Goal: Contribute content: Contribute content

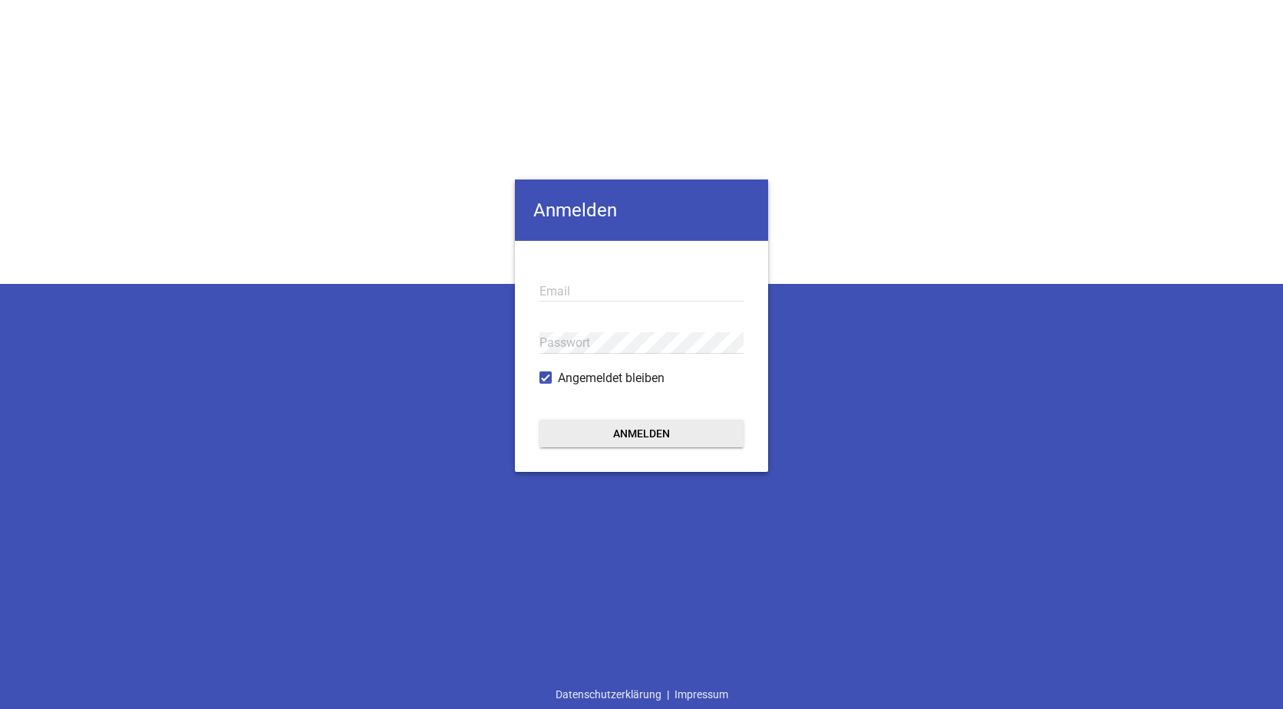
type input "[EMAIL_ADDRESS][DOMAIN_NAME]"
click at [607, 430] on button "Anmelden" at bounding box center [641, 433] width 204 height 28
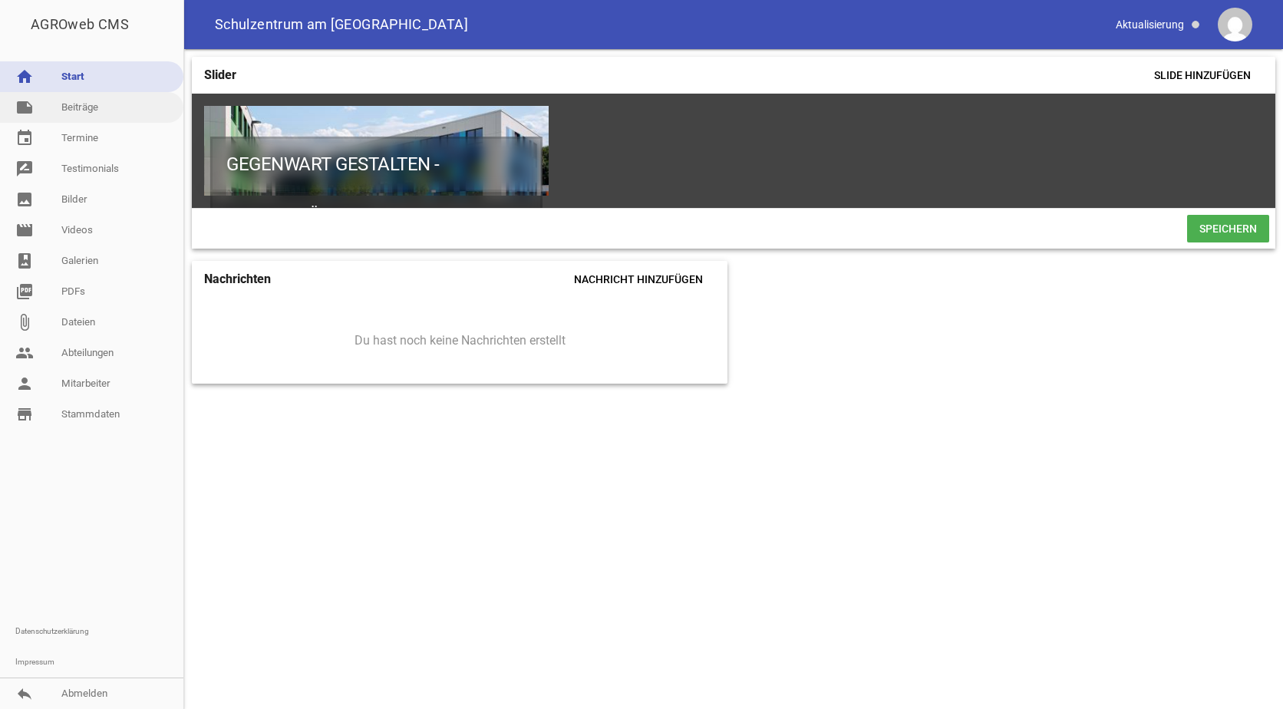
click at [83, 111] on link "note Beiträge" at bounding box center [91, 107] width 183 height 31
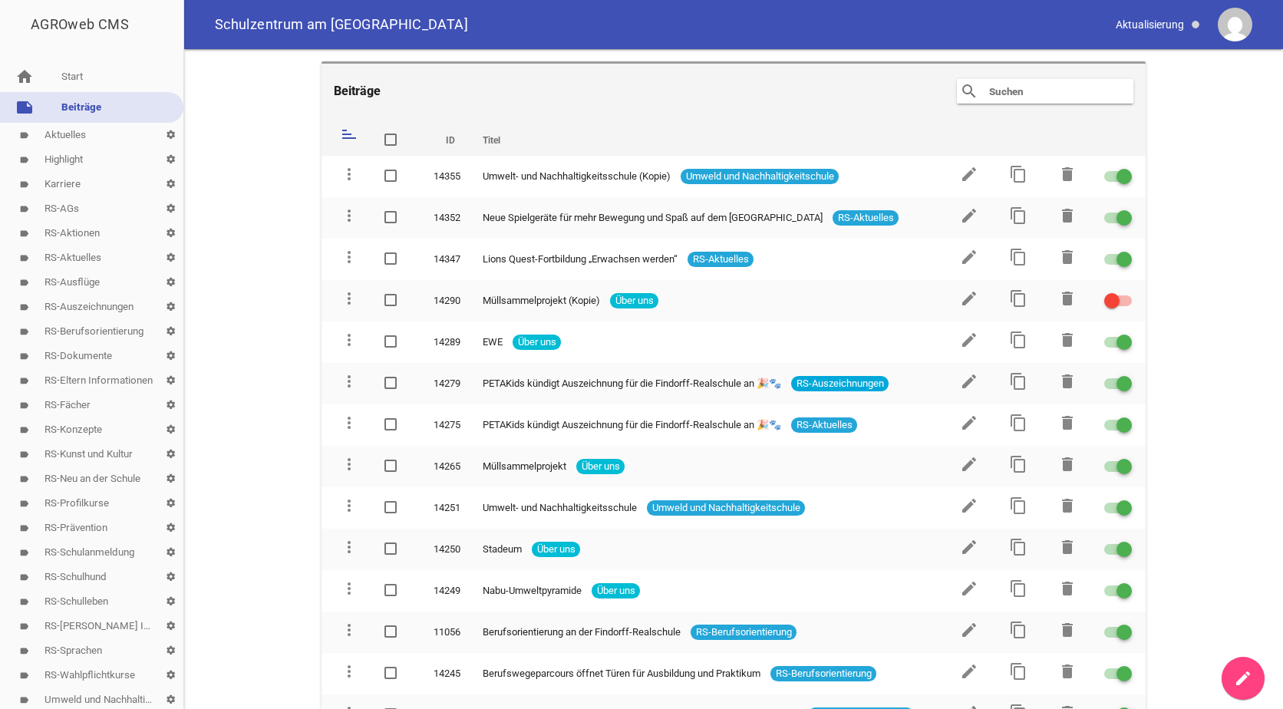
click at [73, 258] on link "label RS-Aktuelles settings" at bounding box center [91, 257] width 183 height 25
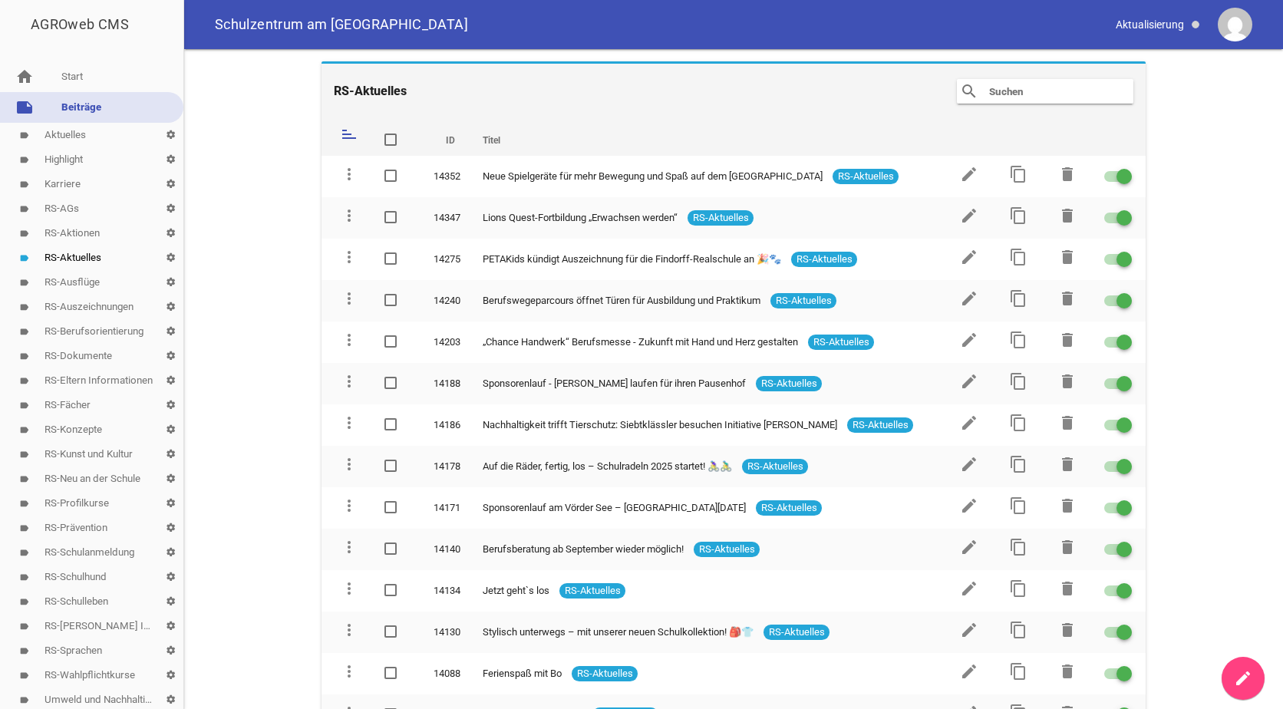
click at [1237, 674] on icon "create" at bounding box center [1243, 678] width 18 height 18
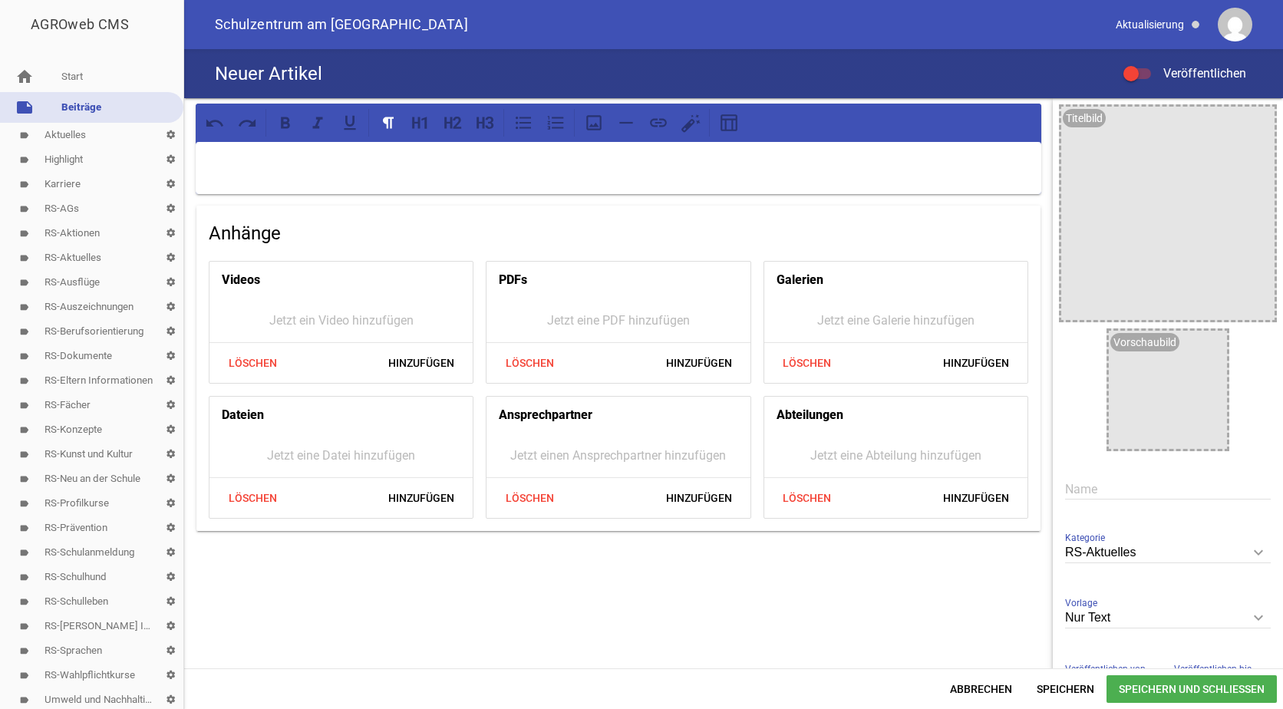
click at [220, 157] on p at bounding box center [618, 162] width 824 height 18
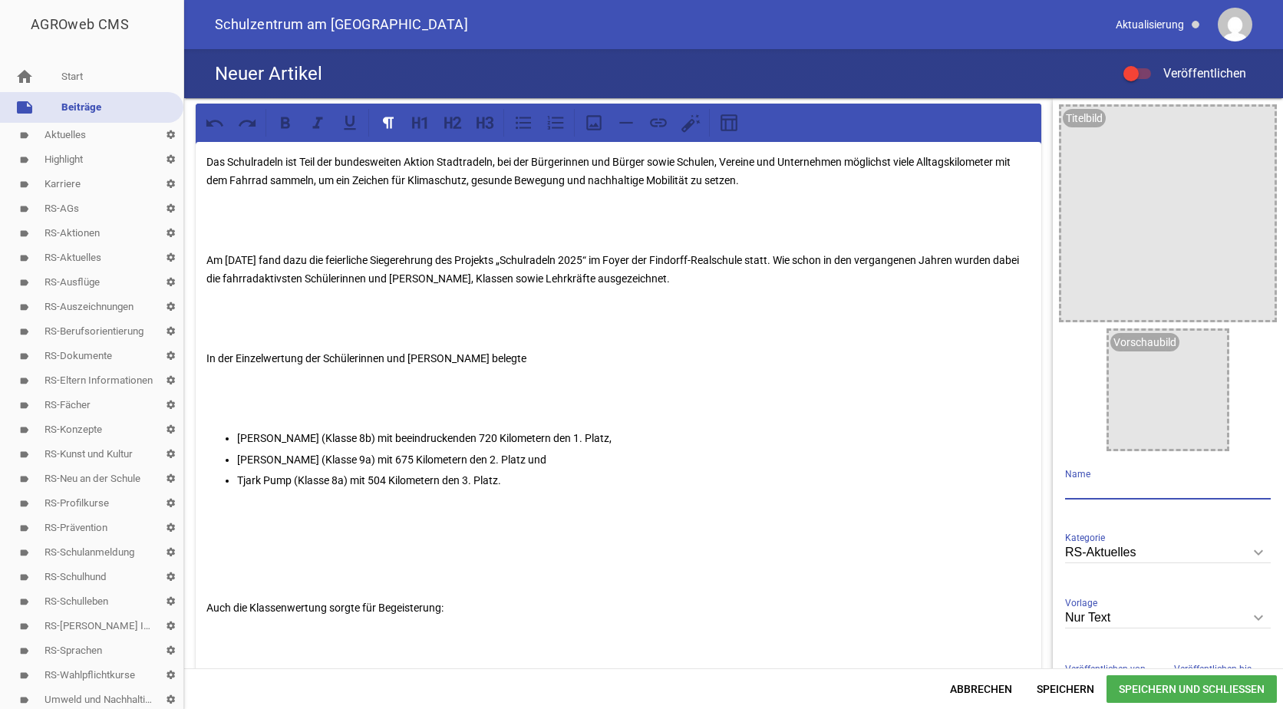
click at [1067, 488] on input "text" at bounding box center [1168, 489] width 206 height 21
click at [1068, 486] on input "text" at bounding box center [1168, 489] width 206 height 21
paste input "Siegerehrung beim Schulradeln 2025"
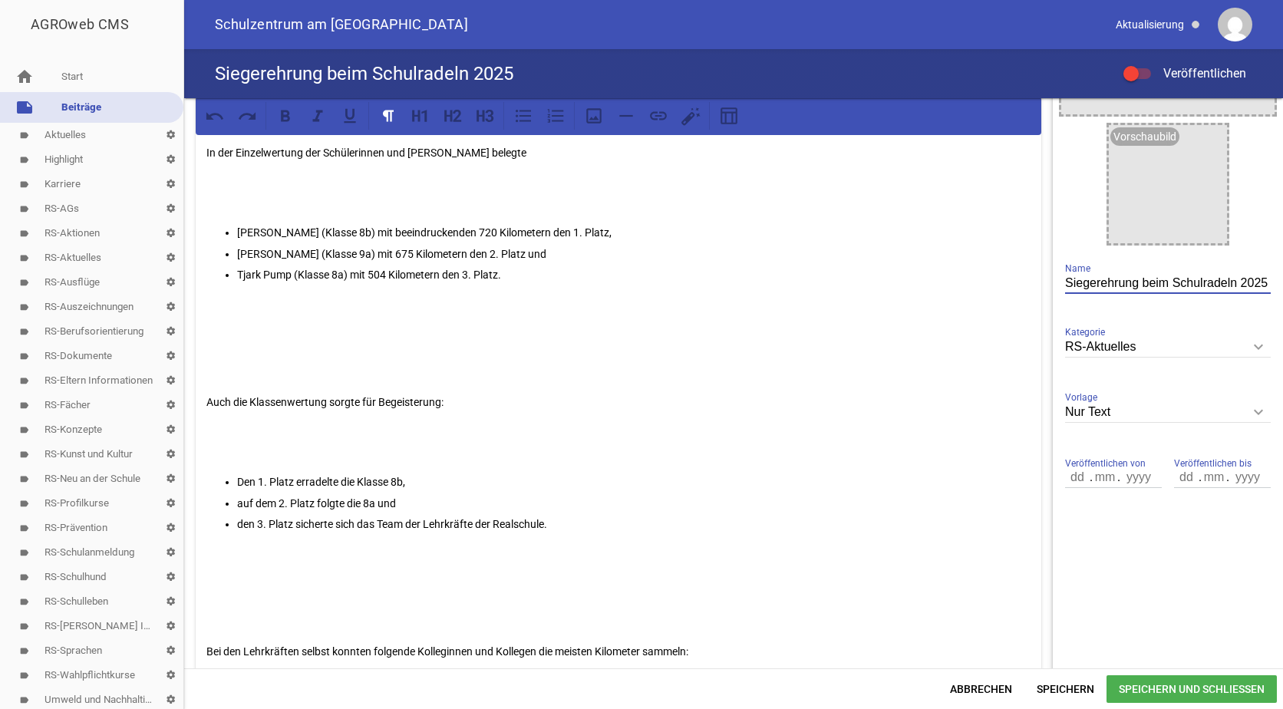
scroll to position [307, 0]
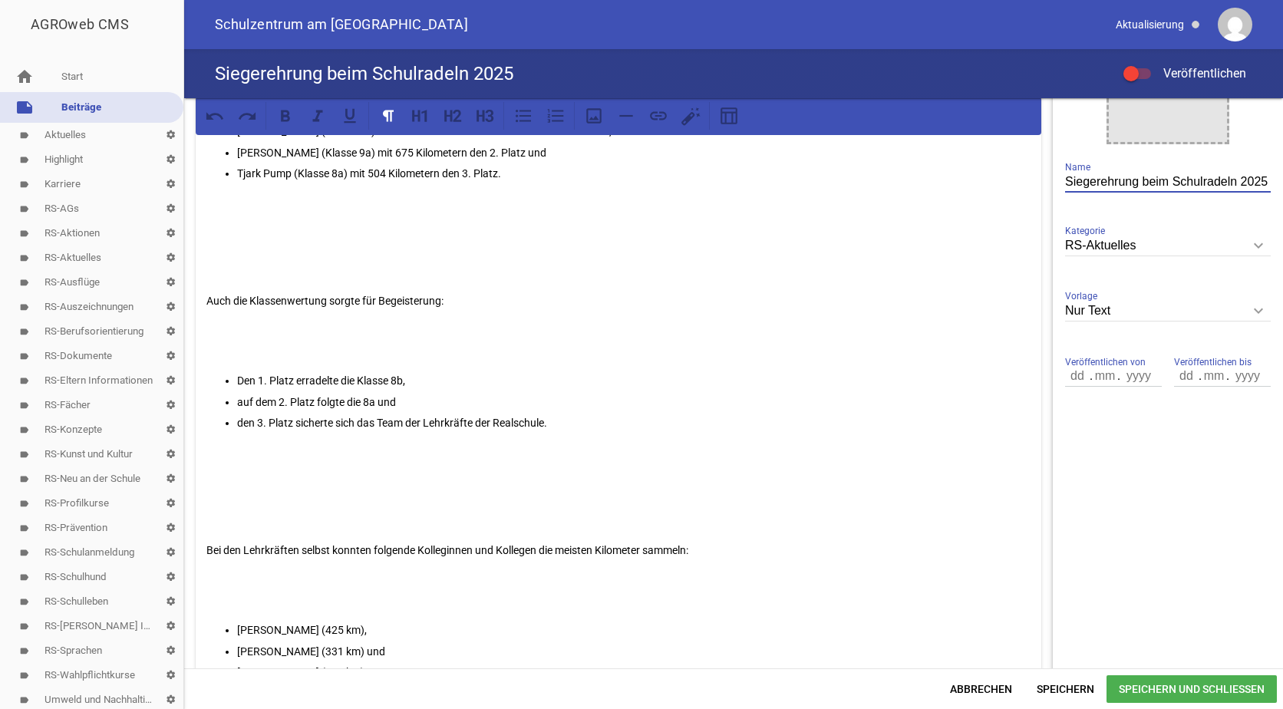
type input "Siegerehrung beim Schulradeln 2025"
click at [227, 265] on p at bounding box center [618, 260] width 824 height 37
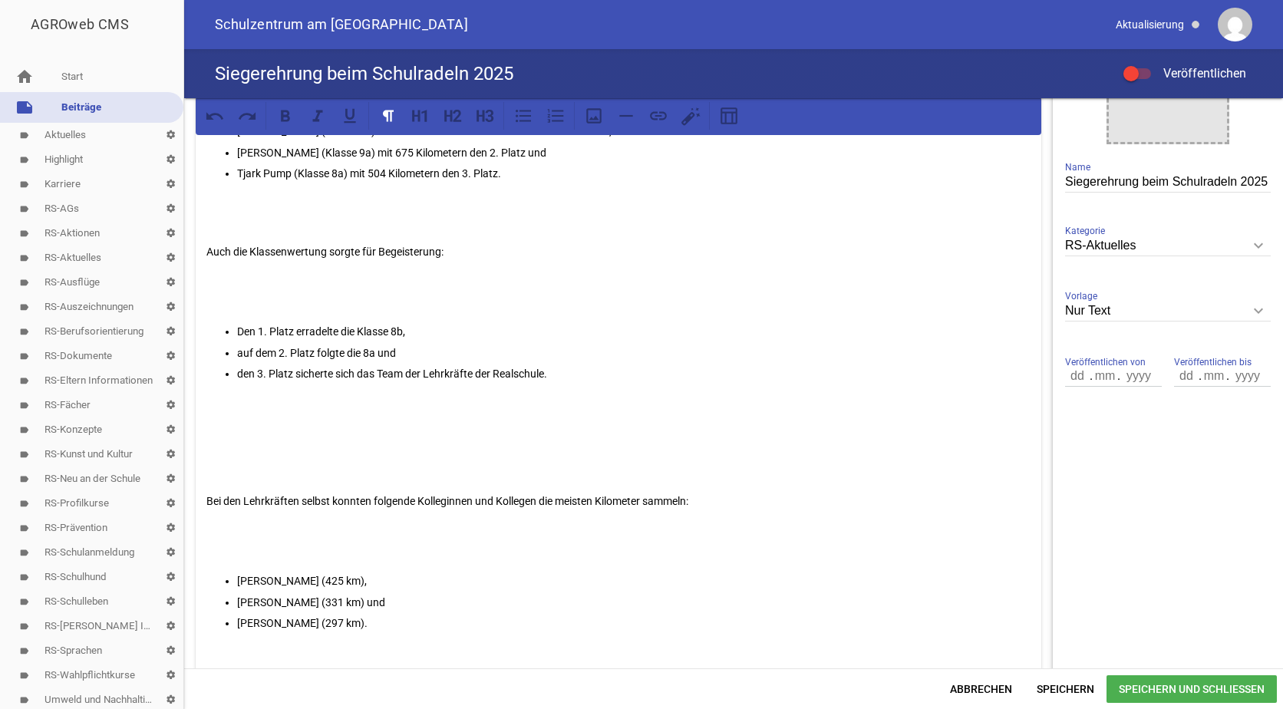
click at [216, 462] on p at bounding box center [618, 461] width 824 height 37
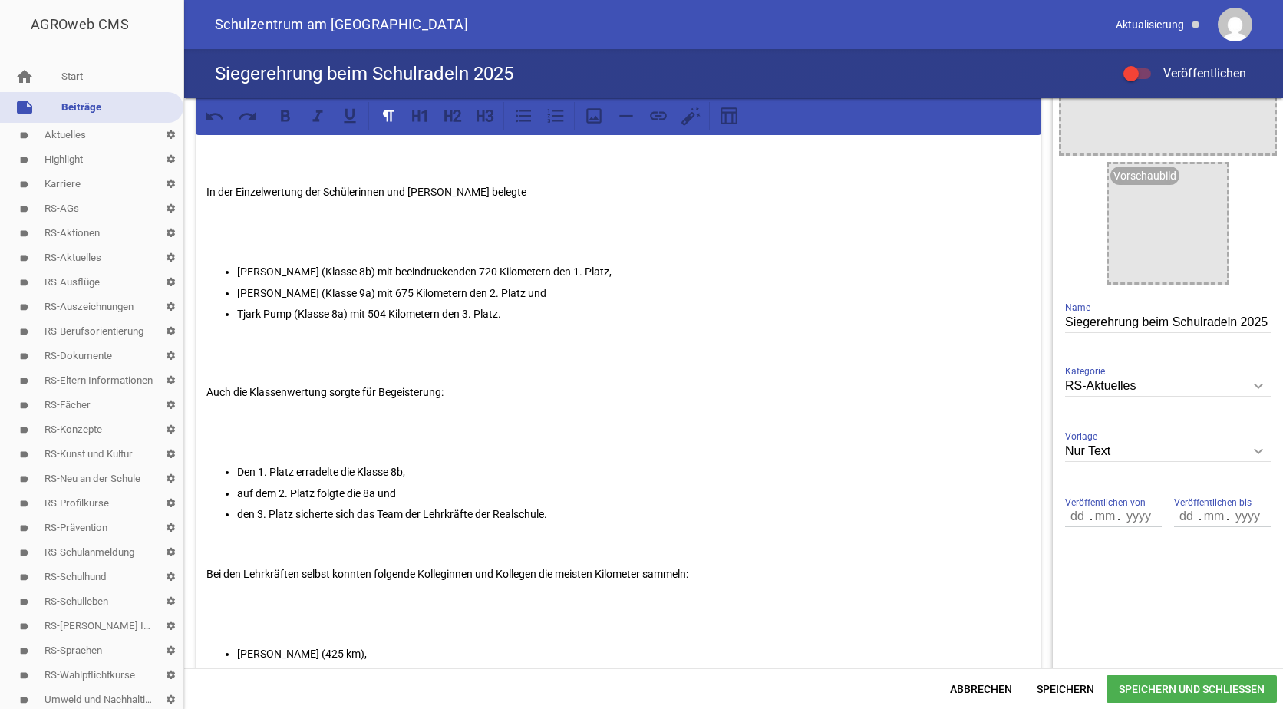
scroll to position [0, 0]
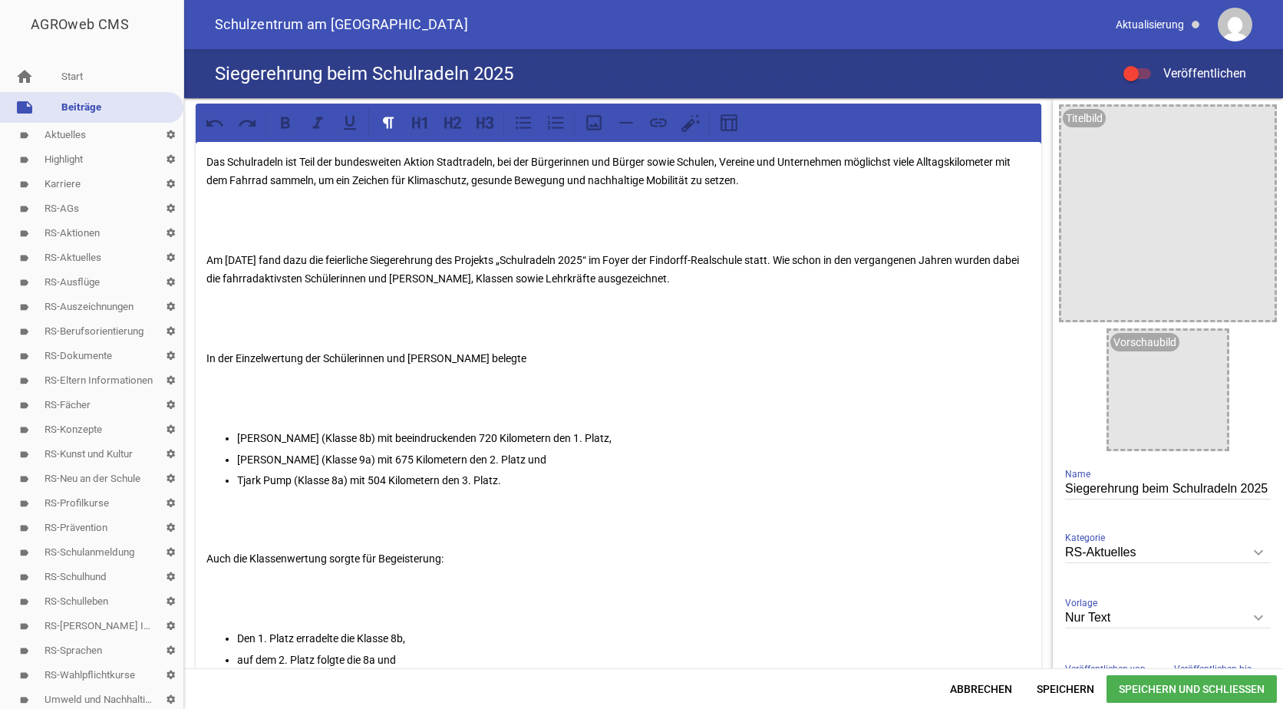
click at [218, 322] on p at bounding box center [618, 318] width 824 height 37
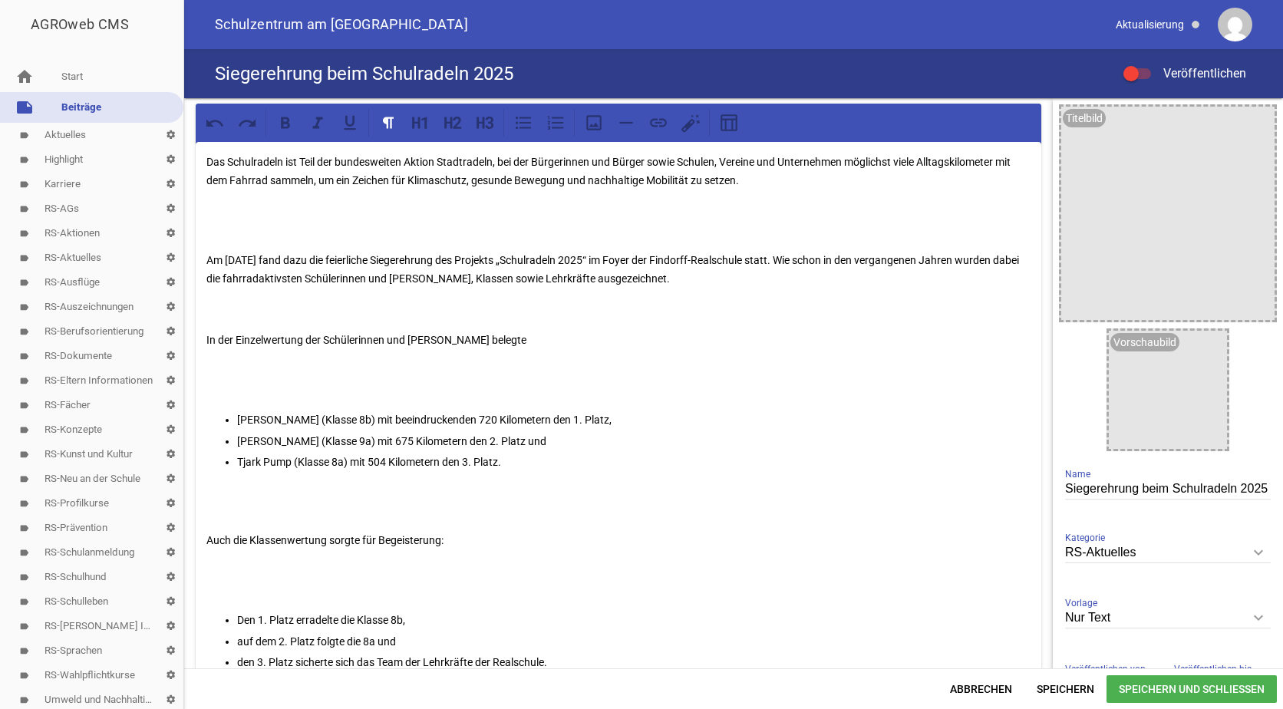
click at [225, 218] on p at bounding box center [618, 220] width 824 height 37
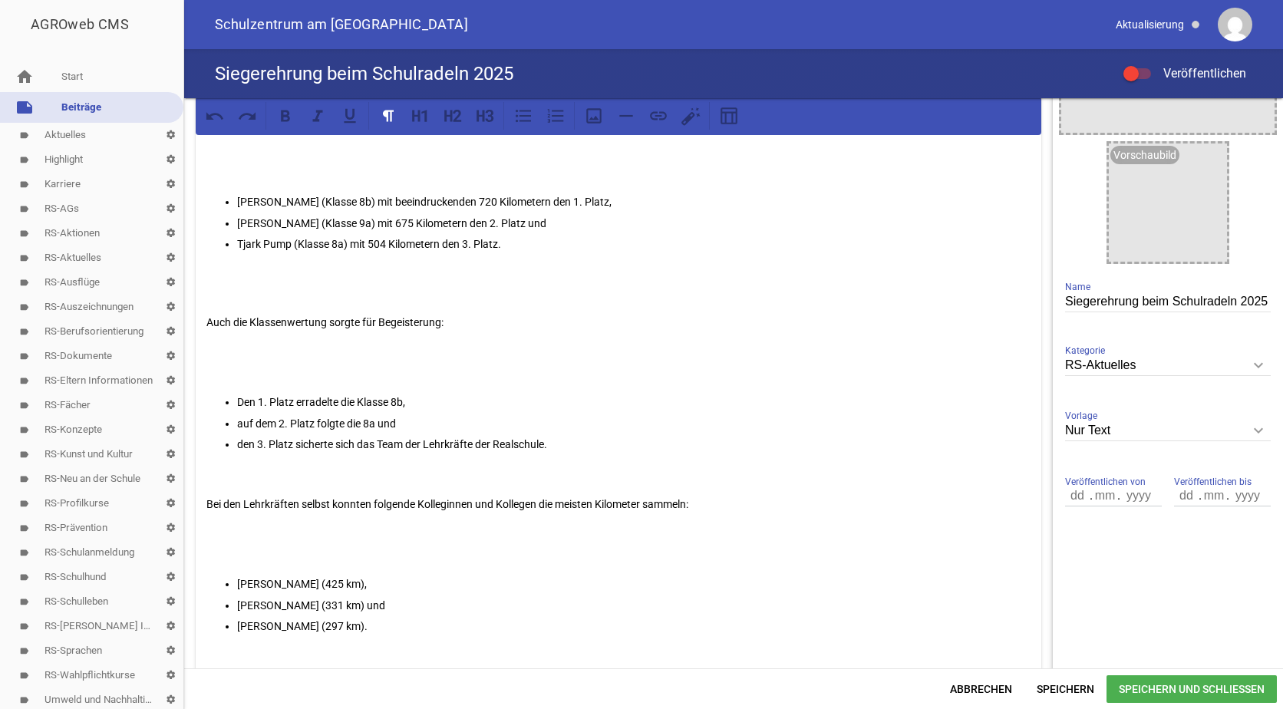
scroll to position [230, 0]
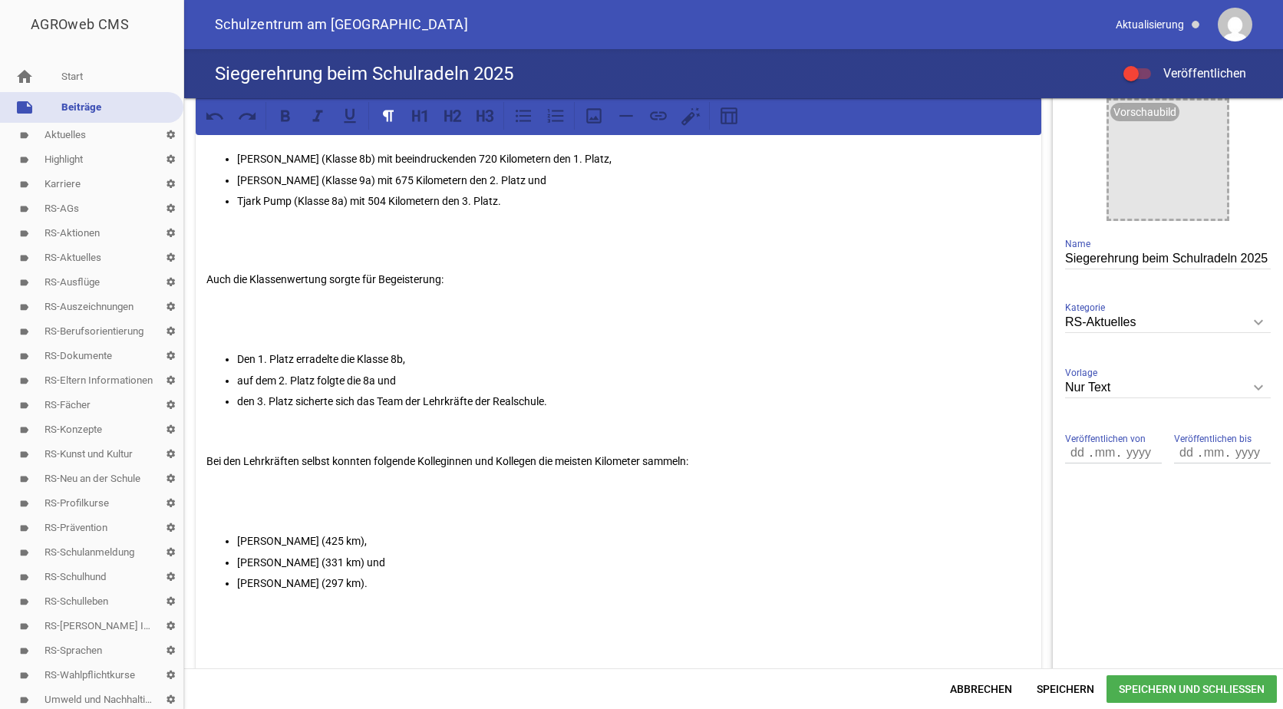
click at [230, 331] on p at bounding box center [618, 319] width 824 height 37
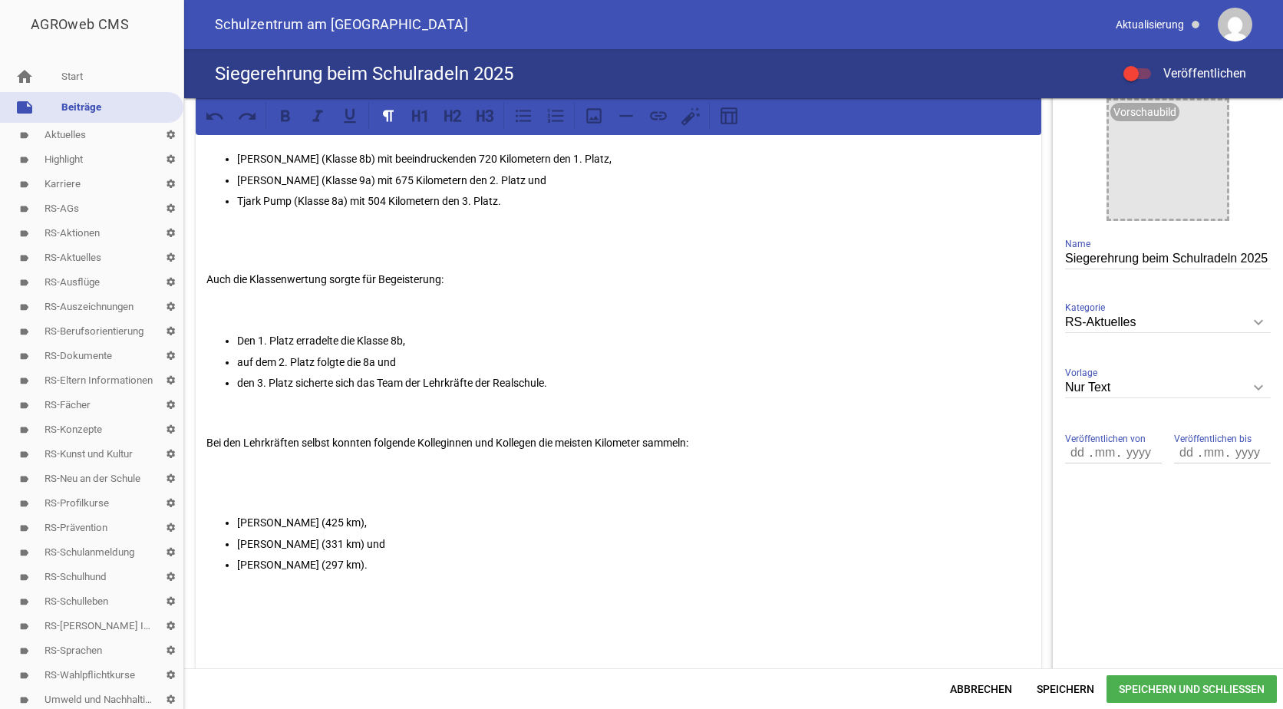
click at [237, 493] on p at bounding box center [618, 482] width 824 height 37
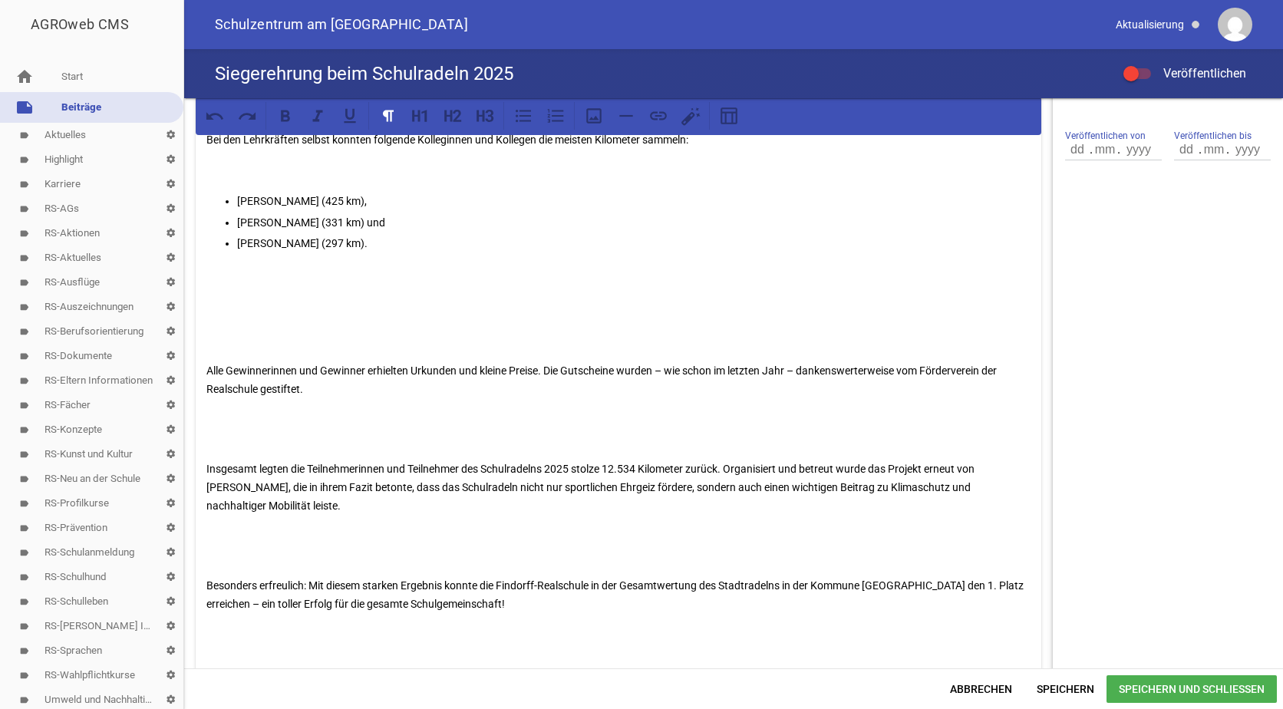
scroll to position [460, 0]
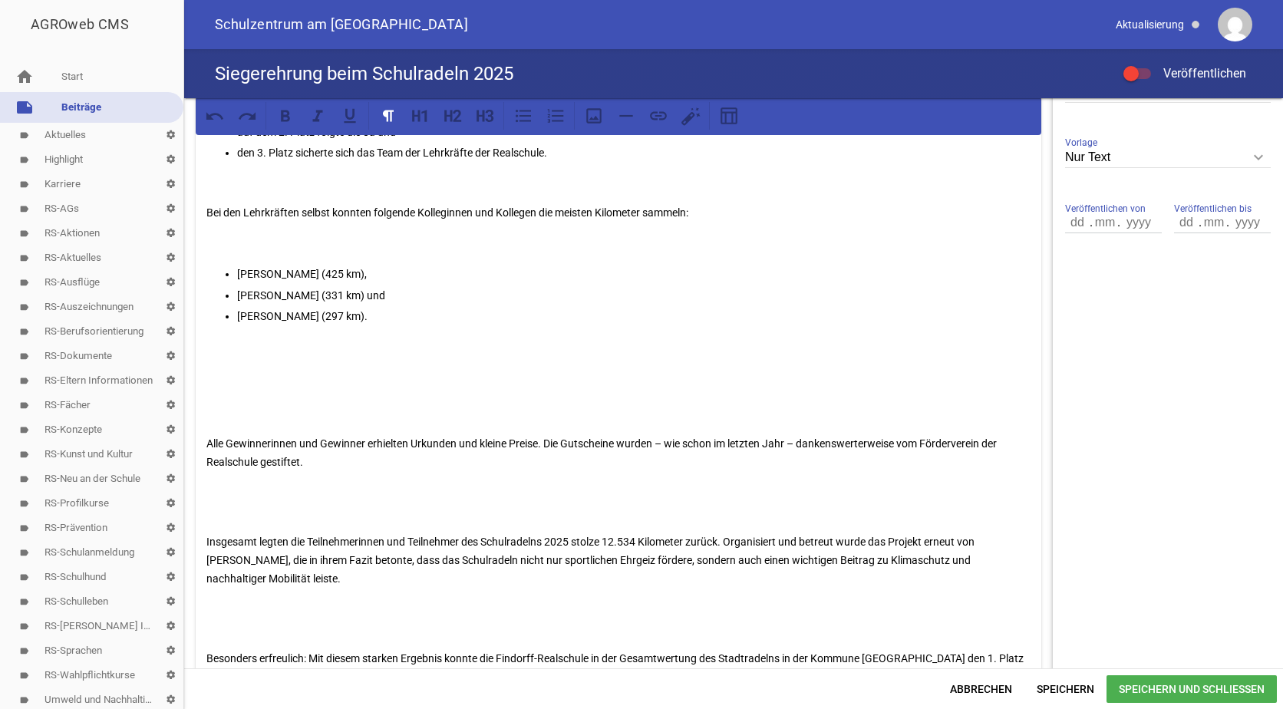
click at [233, 408] on p at bounding box center [618, 403] width 824 height 37
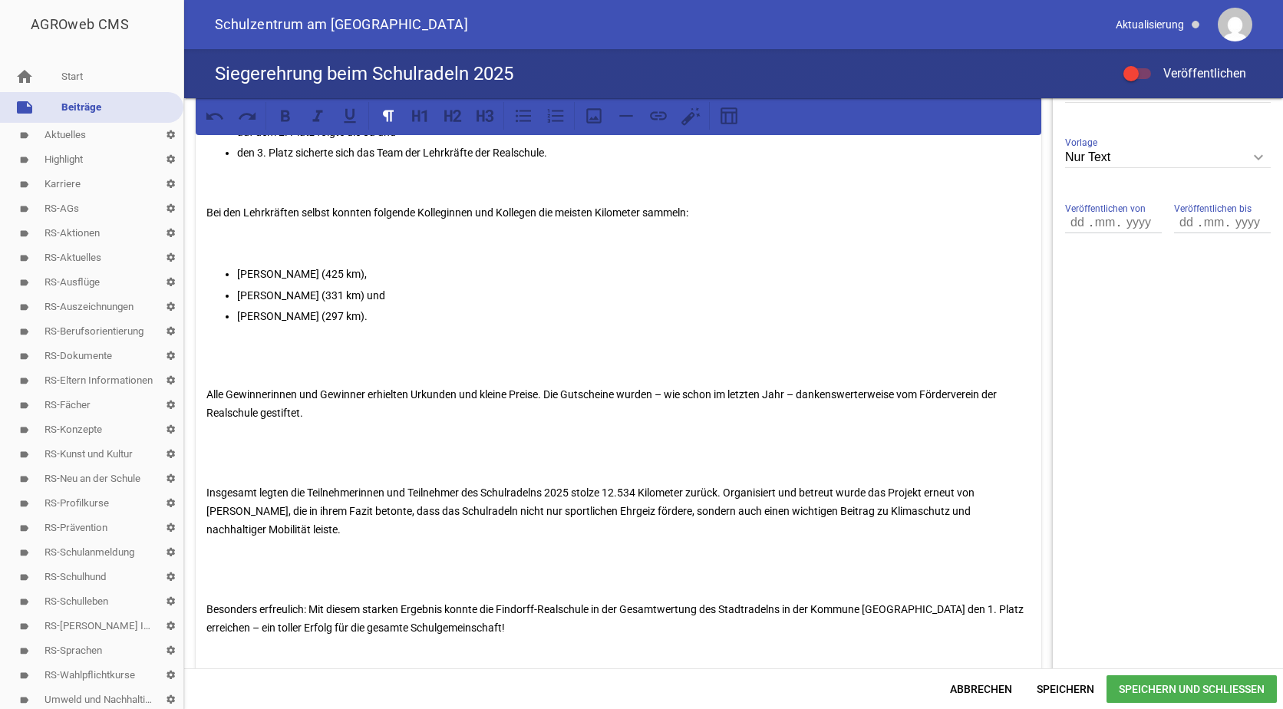
click at [232, 463] on p at bounding box center [618, 452] width 824 height 37
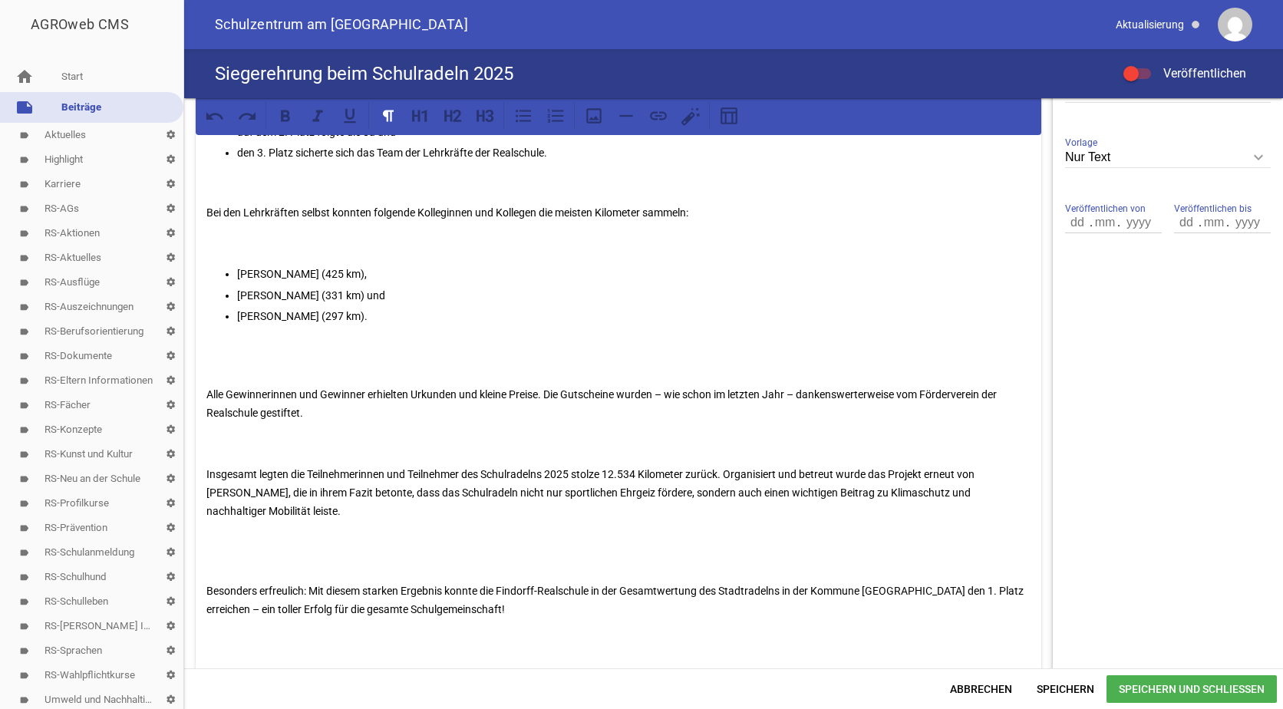
click at [222, 566] on p at bounding box center [618, 550] width 824 height 37
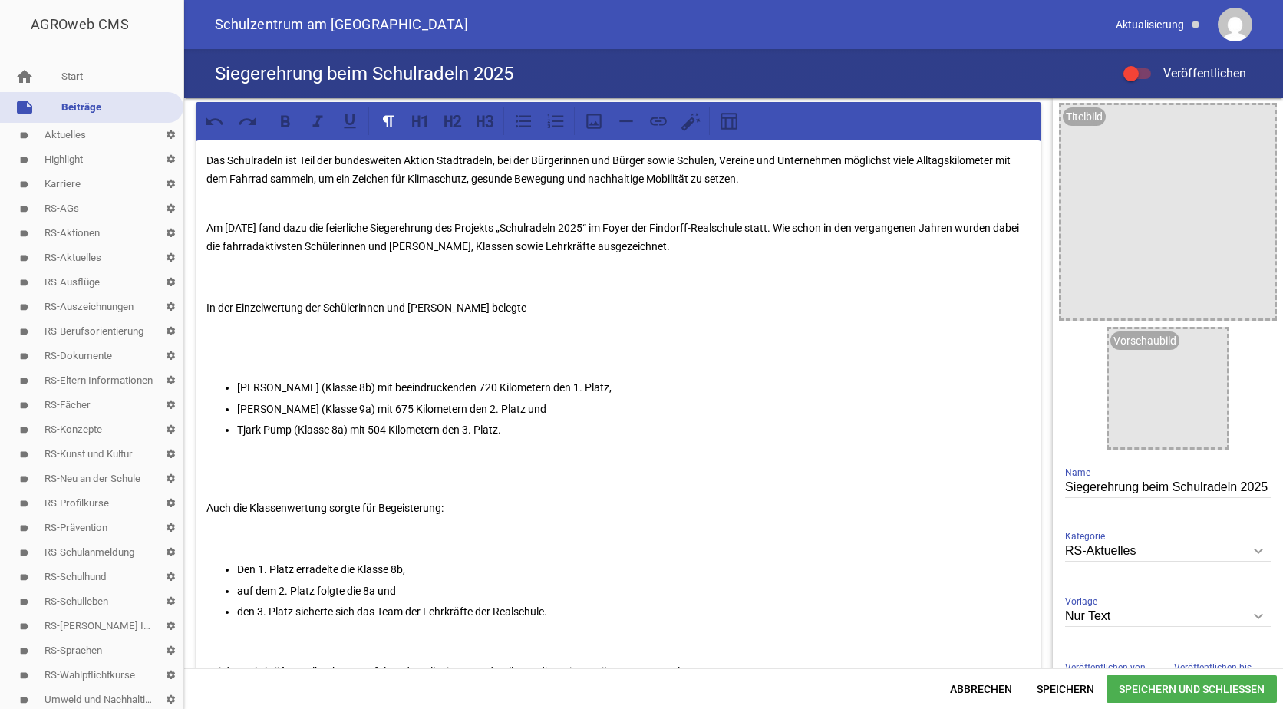
scroll to position [0, 0]
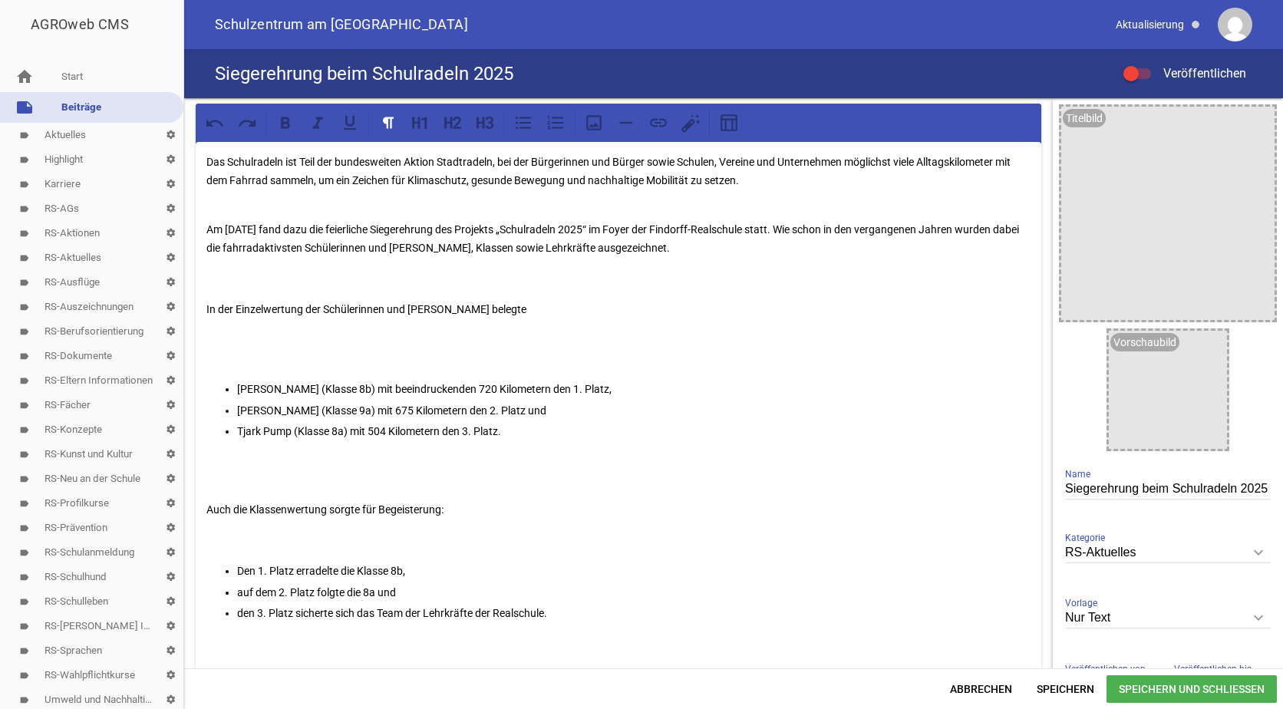
click at [242, 362] on p at bounding box center [618, 349] width 824 height 37
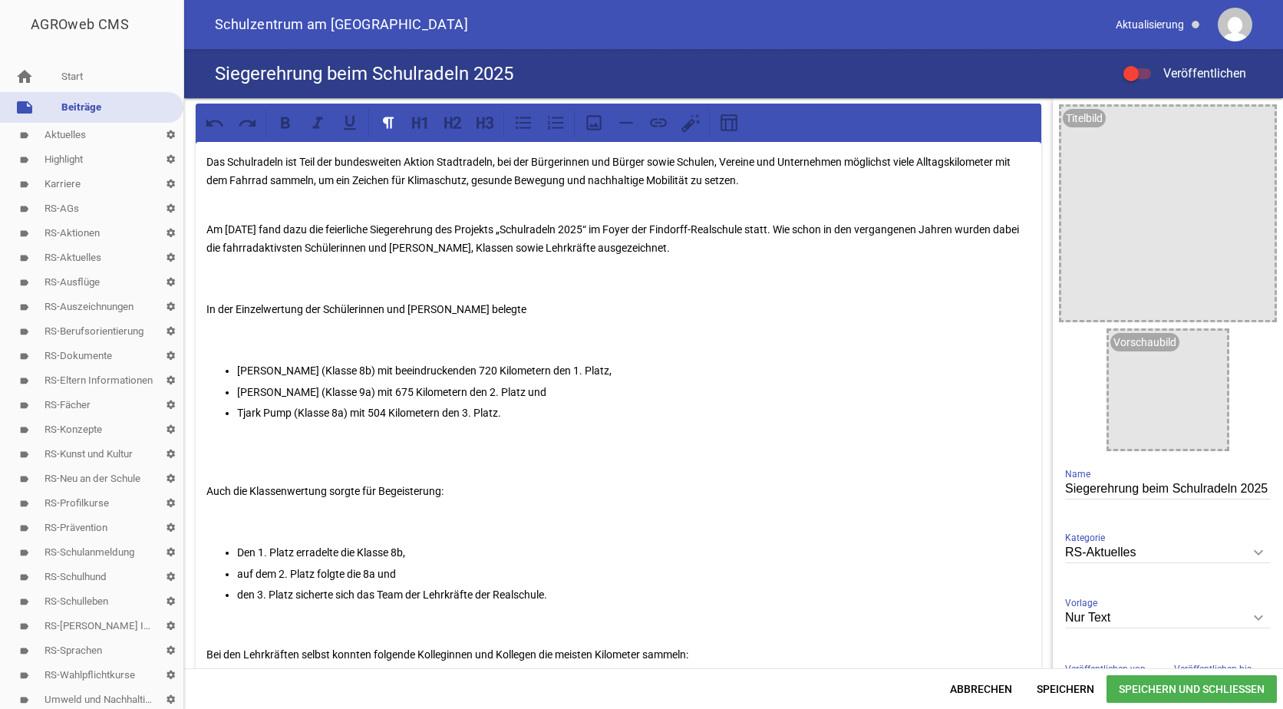
click at [222, 471] on div "Das Schulradeln ist Teil der bundesweiten Aktion Stadtradeln, bei der Bürgerinn…" at bounding box center [618, 612] width 845 height 941
drag, startPoint x: 278, startPoint y: 229, endPoint x: 227, endPoint y: 227, distance: 51.4
click at [227, 227] on p "Am 19.09.2025 fand dazu die feierliche Siegerehrung des Projekts „Schulradeln 2…" at bounding box center [618, 238] width 824 height 37
click at [294, 123] on icon at bounding box center [285, 123] width 20 height 20
drag, startPoint x: 229, startPoint y: 162, endPoint x: 282, endPoint y: 163, distance: 53.7
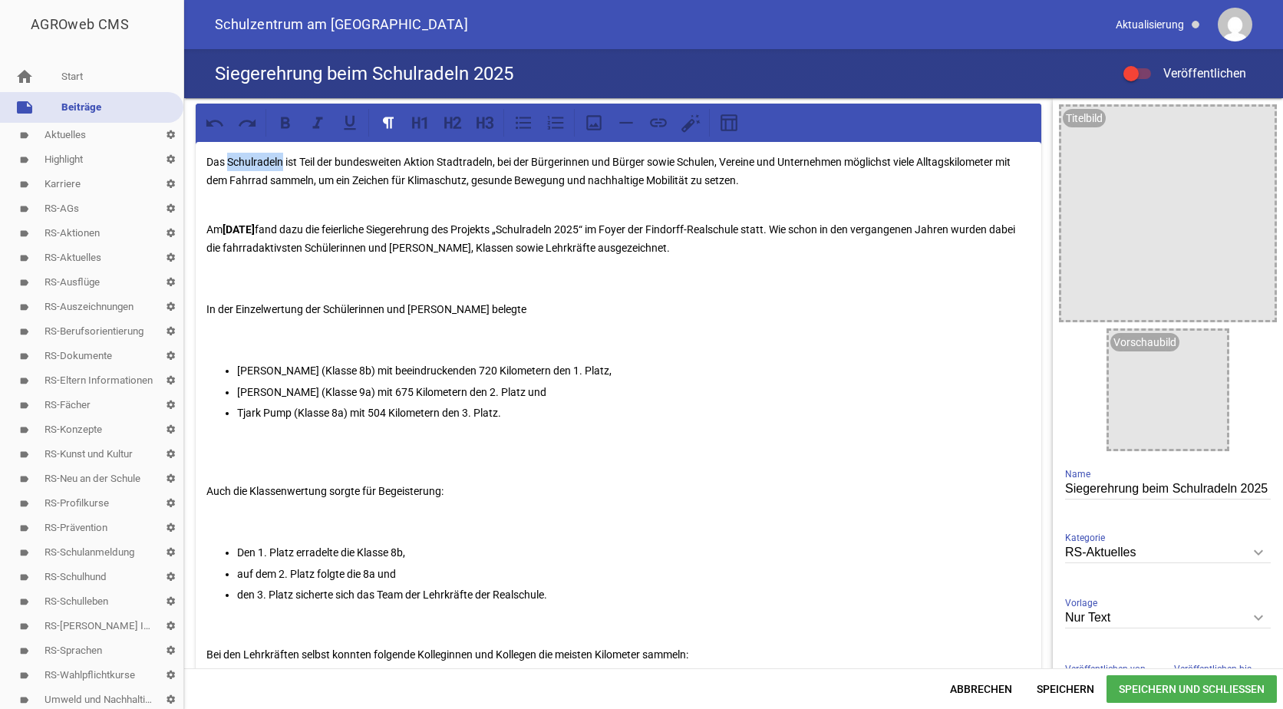
click at [282, 163] on p "Das Schulradeln ist Teil der bundesweiten Aktion Stadtradeln, bei der Bürgerinn…" at bounding box center [618, 180] width 824 height 55
click at [287, 126] on icon at bounding box center [285, 123] width 20 height 20
drag, startPoint x: 442, startPoint y: 163, endPoint x: 497, endPoint y: 163, distance: 55.2
click at [497, 163] on p "Das Schulradeln ist Teil der bundesweiten Aktion Stadtradeln, bei der Bürgerinn…" at bounding box center [618, 180] width 824 height 55
click at [291, 118] on icon at bounding box center [285, 123] width 20 height 20
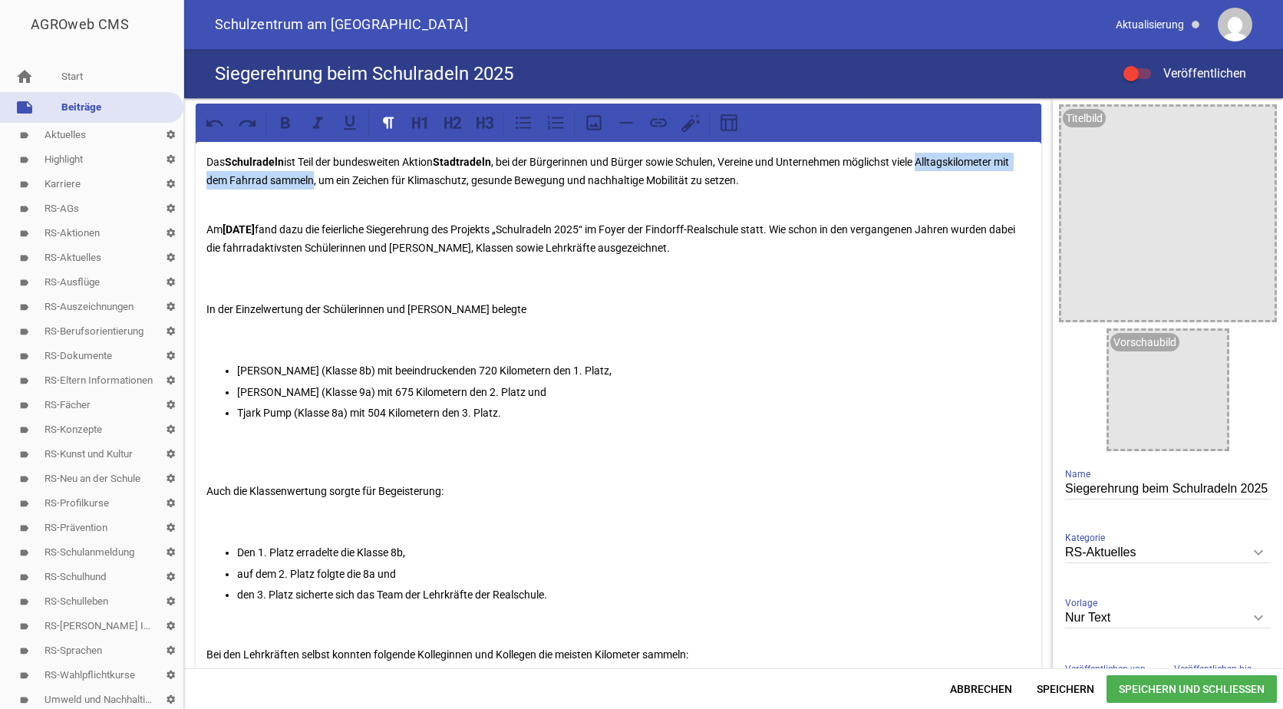
drag, startPoint x: 927, startPoint y: 160, endPoint x: 332, endPoint y: 180, distance: 594.9
click at [332, 180] on p "Das Schulradeln ist Teil der bundesweiten Aktion Stadtradeln , bei der Bürgerin…" at bounding box center [618, 180] width 824 height 55
click at [287, 118] on icon at bounding box center [285, 123] width 9 height 12
click at [494, 249] on p "Am 19.09.2025 fand dazu die feierliche Siegerehrung des Projekts „Schulradeln 2…" at bounding box center [618, 238] width 824 height 37
drag, startPoint x: 328, startPoint y: 491, endPoint x: 308, endPoint y: 487, distance: 20.3
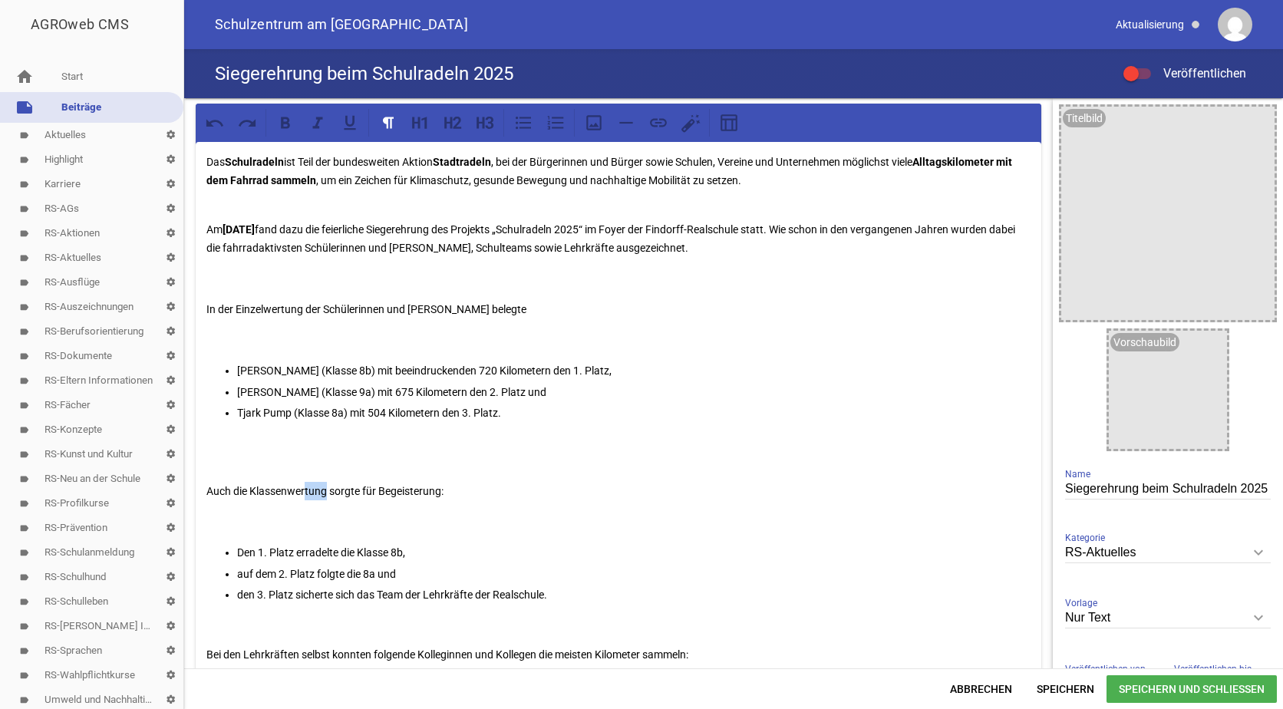
click at [308, 487] on p "Auch die Klassenwertung sorgte für Begeisterung:" at bounding box center [618, 491] width 824 height 18
click at [291, 489] on p "Auch die Klassenwertung sorgte für Begeisterung:" at bounding box center [618, 491] width 824 height 18
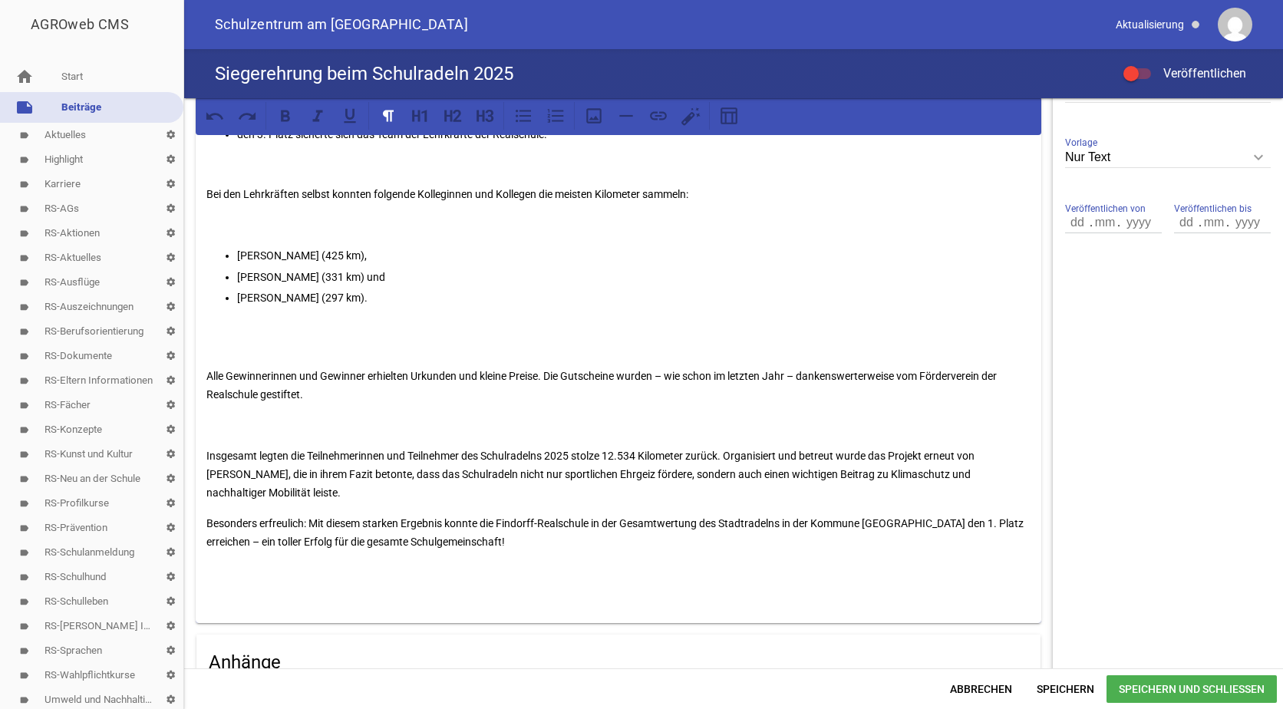
scroll to position [758, 0]
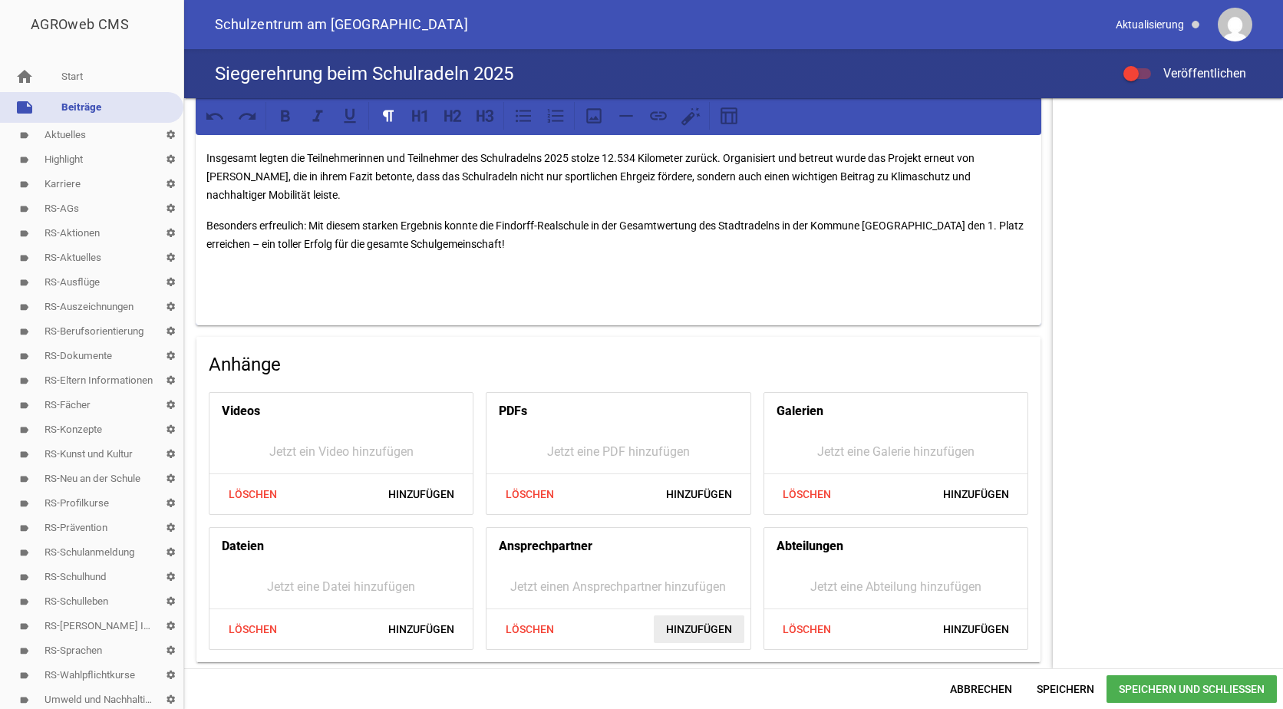
click at [671, 624] on span "Hinzufügen" at bounding box center [699, 629] width 91 height 28
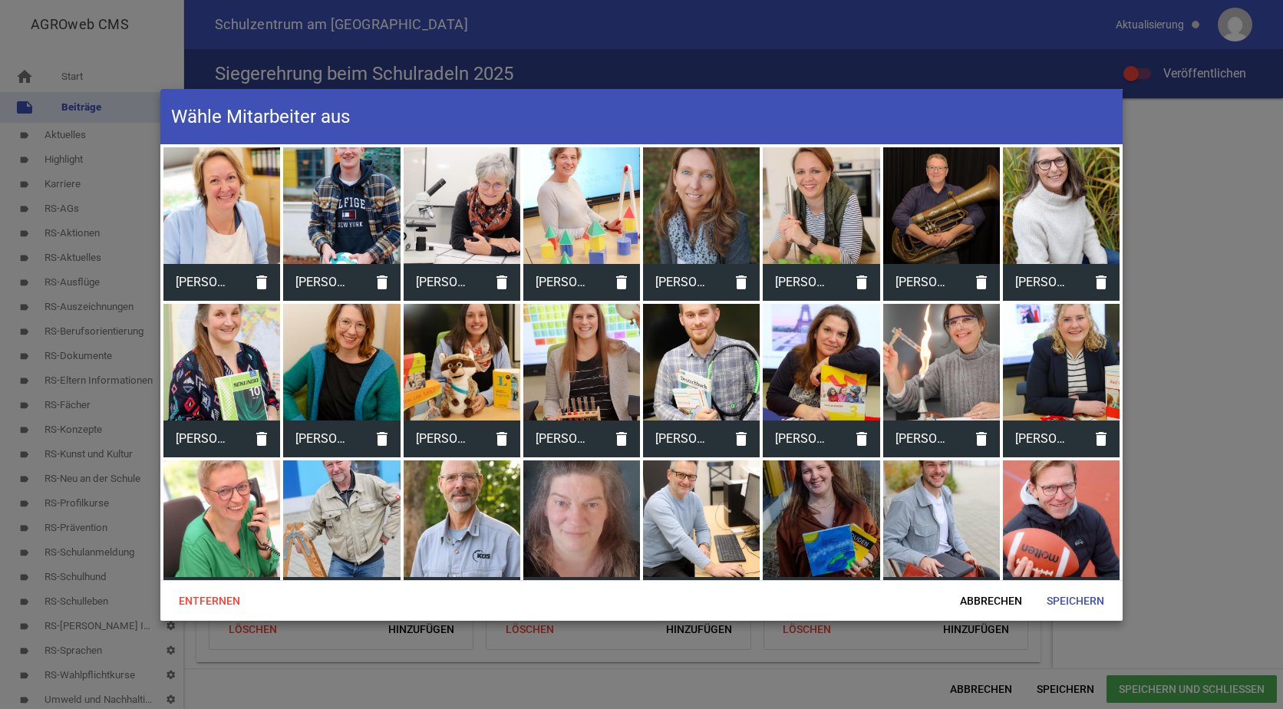
click at [800, 496] on div at bounding box center [821, 518] width 117 height 117
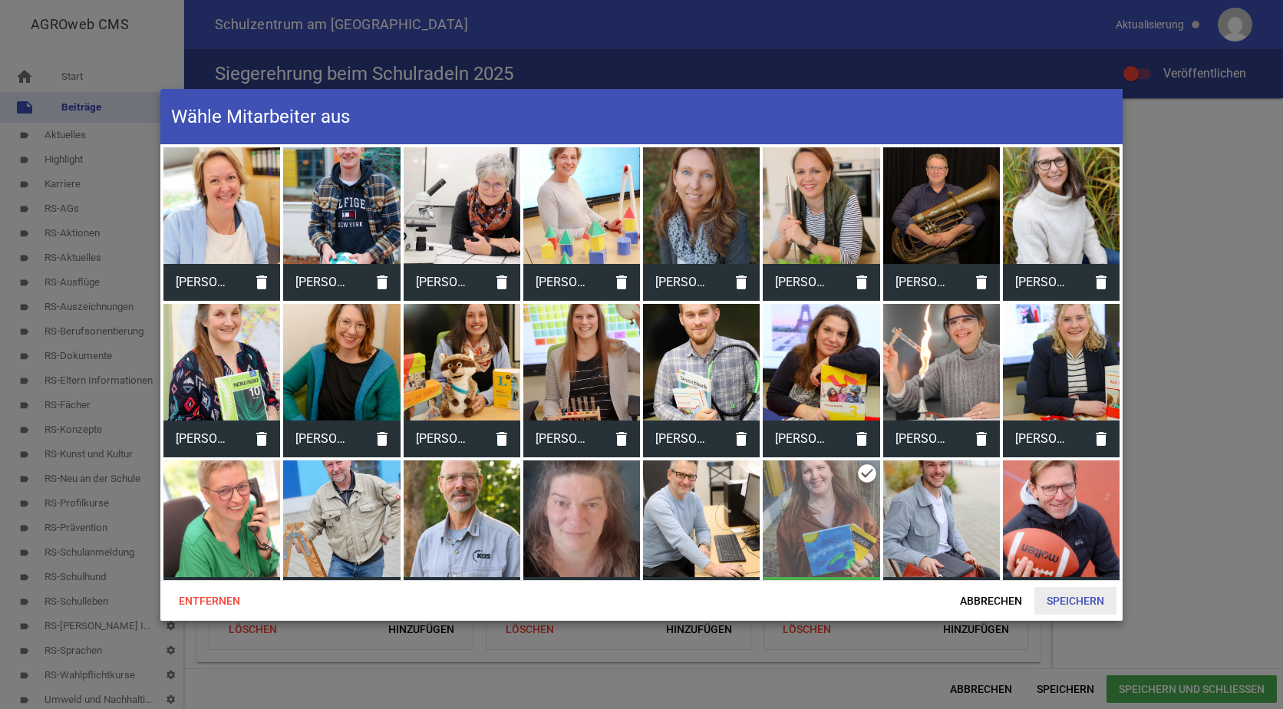
click at [1082, 603] on span "Speichern" at bounding box center [1075, 601] width 82 height 28
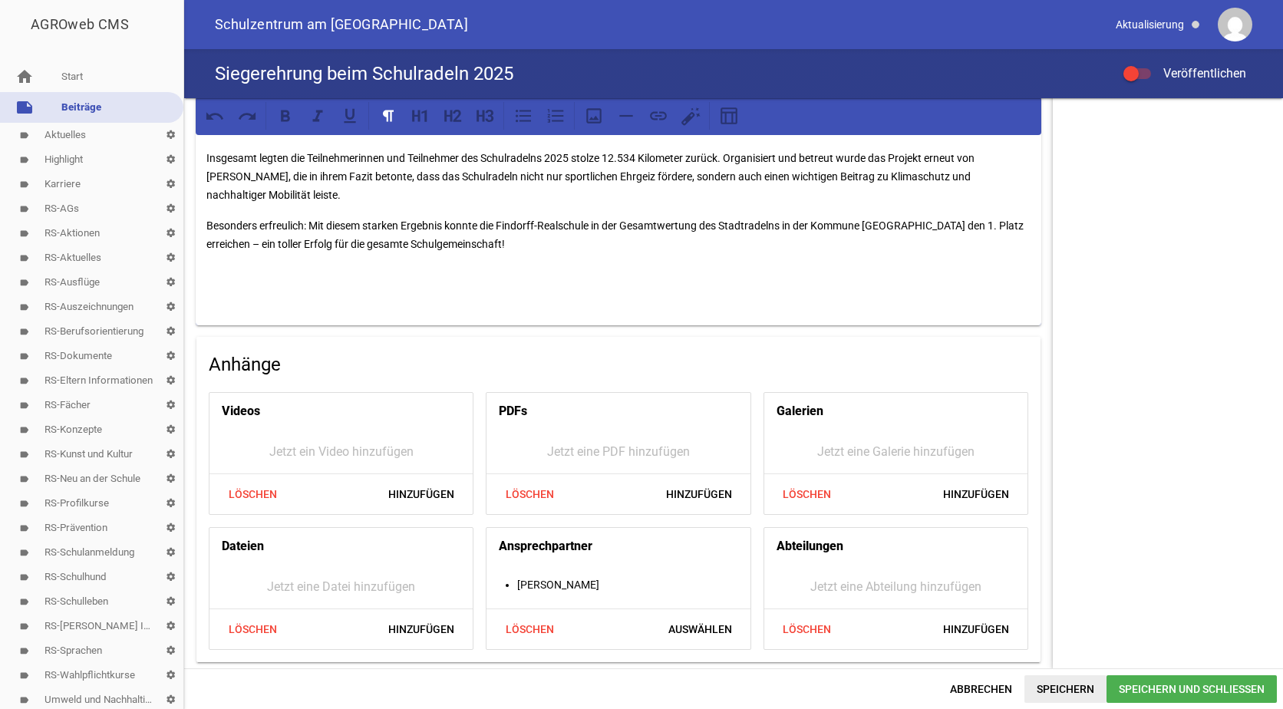
click at [1051, 690] on span "Speichern" at bounding box center [1065, 689] width 82 height 28
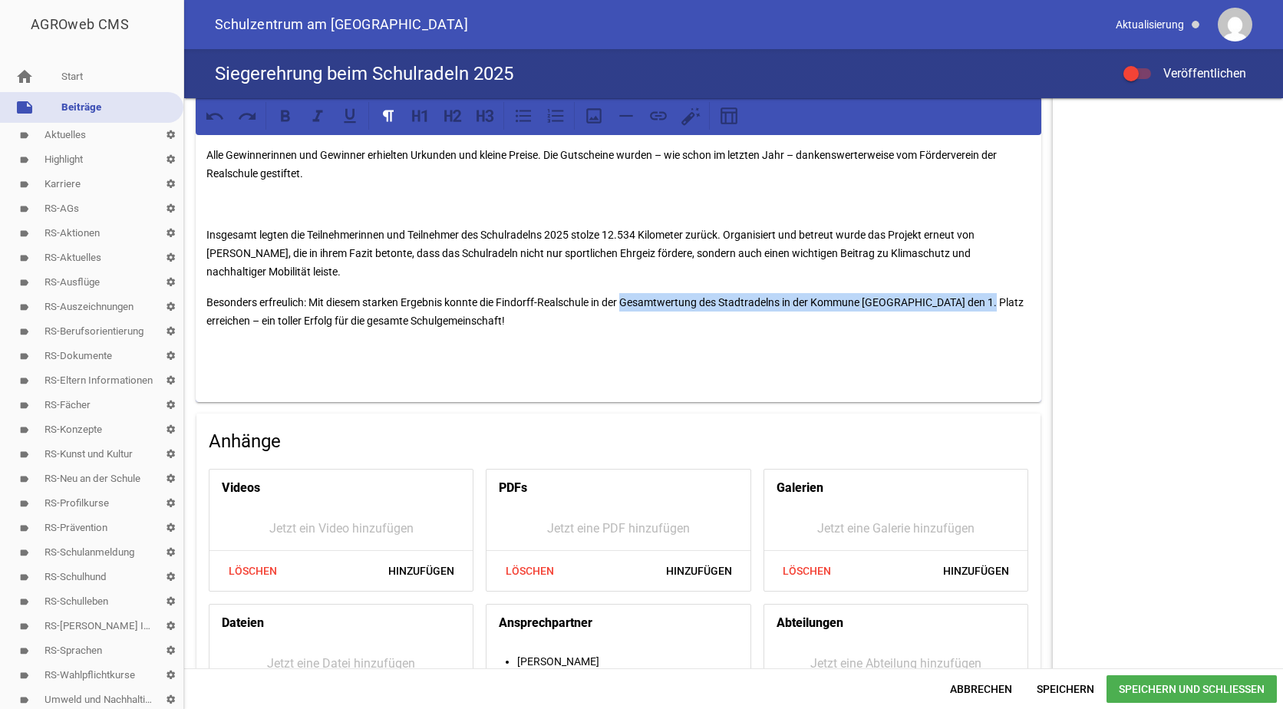
drag, startPoint x: 628, startPoint y: 303, endPoint x: 987, endPoint y: 301, distance: 359.0
click at [987, 301] on p "Besonders erfreulich: Mit diesem starken Ergebnis konnte die Findorff-Realschul…" at bounding box center [618, 311] width 824 height 37
click at [289, 115] on icon at bounding box center [285, 116] width 20 height 20
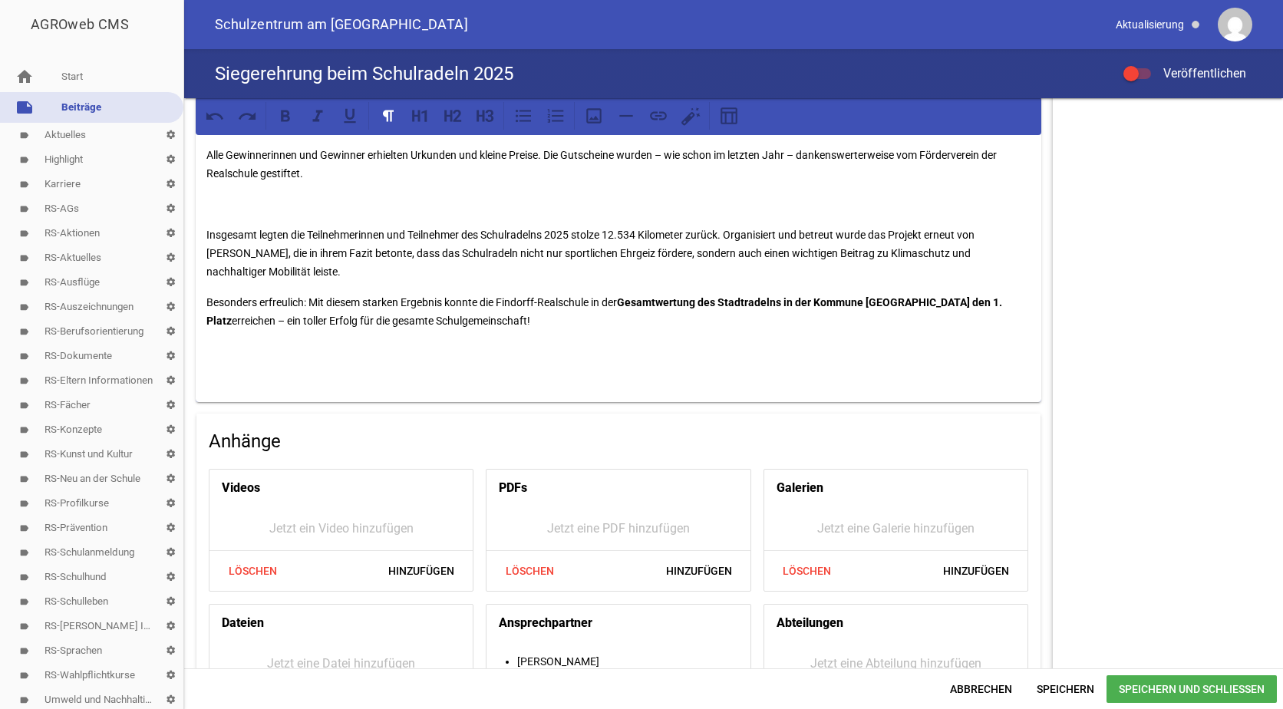
click at [661, 325] on p "Besonders erfreulich: Mit diesem starken Ergebnis konnte die Findorff-Realschul…" at bounding box center [618, 311] width 824 height 37
drag, startPoint x: 694, startPoint y: 229, endPoint x: 608, endPoint y: 225, distance: 86.0
click at [285, 111] on icon at bounding box center [285, 116] width 9 height 12
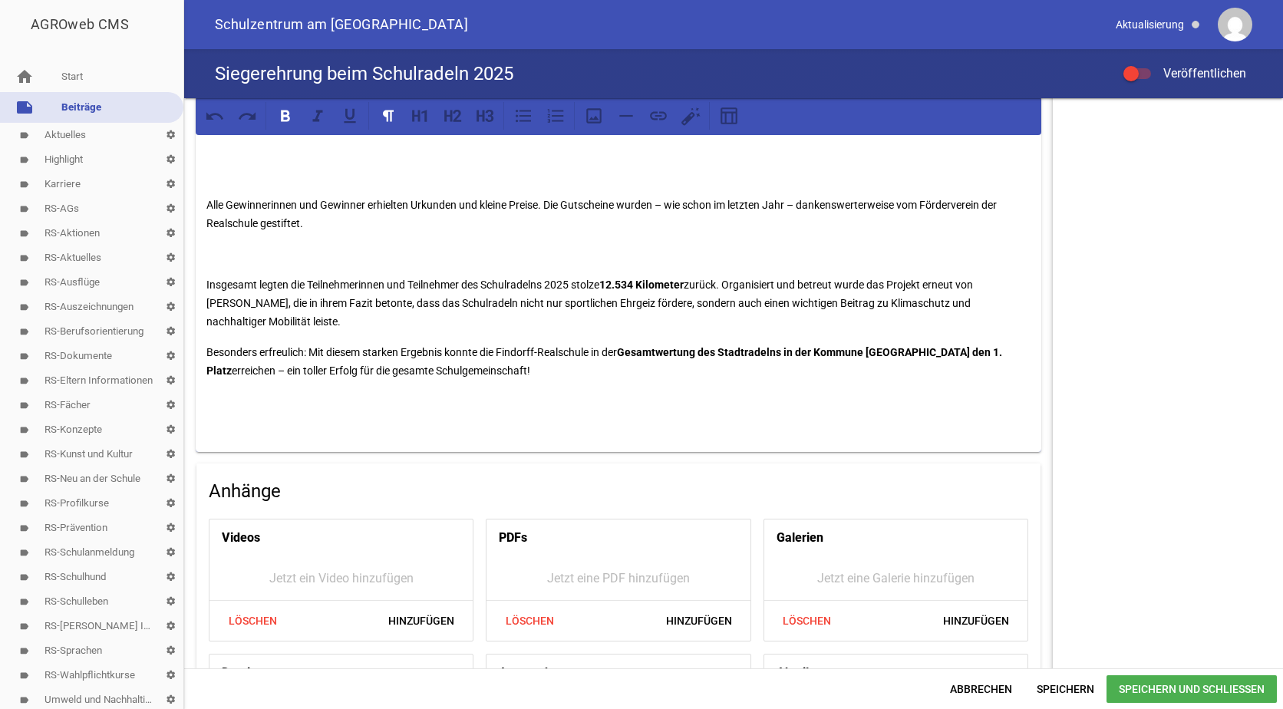
scroll to position [605, 0]
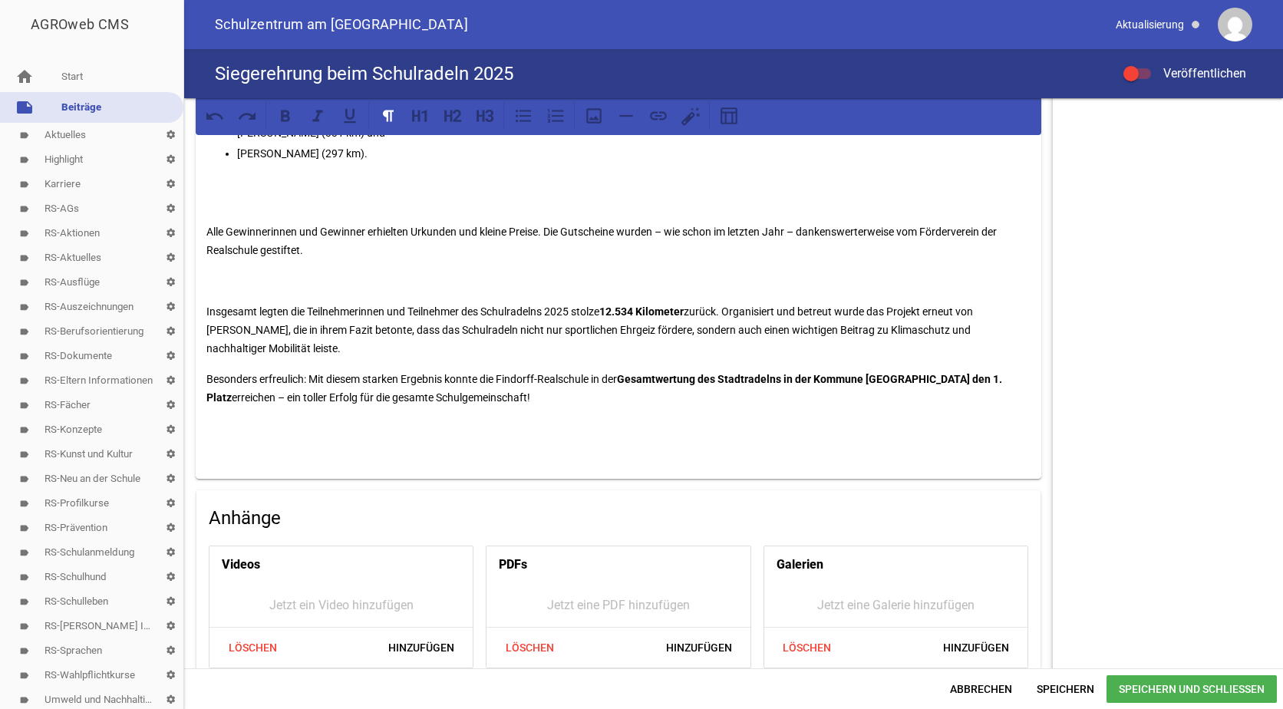
click at [614, 361] on div "Das Schulradeln ist Teil der bundesweiten Aktion Stadtradeln , bei der Bürgerin…" at bounding box center [618, 7] width 845 height 941
drag, startPoint x: 762, startPoint y: 325, endPoint x: 252, endPoint y: 349, distance: 510.8
click at [252, 349] on p "Insgesamt legten die Teilnehmerinnen und Teilnehmer des Schulradelns 2025 stolz…" at bounding box center [618, 329] width 824 height 55
click at [283, 120] on icon at bounding box center [285, 116] width 9 height 12
drag, startPoint x: 251, startPoint y: 331, endPoint x: 989, endPoint y: 308, distance: 738.4
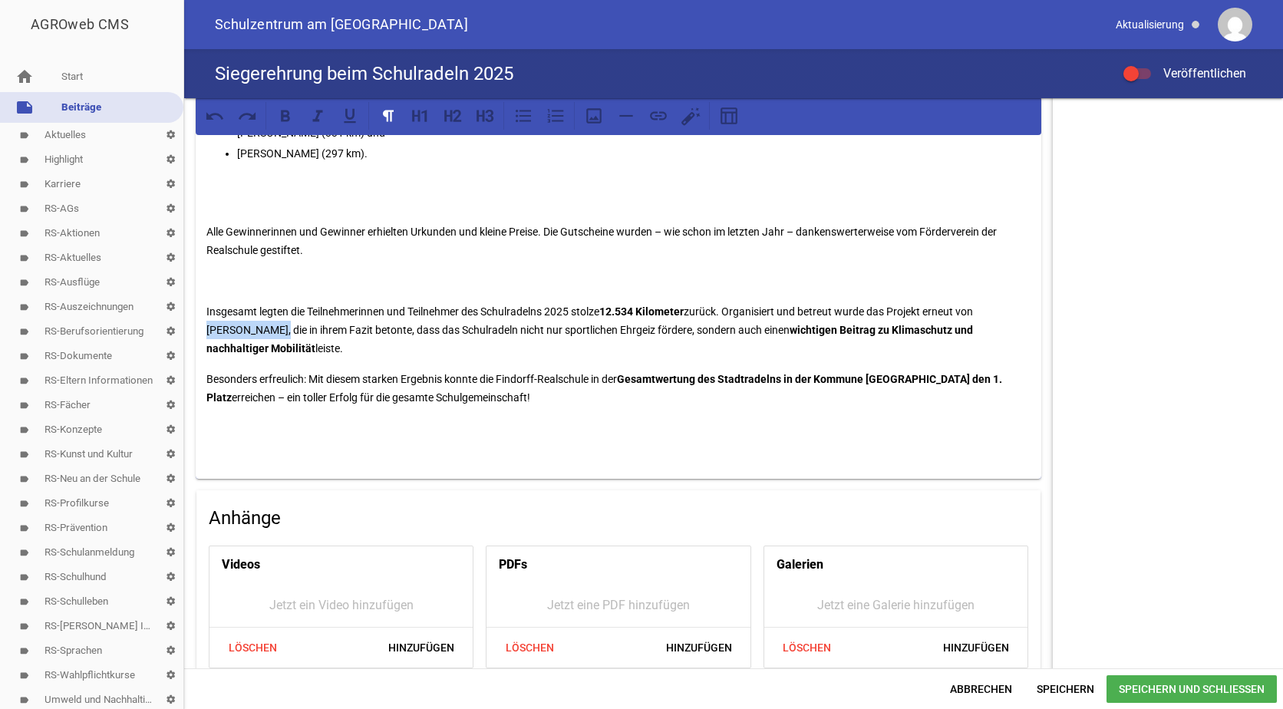
click at [989, 308] on p "Insgesamt legten die Teilnehmerinnen und Teilnehmer des Schulradelns 2025 stolz…" at bounding box center [618, 329] width 824 height 55
click at [291, 111] on icon at bounding box center [285, 116] width 20 height 20
click at [219, 283] on p at bounding box center [618, 281] width 824 height 18
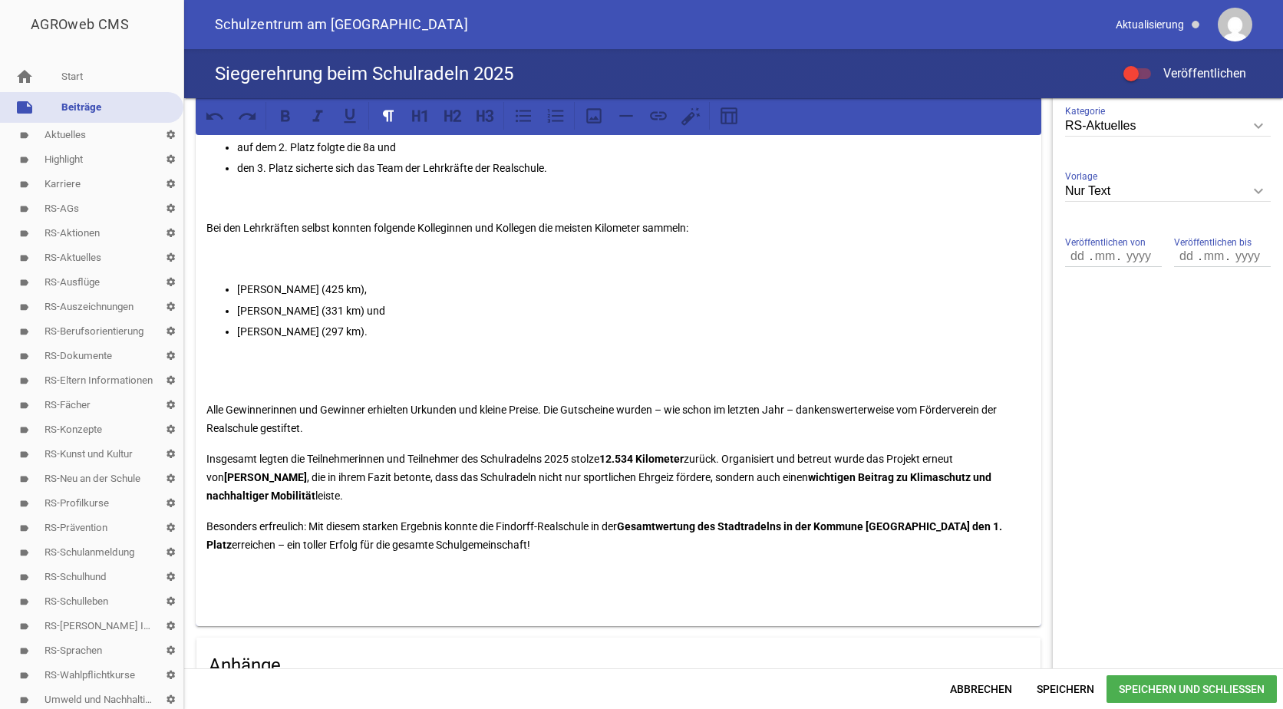
scroll to position [374, 0]
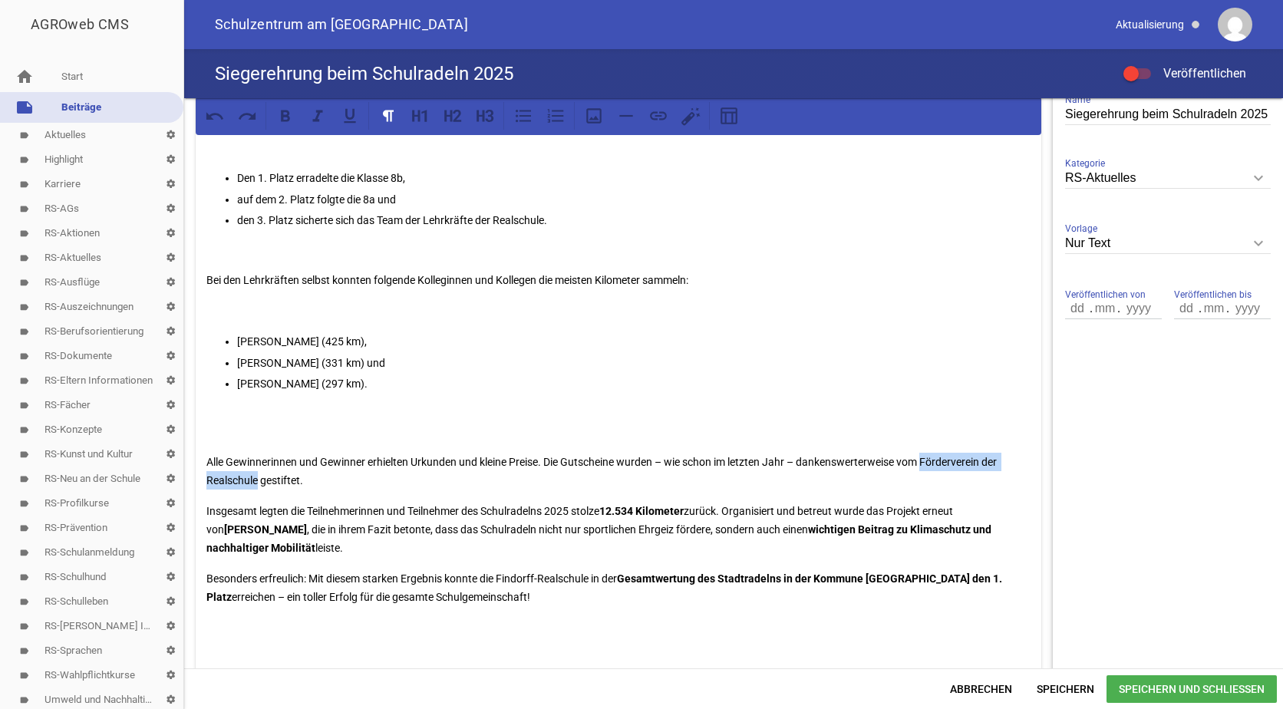
drag, startPoint x: 930, startPoint y: 459, endPoint x: 259, endPoint y: 480, distance: 671.6
click at [259, 480] on p "Alle Gewinnerinnen und Gewinner erhielten Urkunden und kleine Preise. Die Gutsc…" at bounding box center [618, 471] width 824 height 37
click at [285, 117] on icon at bounding box center [285, 116] width 20 height 20
drag, startPoint x: 566, startPoint y: 460, endPoint x: 618, endPoint y: 460, distance: 52.2
click at [618, 460] on p "Alle Gewinnerinnen und Gewinner erhielten Urkunden und kleine Preise. Die Gutsc…" at bounding box center [618, 471] width 824 height 37
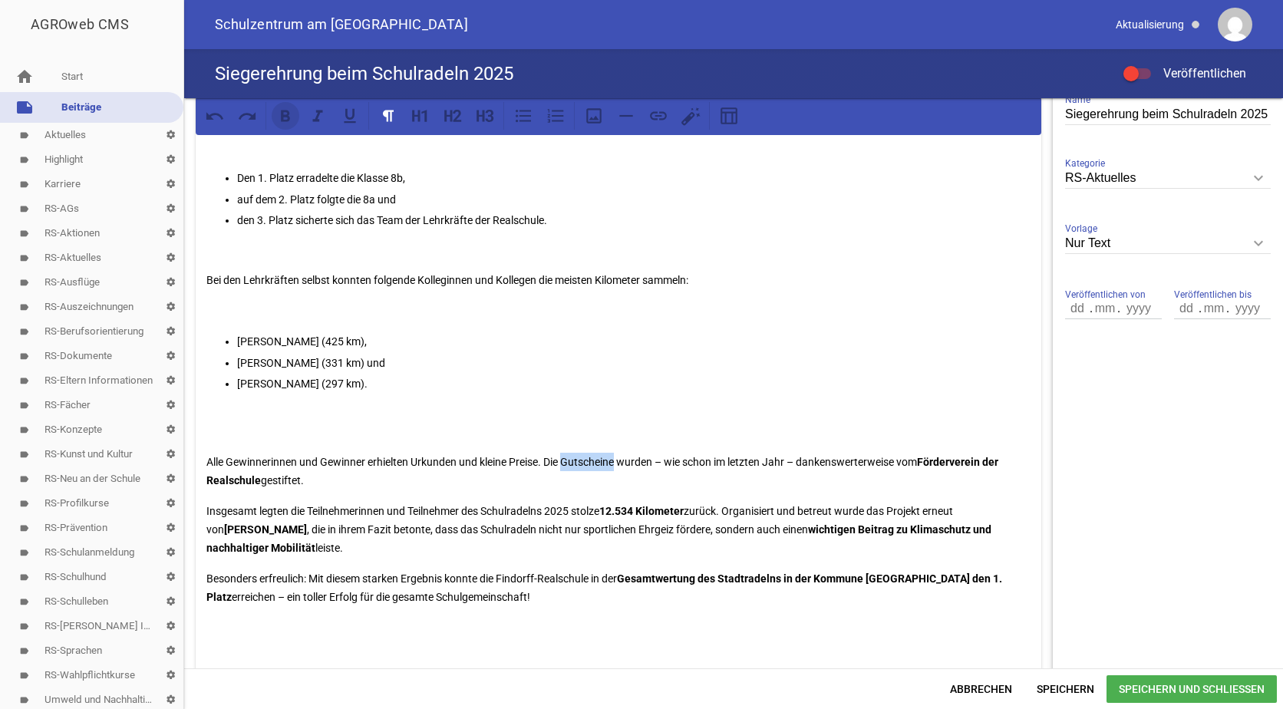
click at [289, 115] on icon at bounding box center [285, 116] width 20 height 20
click at [674, 456] on p "Alle Gewinnerinnen und Gewinner erhielten Urkunden und kleine Preise. Die Gutsc…" at bounding box center [618, 471] width 824 height 37
click at [1059, 689] on span "Speichern" at bounding box center [1065, 689] width 82 height 28
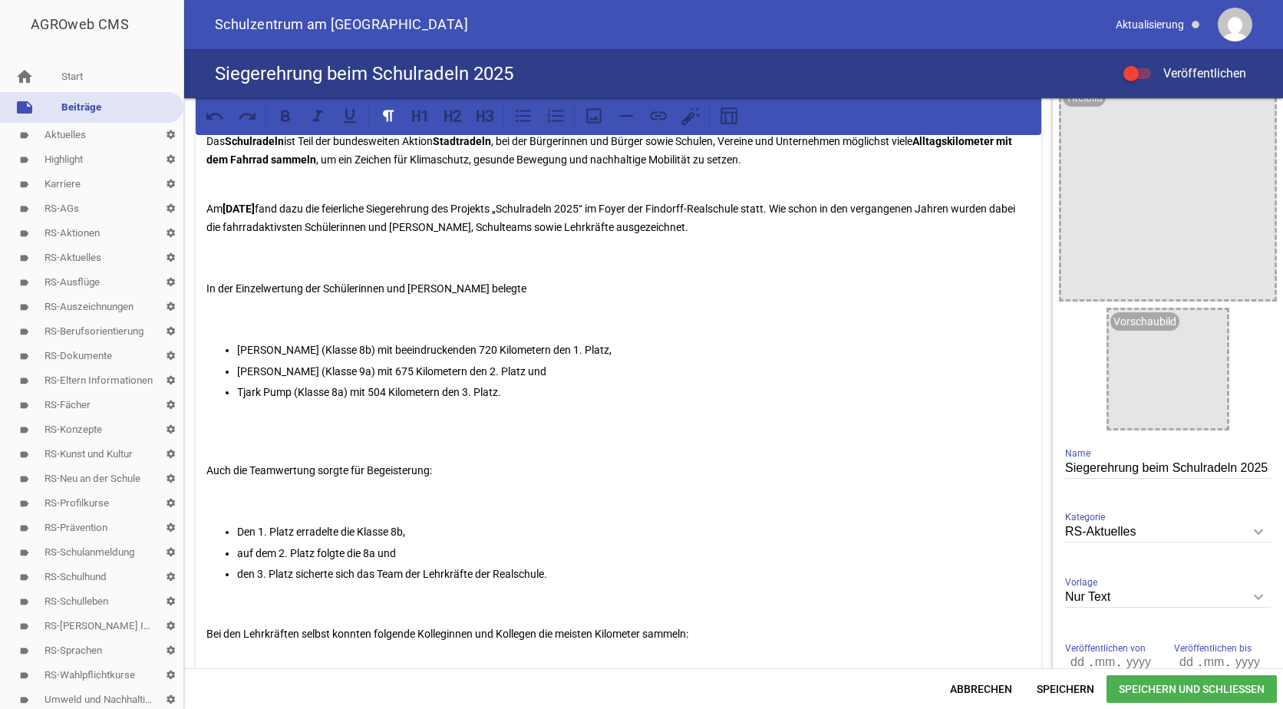
scroll to position [0, 0]
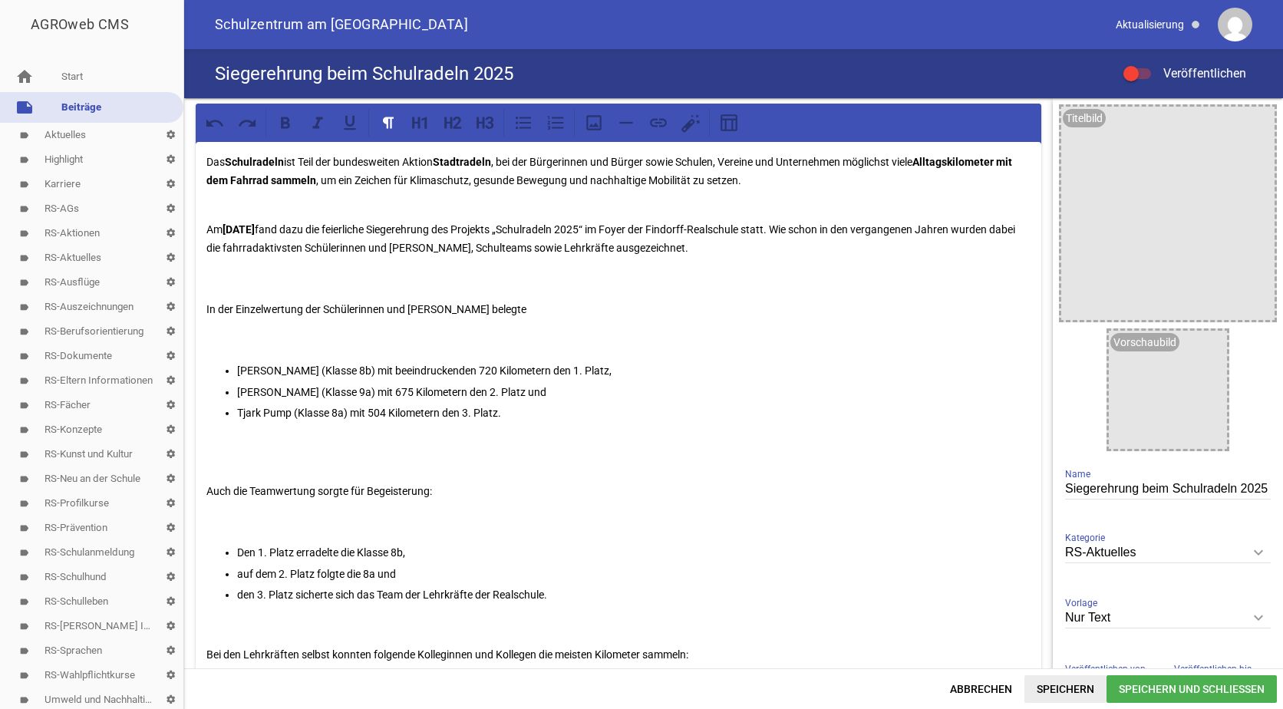
click at [1053, 690] on span "Speichern" at bounding box center [1065, 689] width 82 height 28
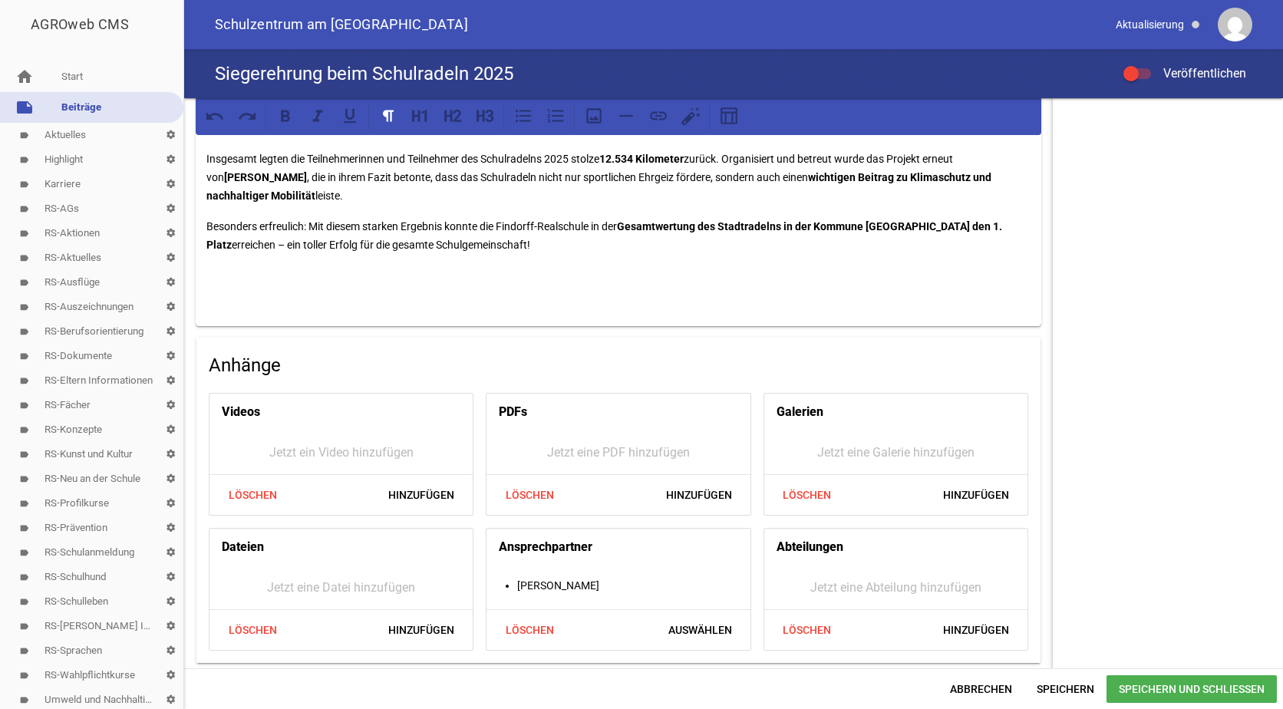
scroll to position [727, 0]
click at [1049, 684] on span "Speichern" at bounding box center [1065, 689] width 82 height 28
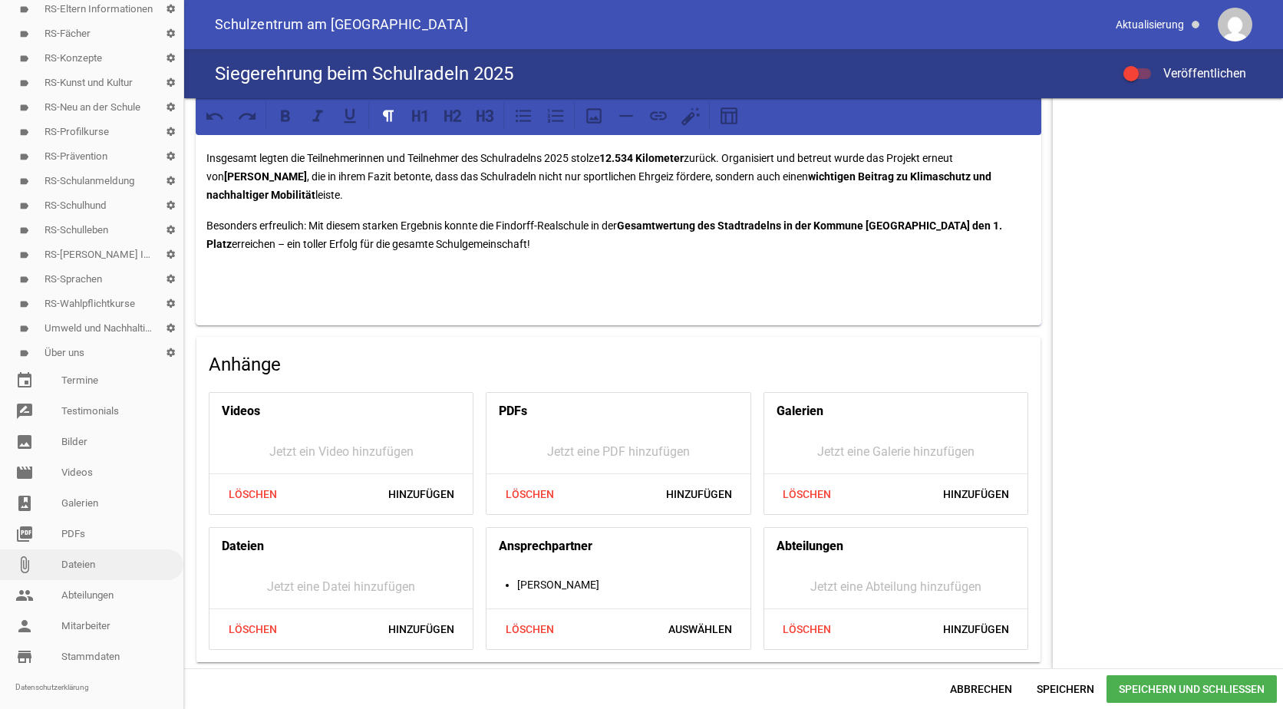
scroll to position [384, 0]
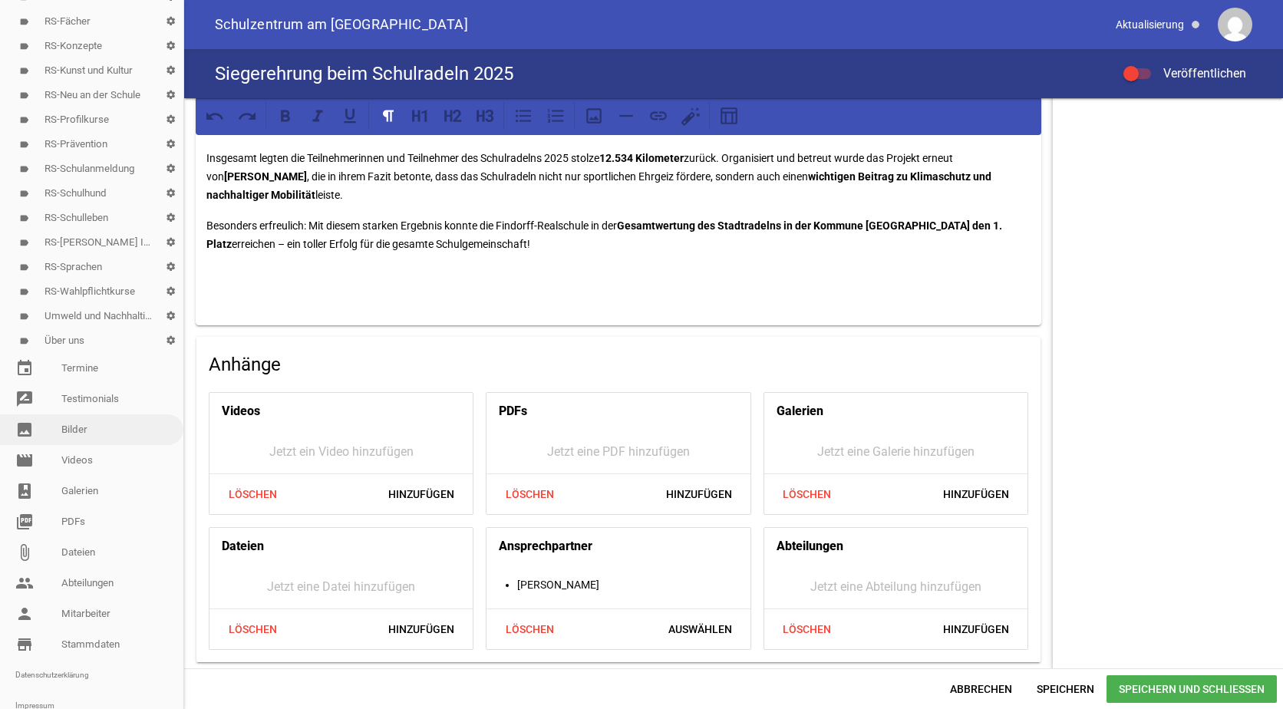
click at [73, 422] on link "image Bilder" at bounding box center [91, 429] width 183 height 31
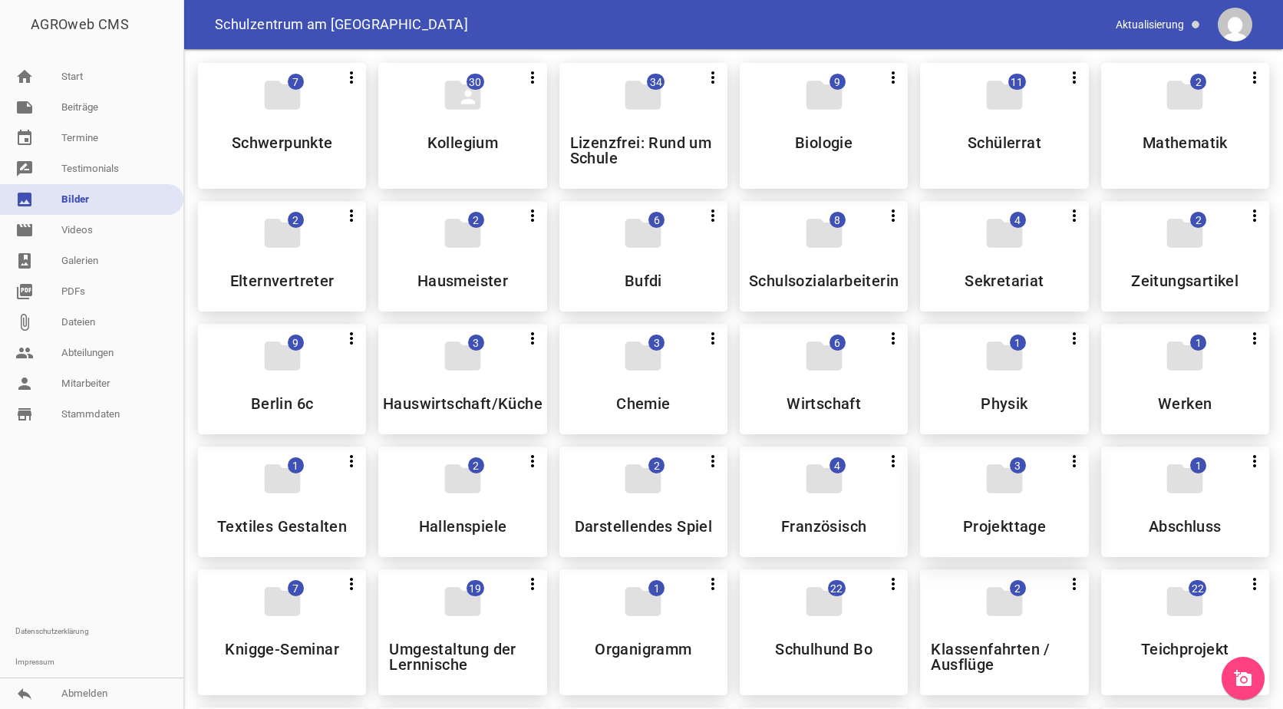
click at [959, 478] on div "folder 3 more_vert Teilen Bearbeiten Löschen Projekttage" at bounding box center [1004, 501] width 168 height 110
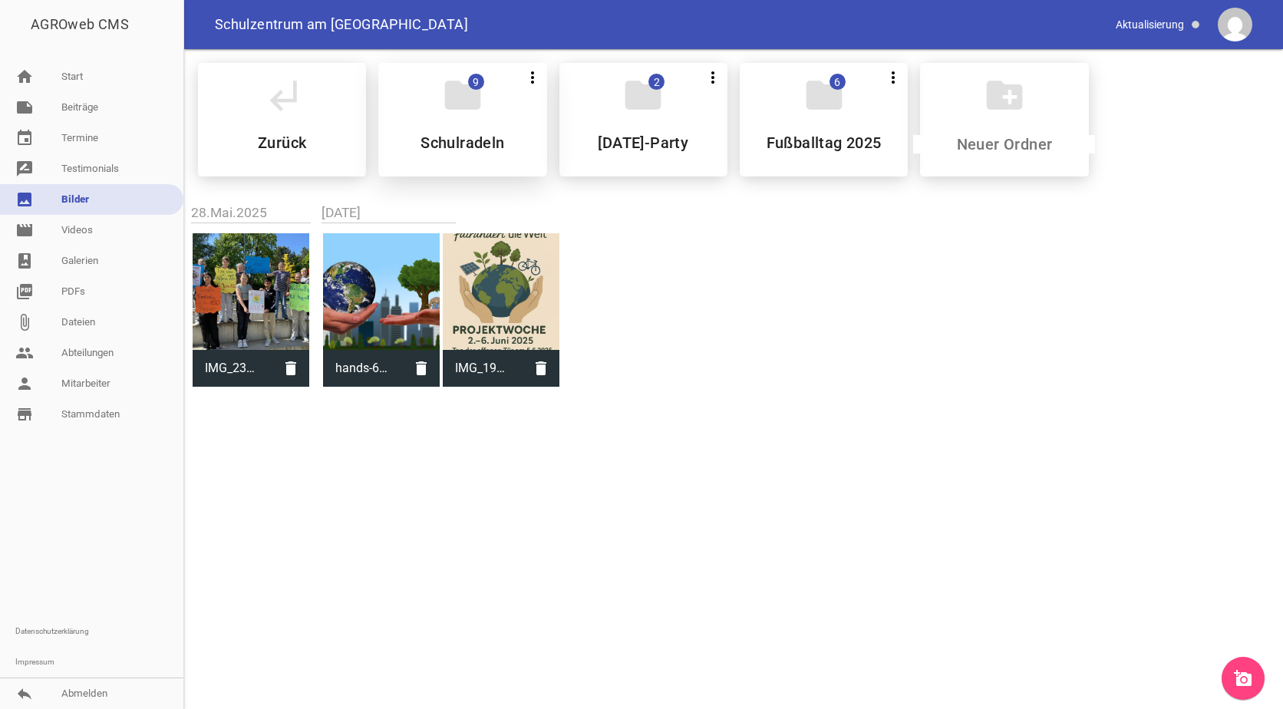
click at [447, 114] on icon "folder" at bounding box center [462, 95] width 43 height 43
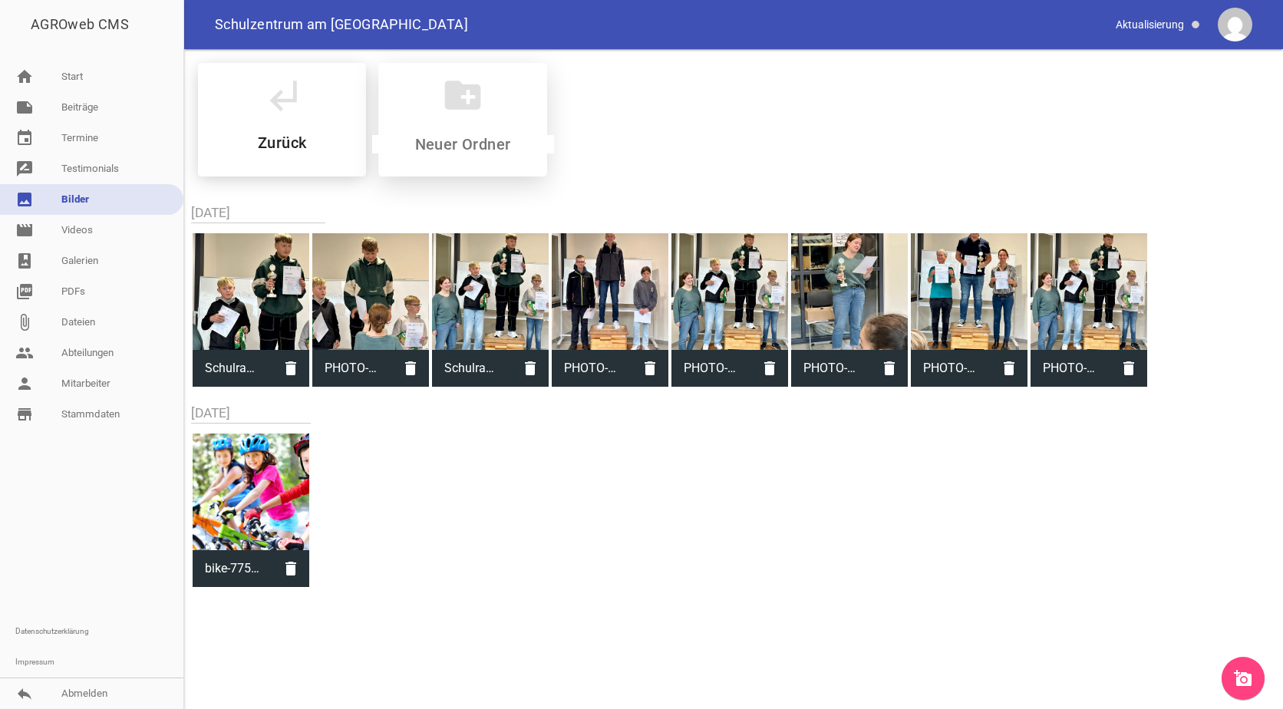
click at [460, 154] on div "create_new_folder" at bounding box center [462, 120] width 168 height 114
click at [464, 146] on input at bounding box center [463, 144] width 182 height 18
type input "2025"
click at [457, 124] on div "folder 0 more_vert Teilen Bearbeiten Löschen 2025" at bounding box center [462, 120] width 168 height 114
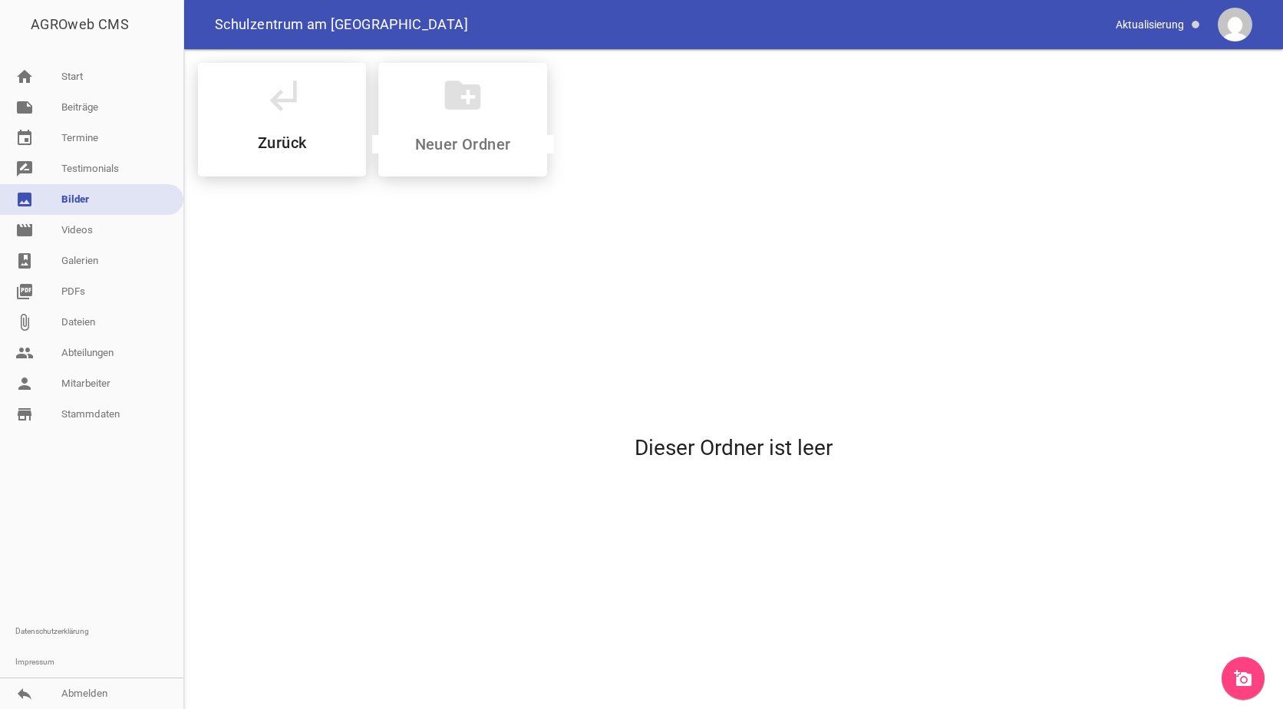
click at [1249, 674] on icon "add_a_photo" at bounding box center [1243, 678] width 18 height 18
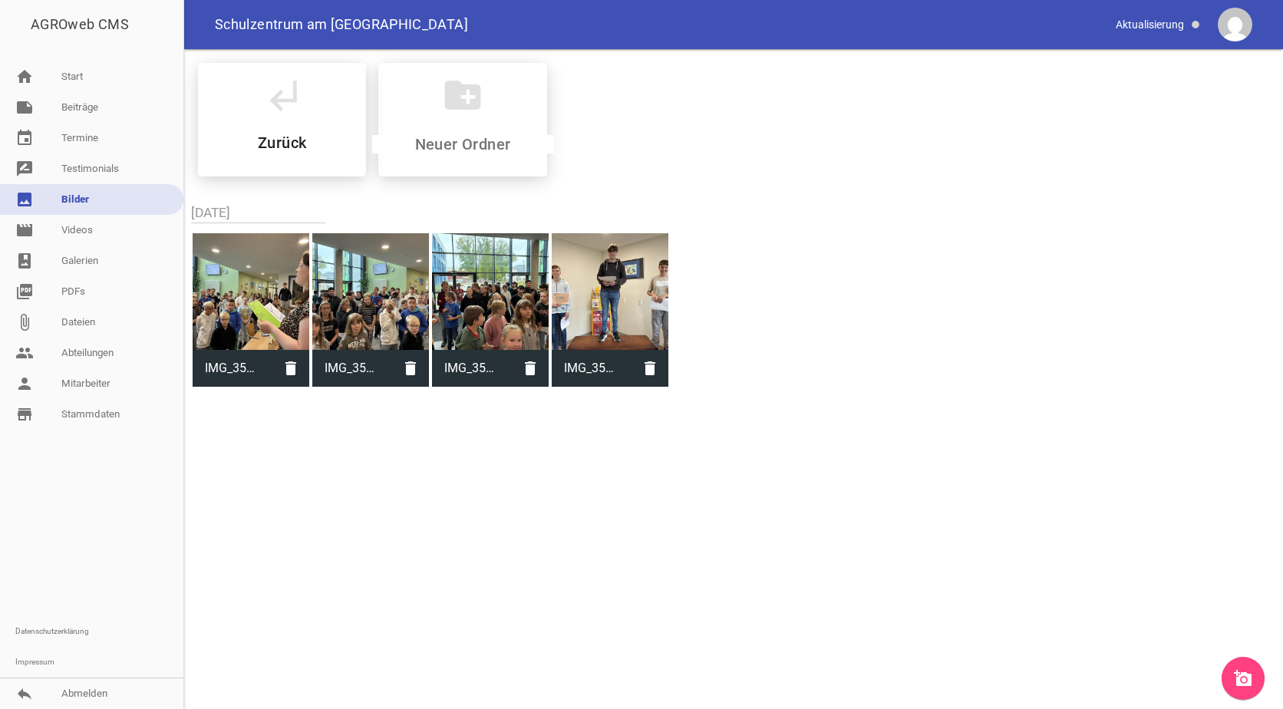
click at [1241, 685] on icon "add_a_photo" at bounding box center [1243, 678] width 18 height 18
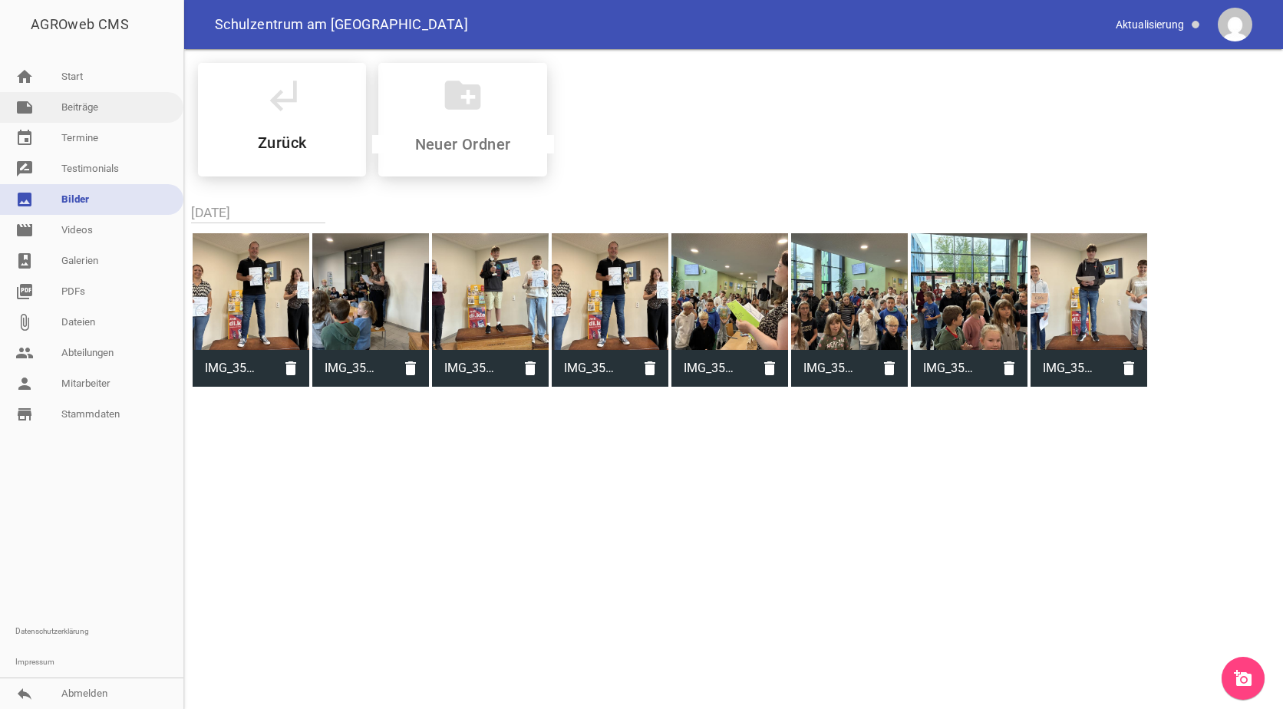
click at [54, 111] on link "note Beiträge" at bounding box center [91, 107] width 183 height 31
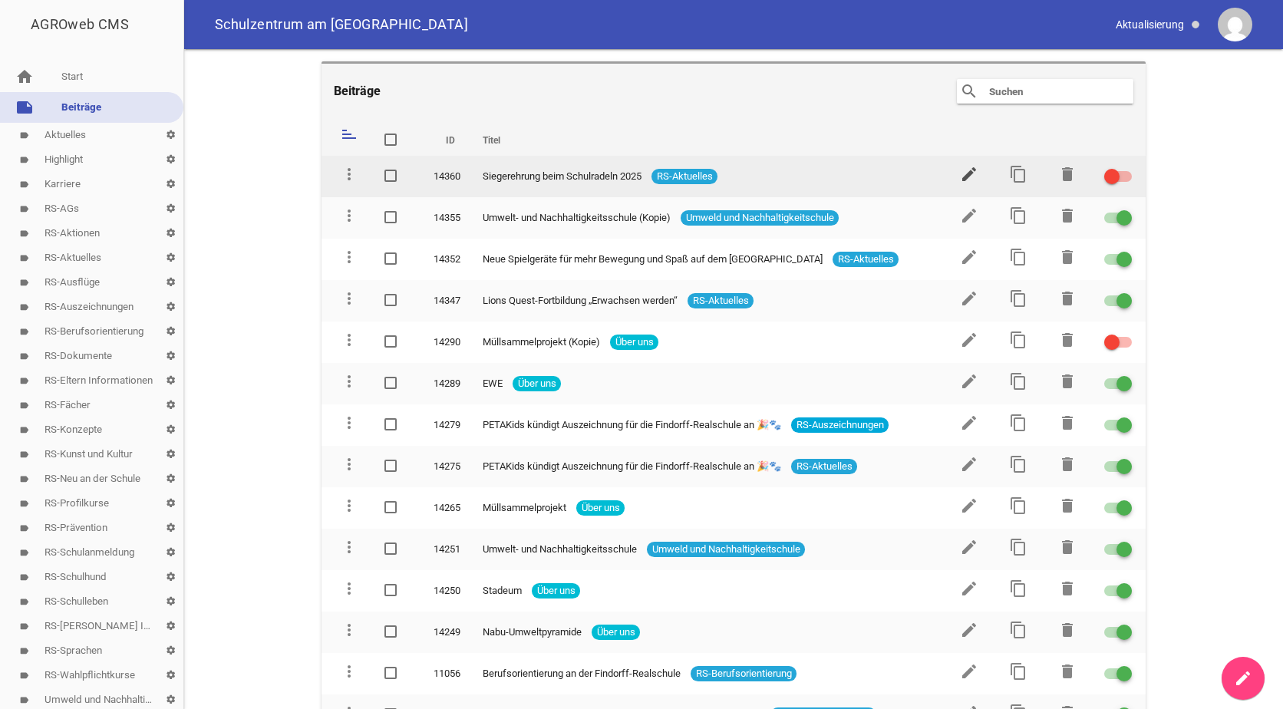
click at [960, 171] on icon "edit" at bounding box center [969, 174] width 18 height 18
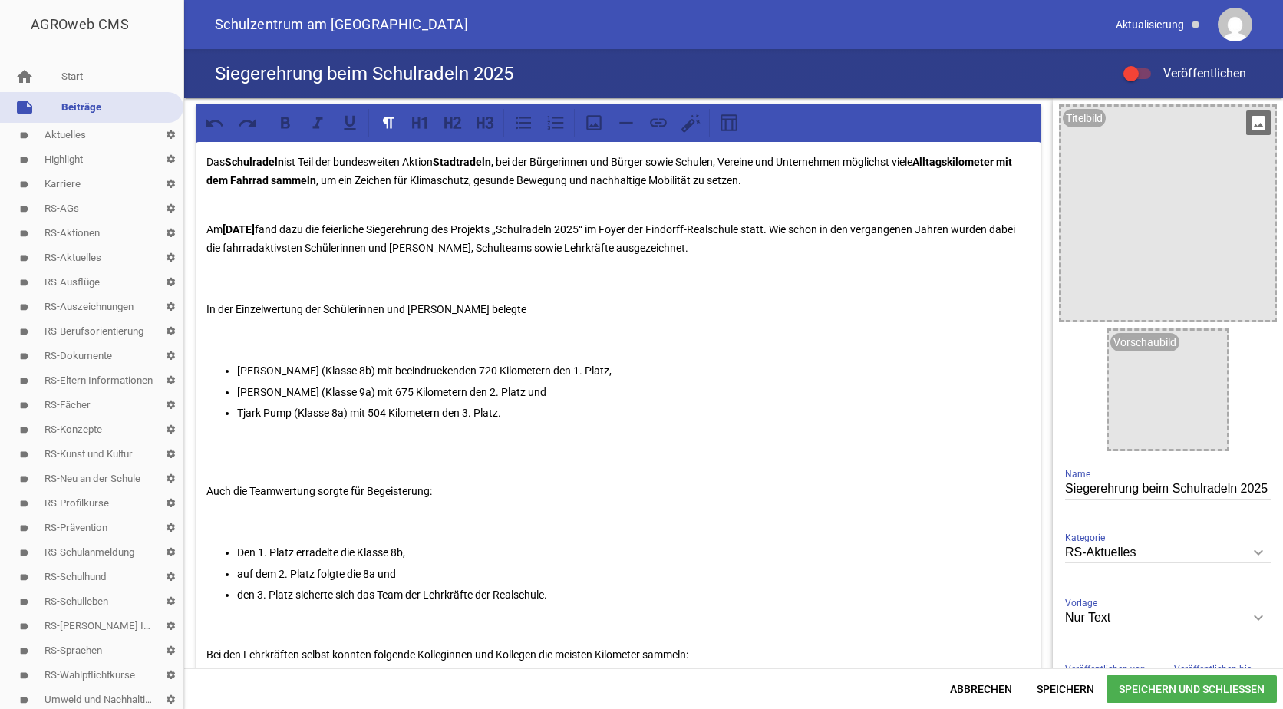
click at [1251, 122] on icon "image" at bounding box center [1258, 122] width 25 height 25
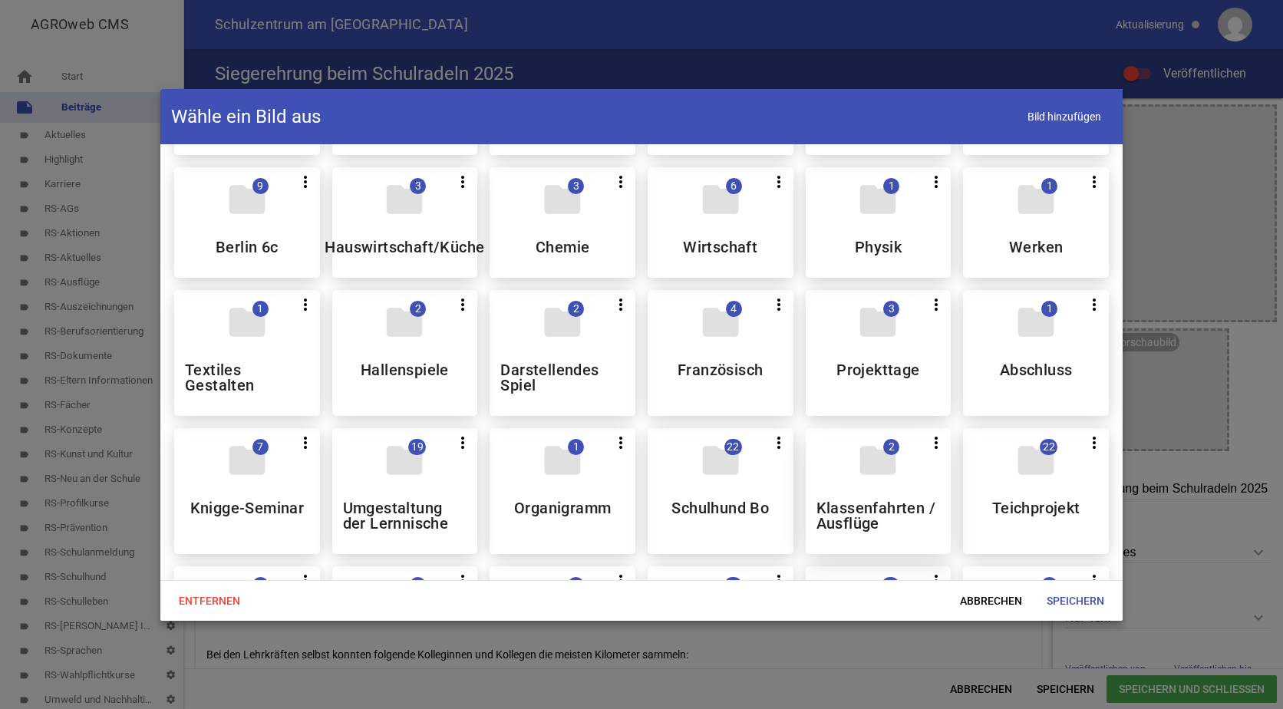
scroll to position [230, 0]
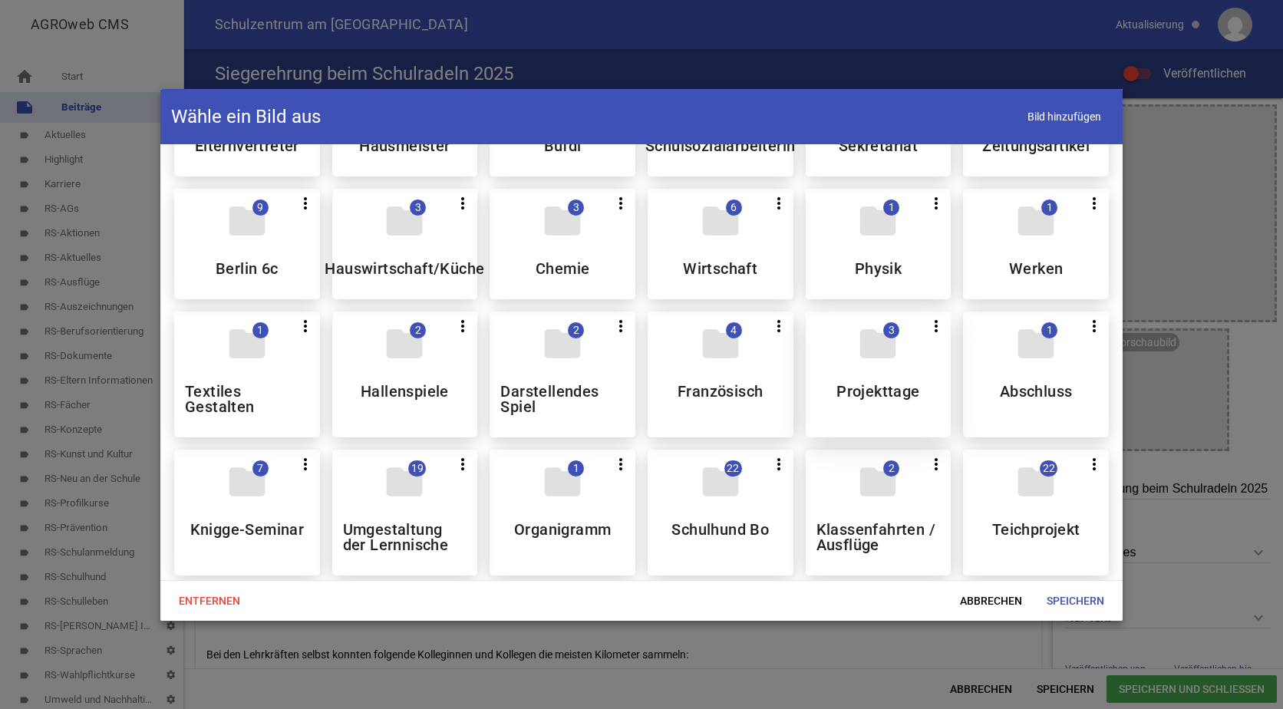
click at [892, 387] on h5 "Projekttage" at bounding box center [877, 391] width 83 height 15
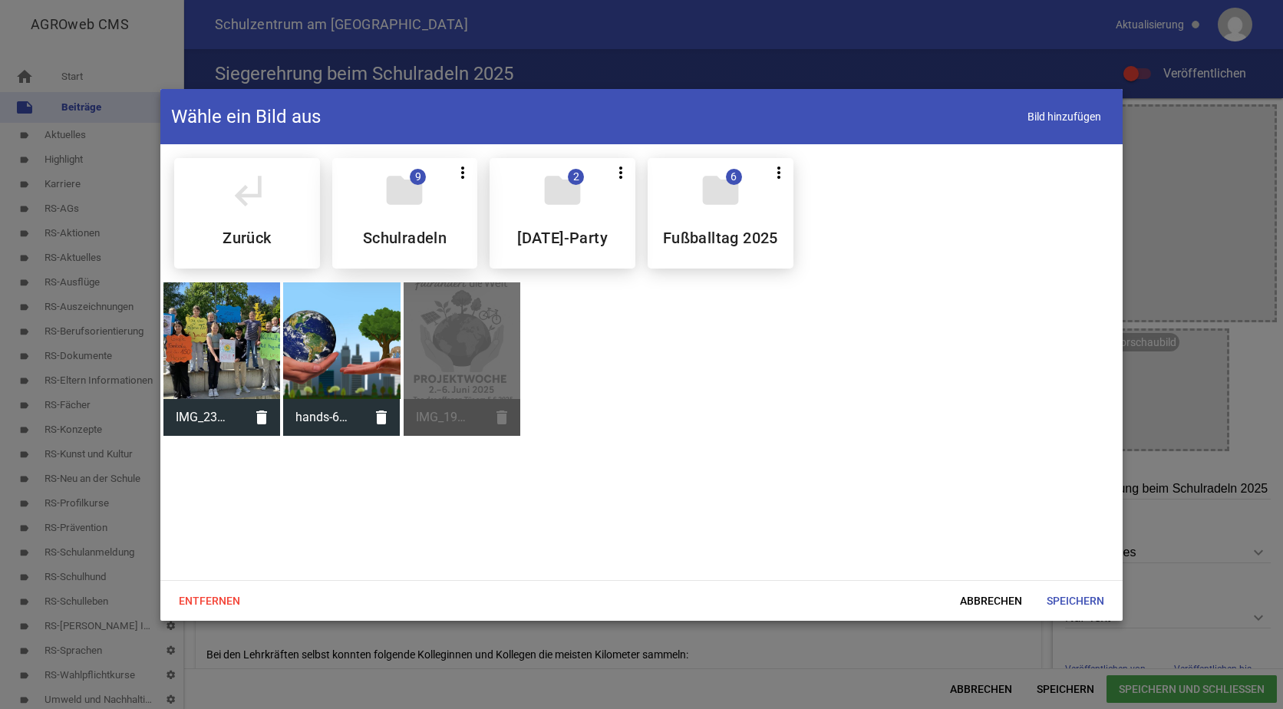
click at [400, 213] on div "folder 9 more_vert Teilen Bearbeiten Löschen Schulradeln" at bounding box center [405, 213] width 146 height 110
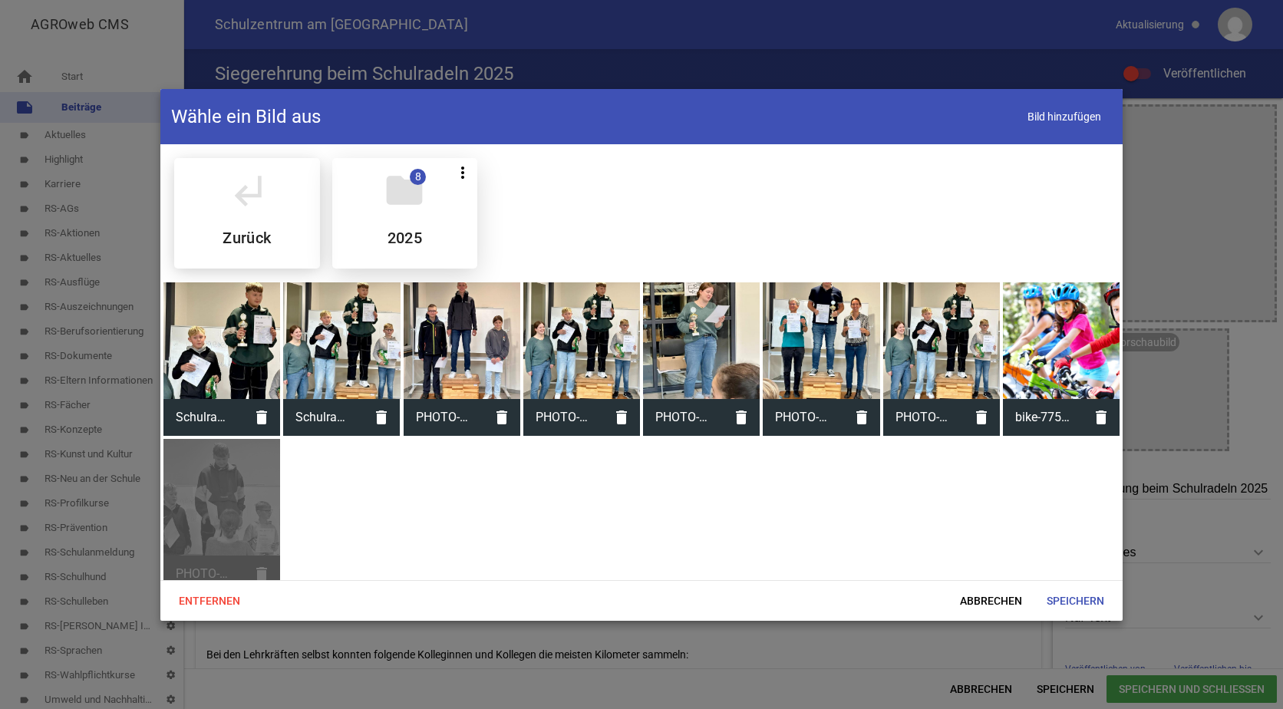
click at [402, 215] on div "folder 8 more_vert Teilen Bearbeiten Löschen 2025" at bounding box center [405, 213] width 146 height 110
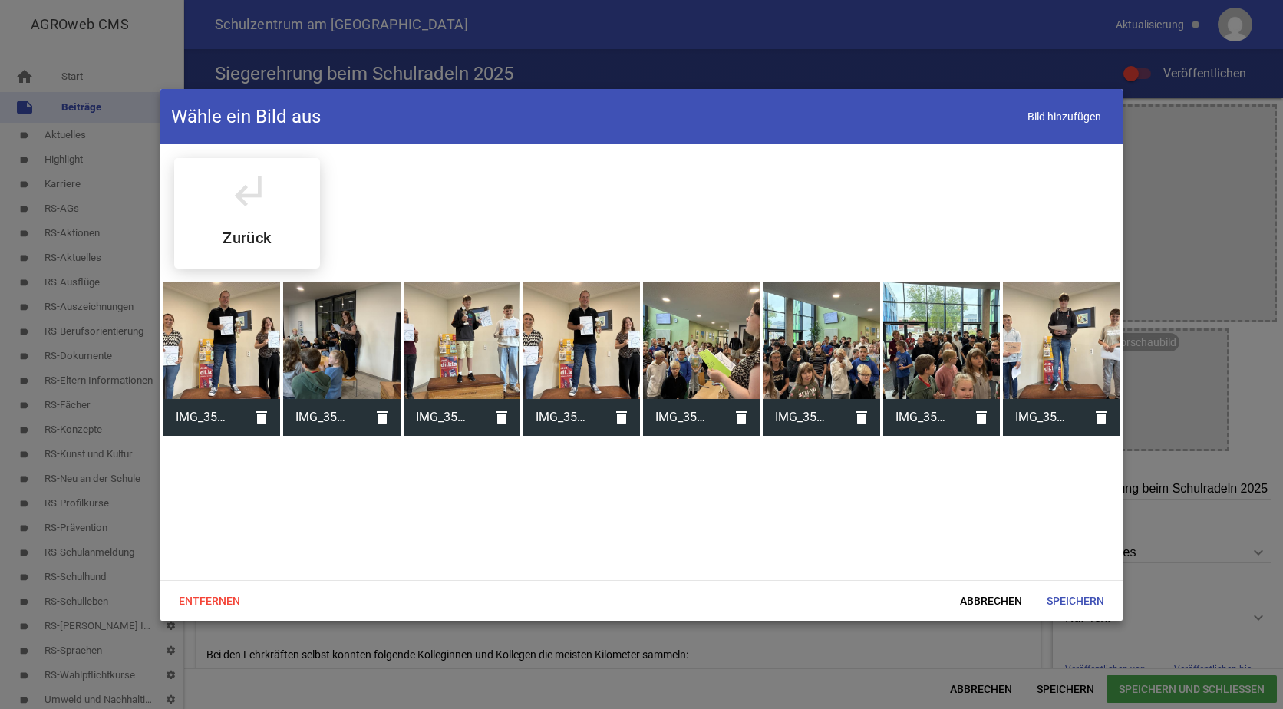
click at [687, 323] on div at bounding box center [701, 340] width 117 height 117
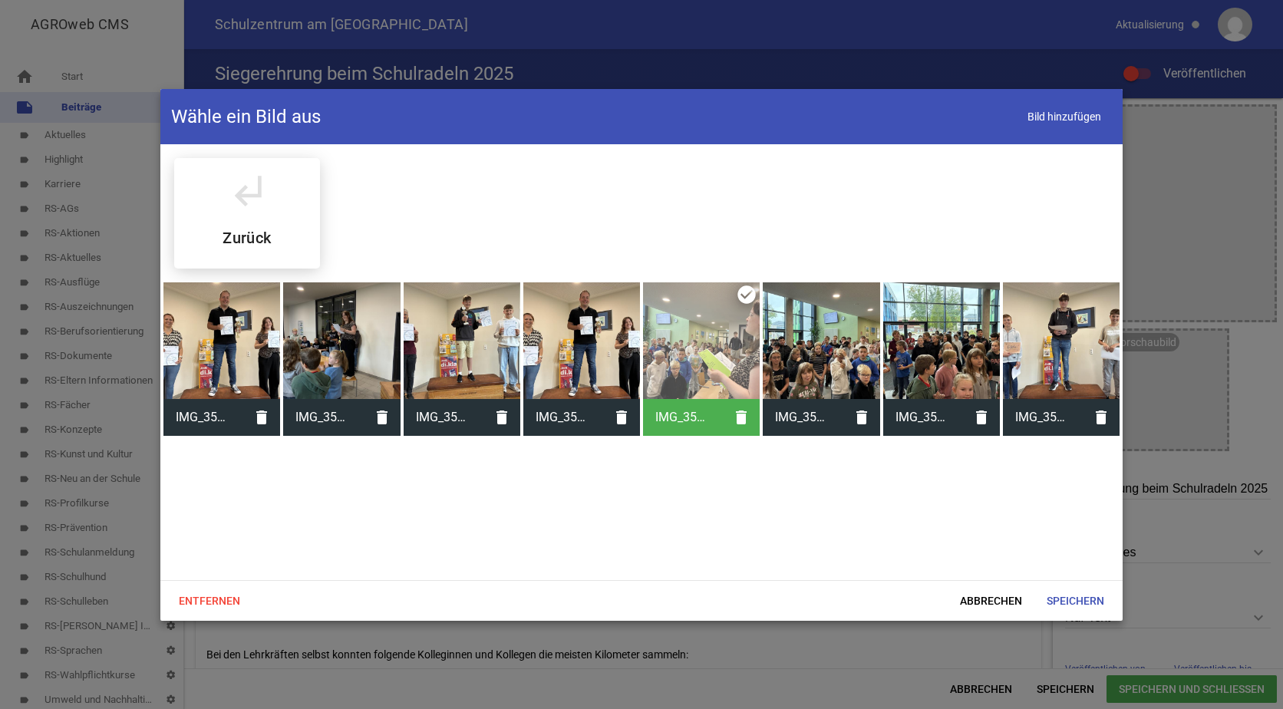
click at [459, 316] on div at bounding box center [462, 340] width 117 height 117
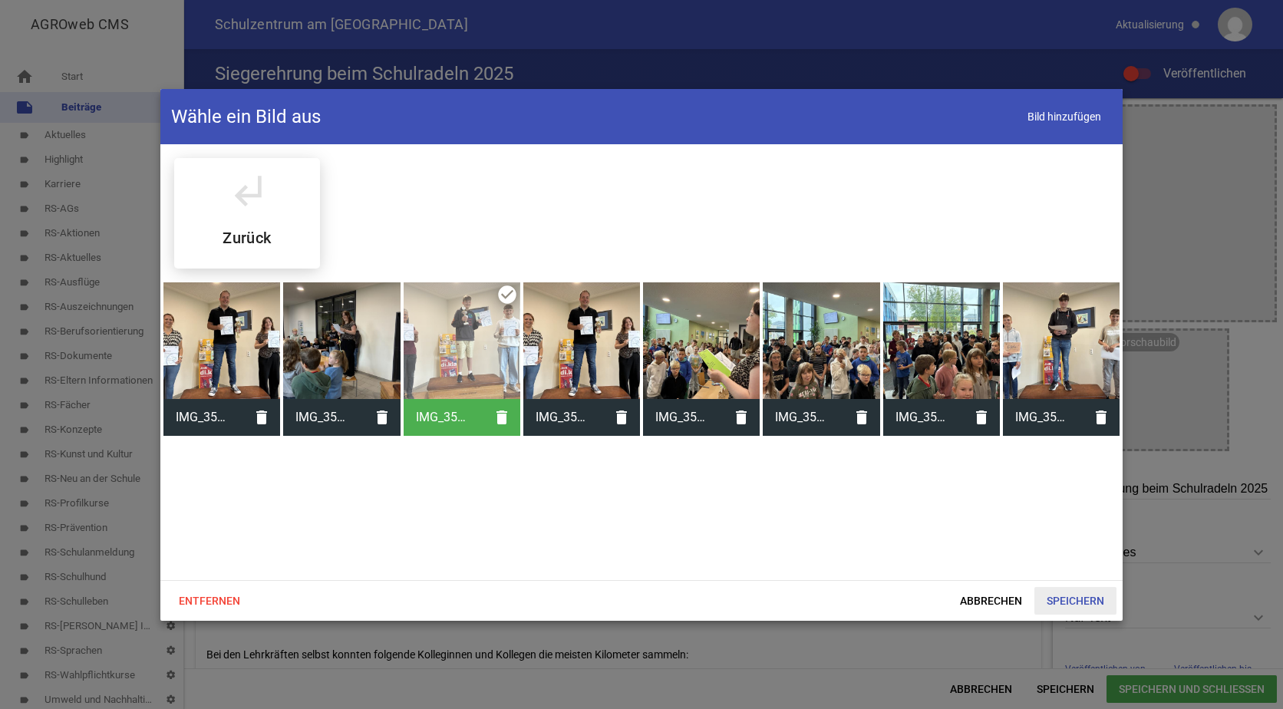
click at [1066, 601] on span "Speichern" at bounding box center [1075, 601] width 82 height 28
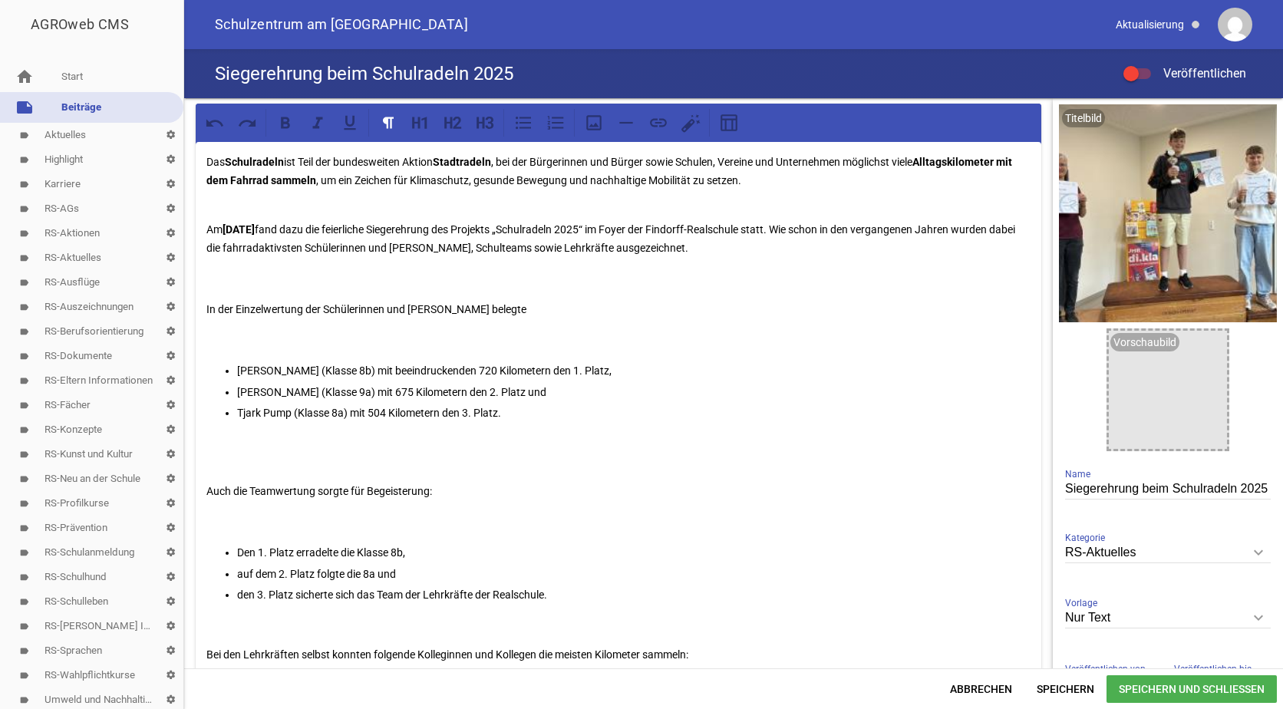
click at [1247, 618] on icon "keyboard_arrow_down" at bounding box center [1258, 617] width 25 height 25
click at [1247, 618] on input "Nur Text" at bounding box center [1168, 618] width 206 height 21
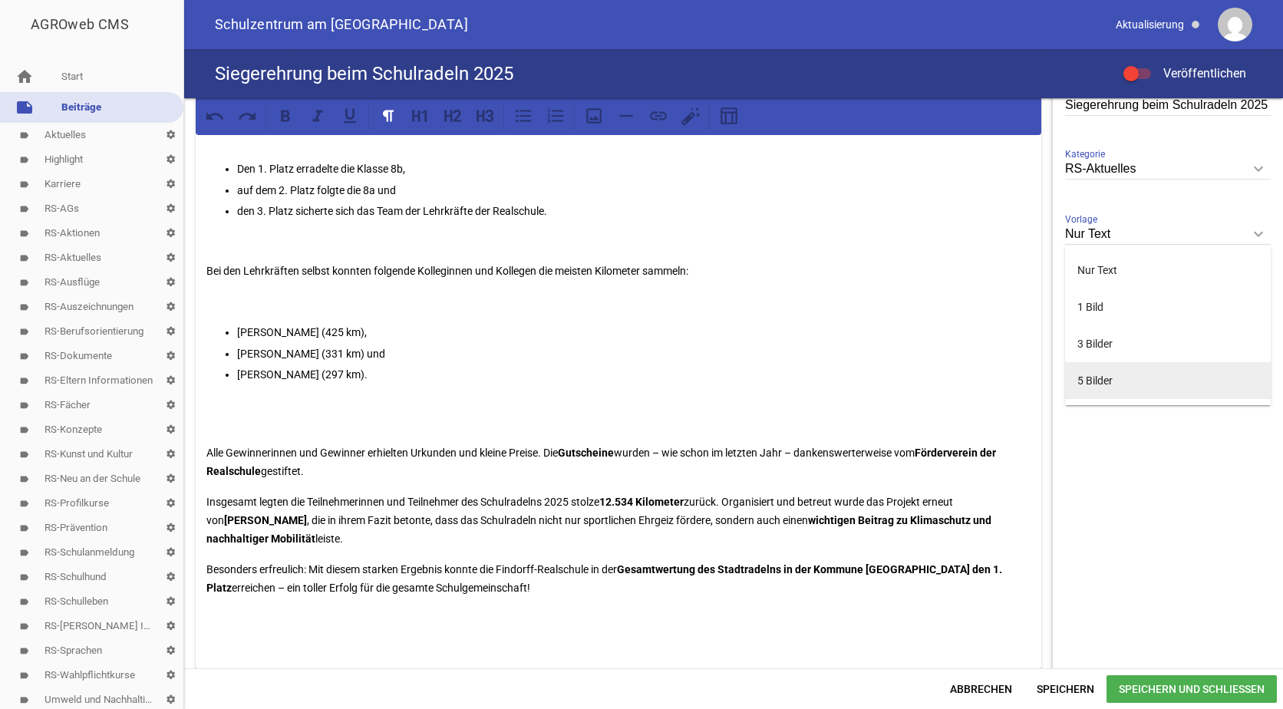
click at [1087, 386] on li "5 Bilder" at bounding box center [1168, 380] width 206 height 37
type input "5 Bilder"
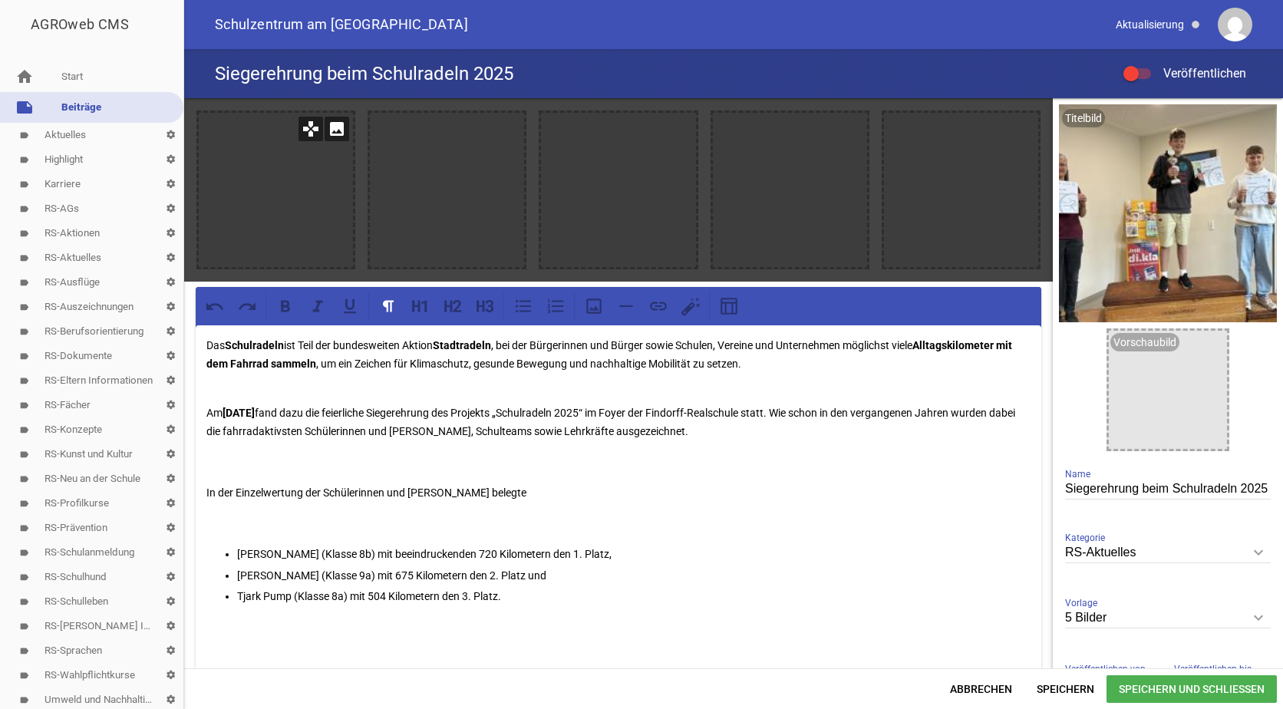
click at [337, 130] on icon "image" at bounding box center [337, 129] width 25 height 25
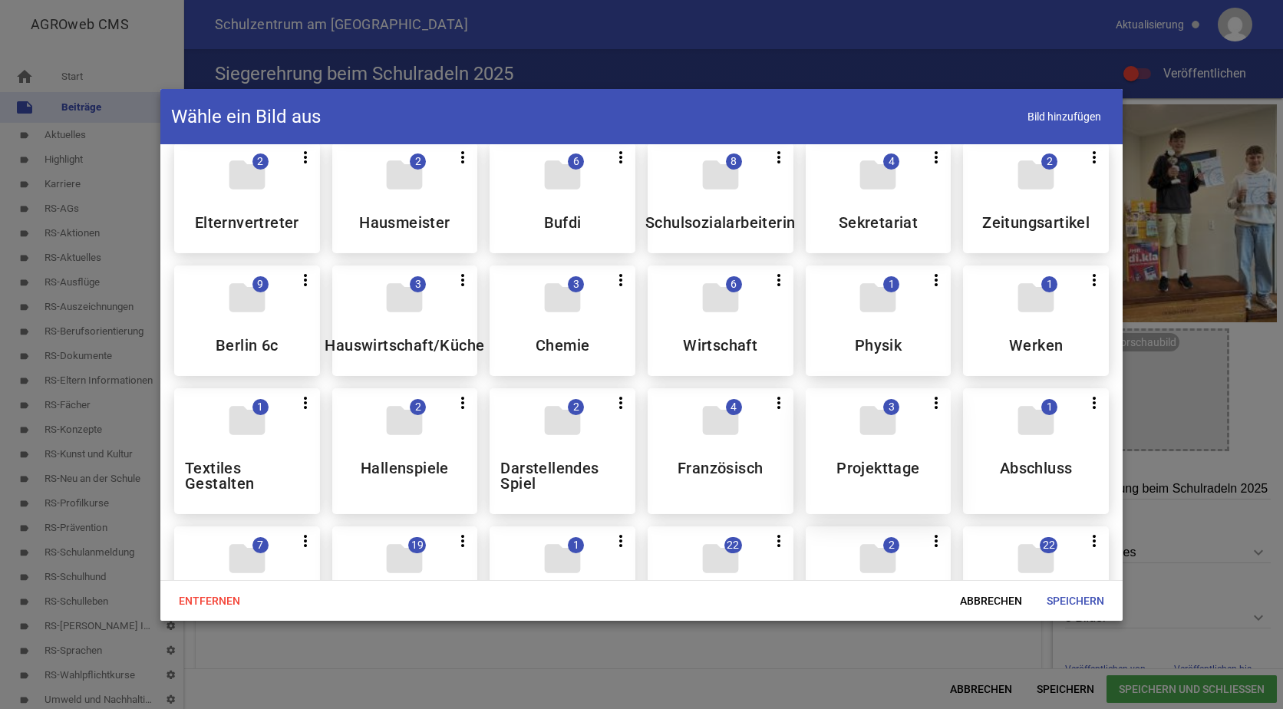
scroll to position [230, 0]
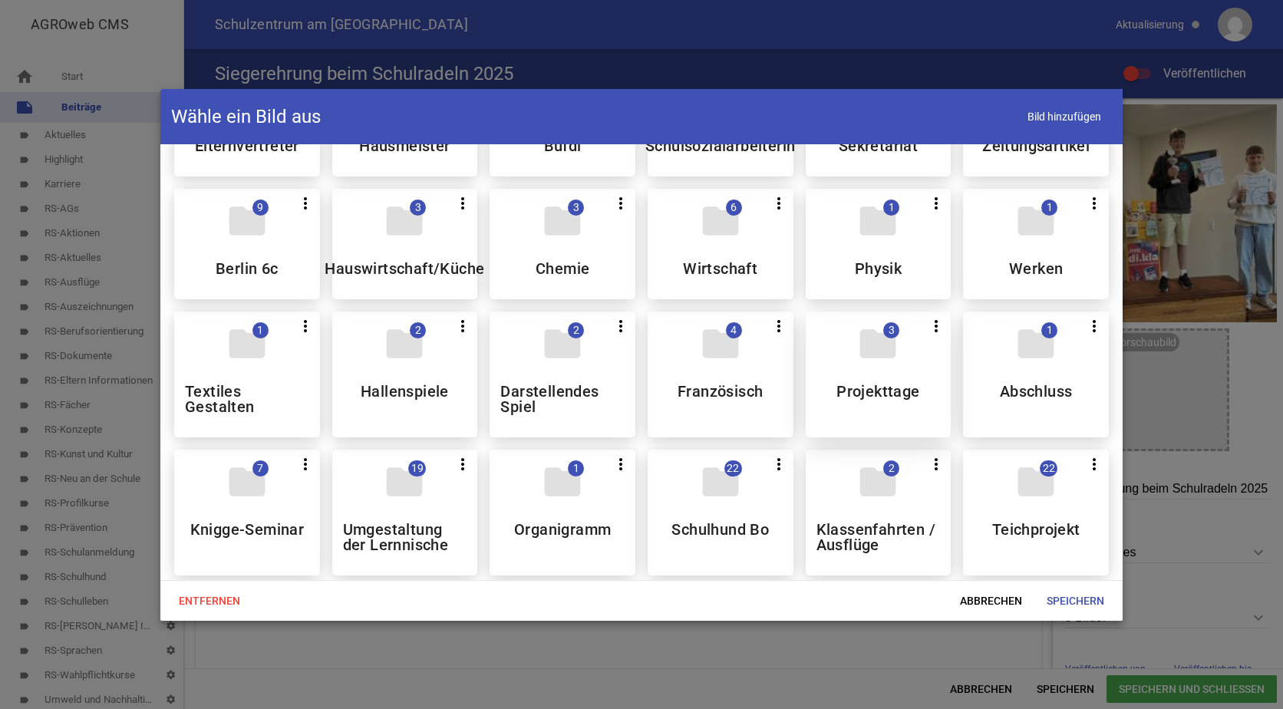
click at [872, 392] on h5 "Projekttage" at bounding box center [877, 391] width 83 height 15
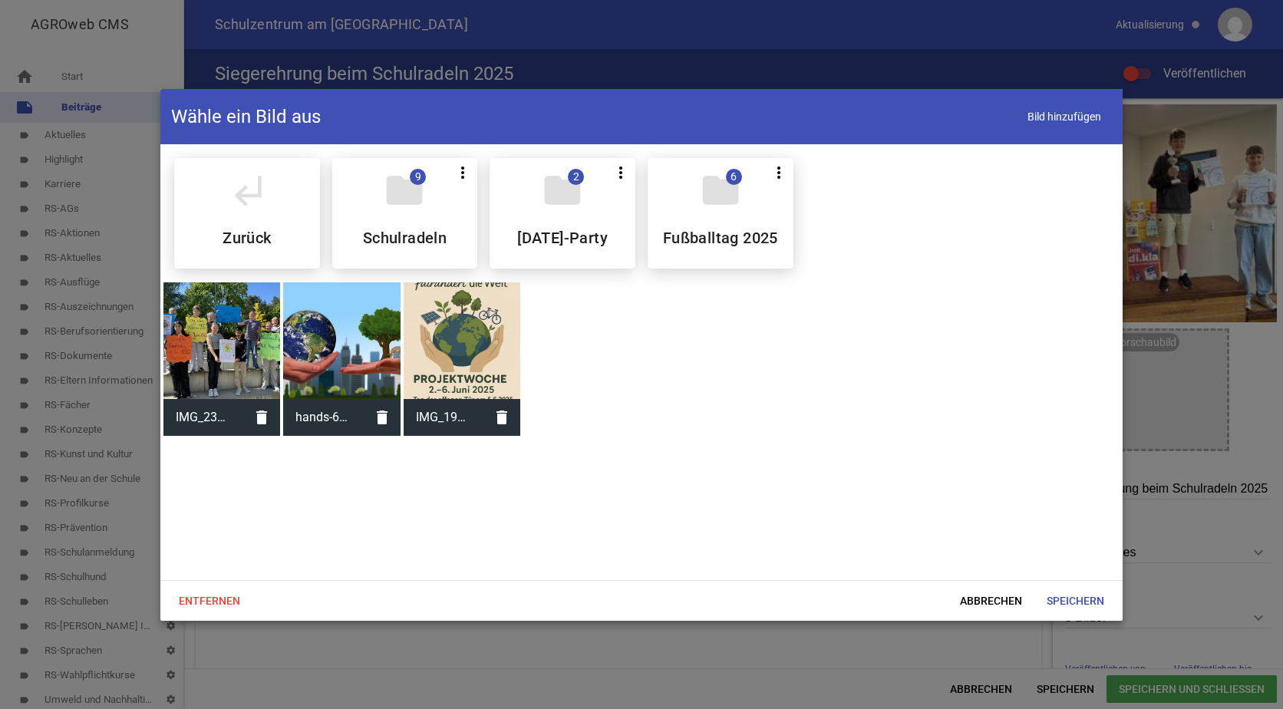
scroll to position [0, 0]
click at [405, 226] on div "folder 9 more_vert Teilen Bearbeiten Löschen Schulradeln" at bounding box center [405, 213] width 146 height 110
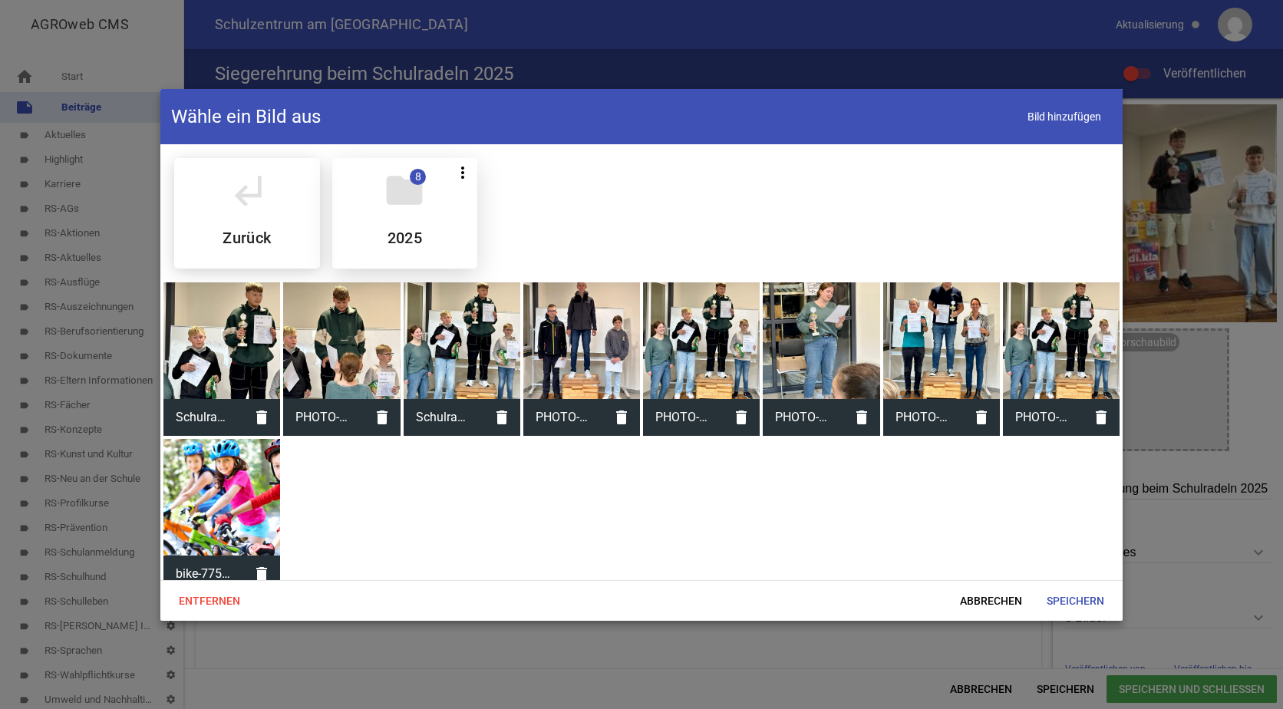
click at [427, 228] on div "folder 8 more_vert Teilen Bearbeiten Löschen 2025" at bounding box center [405, 213] width 146 height 110
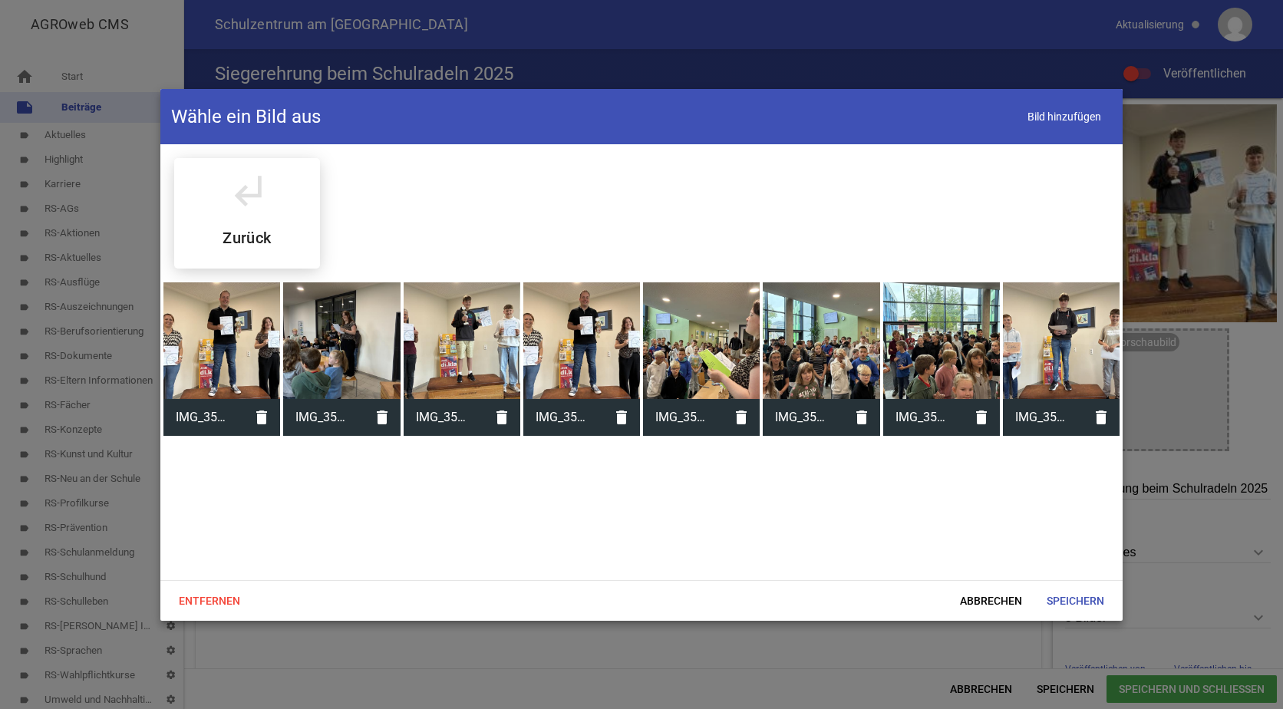
click at [601, 317] on div at bounding box center [581, 340] width 117 height 117
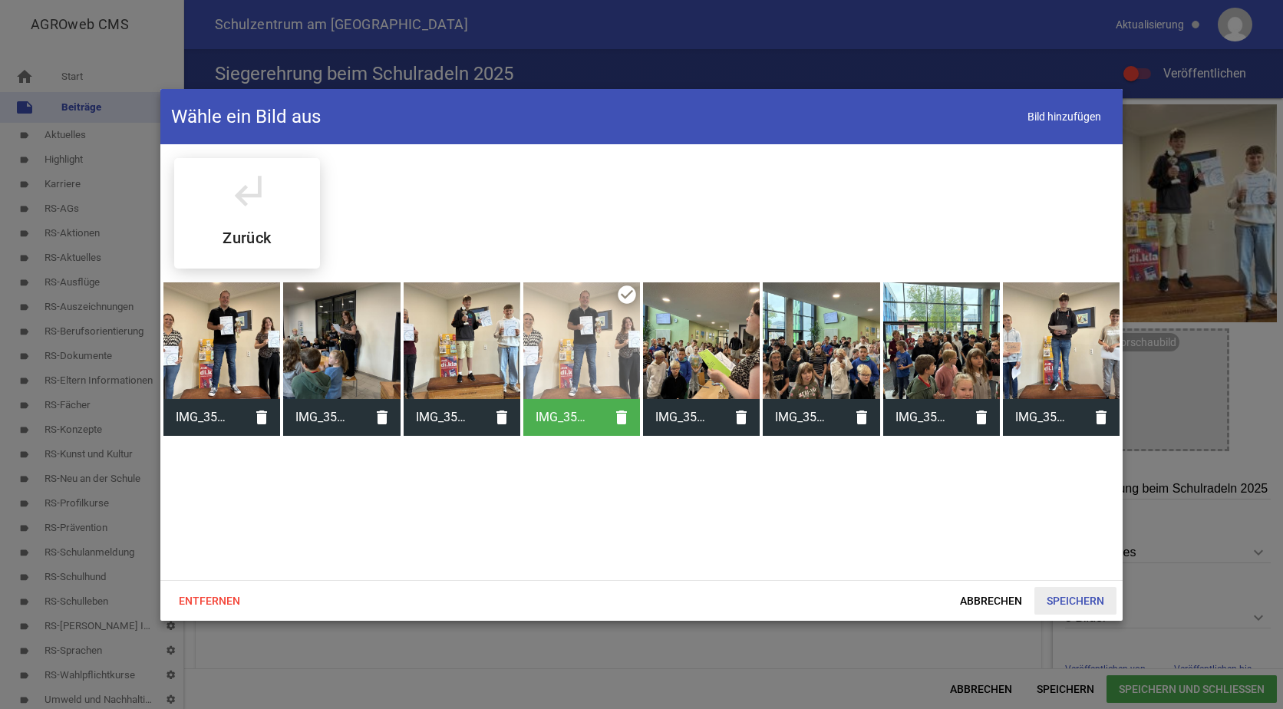
click at [1069, 594] on span "Speichern" at bounding box center [1075, 601] width 82 height 28
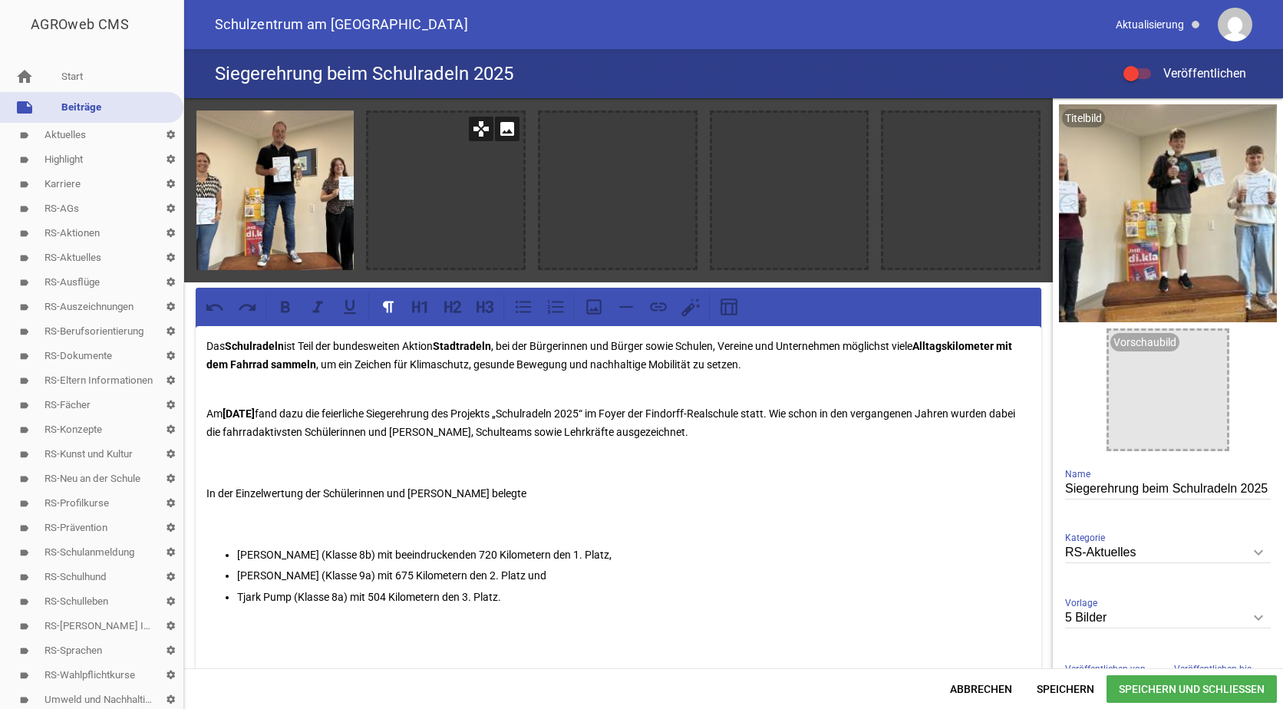
click at [508, 127] on icon "image" at bounding box center [507, 129] width 25 height 25
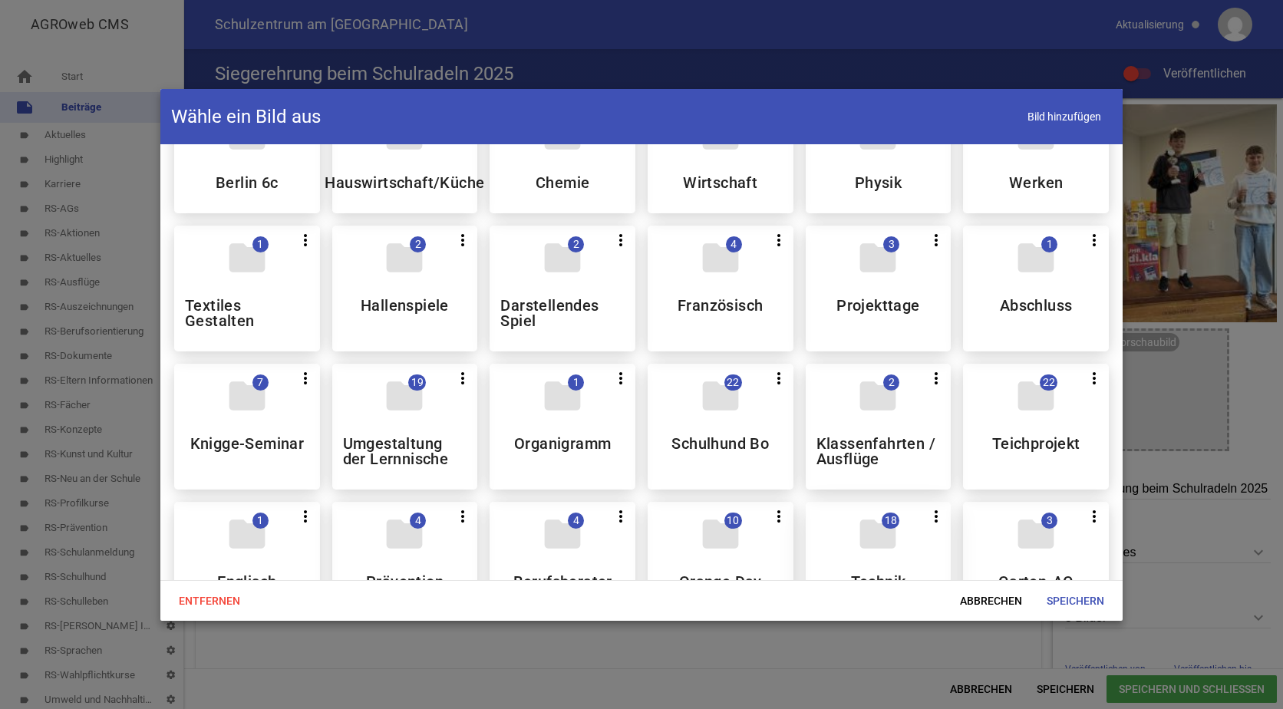
scroll to position [307, 0]
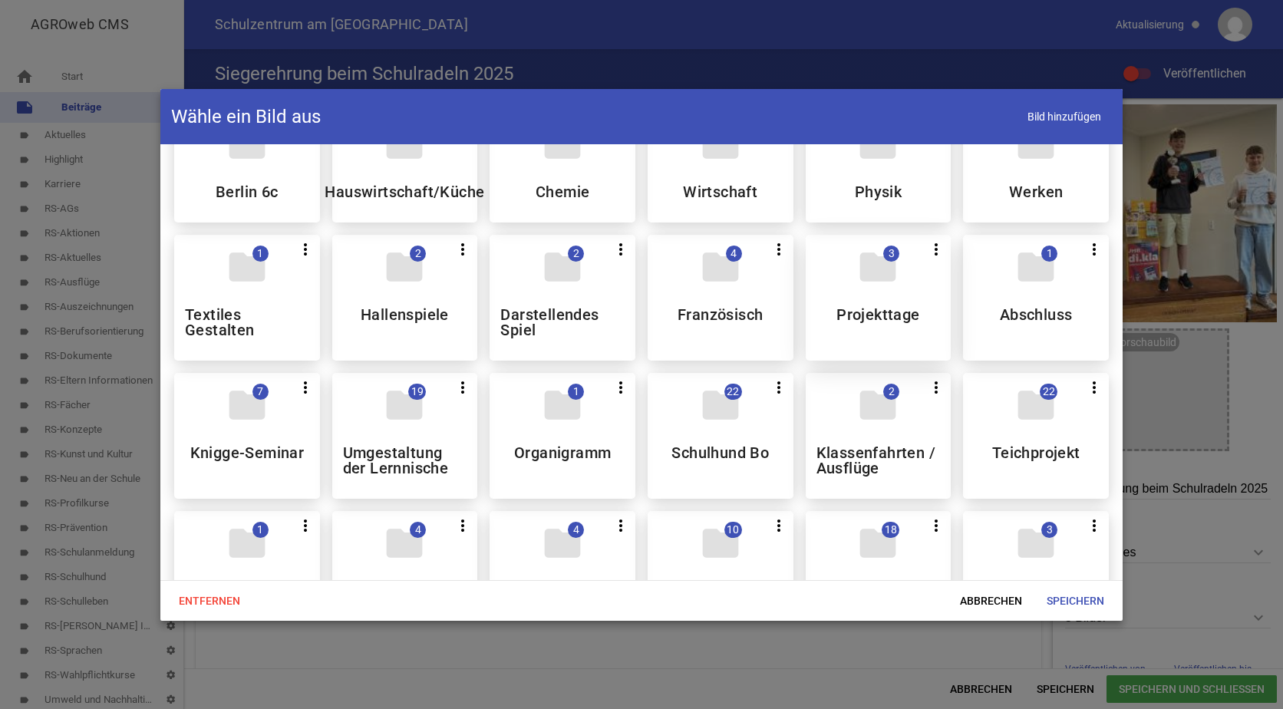
click at [850, 293] on div "folder 3 more_vert Teilen Bearbeiten Löschen Projekttage" at bounding box center [879, 298] width 146 height 126
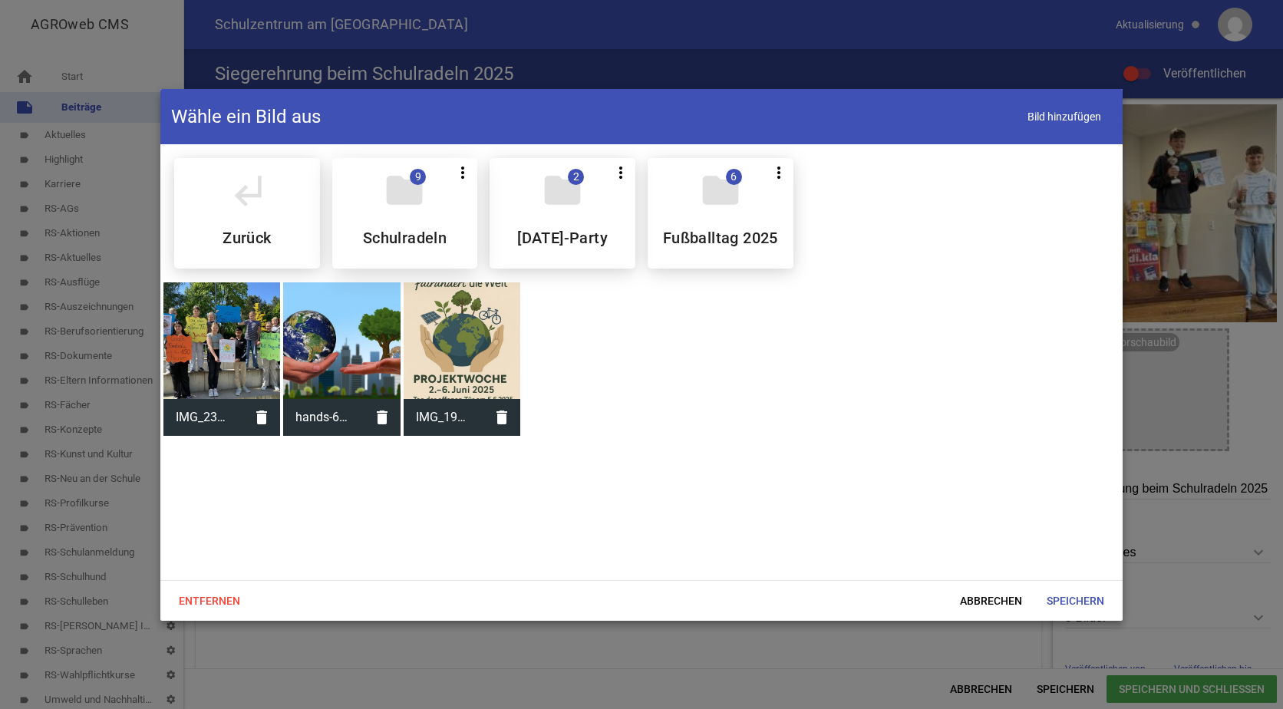
click at [423, 223] on div "folder 9 more_vert Teilen Bearbeiten Löschen Schulradeln" at bounding box center [405, 213] width 146 height 110
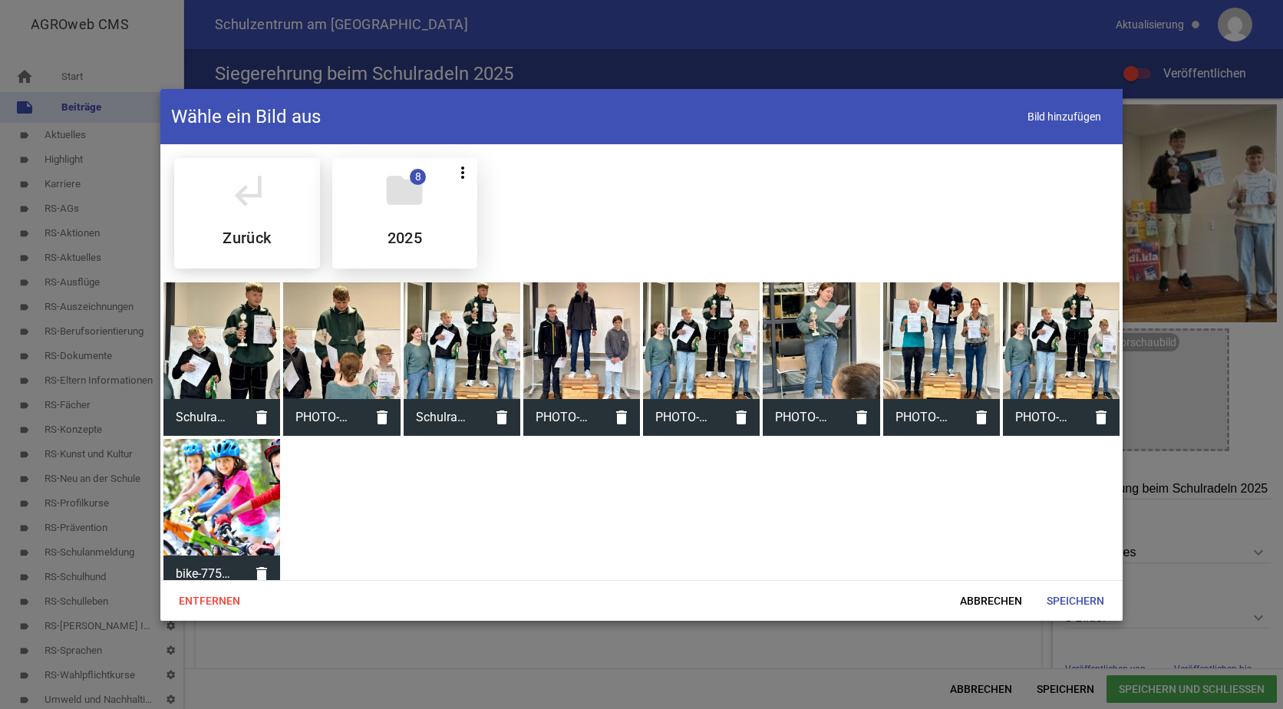
click at [421, 223] on div "folder 8 more_vert Teilen Bearbeiten Löschen 2025" at bounding box center [405, 213] width 146 height 110
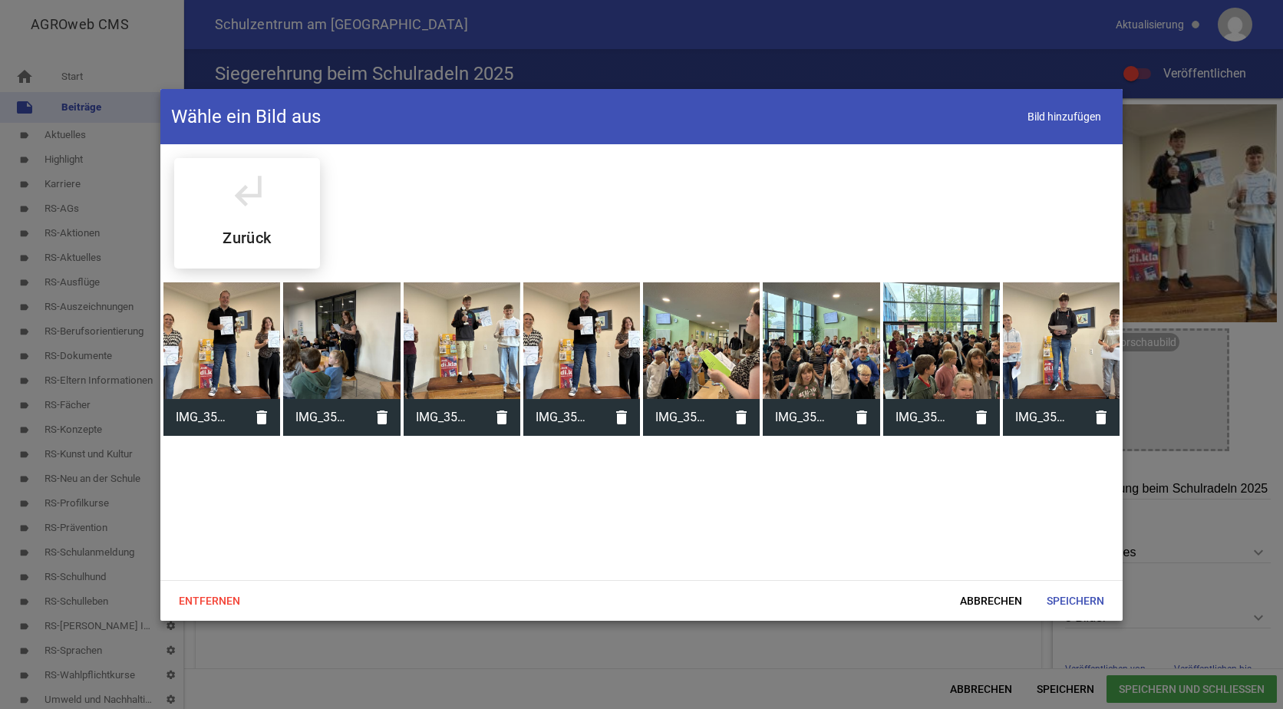
click at [343, 327] on div at bounding box center [341, 340] width 117 height 117
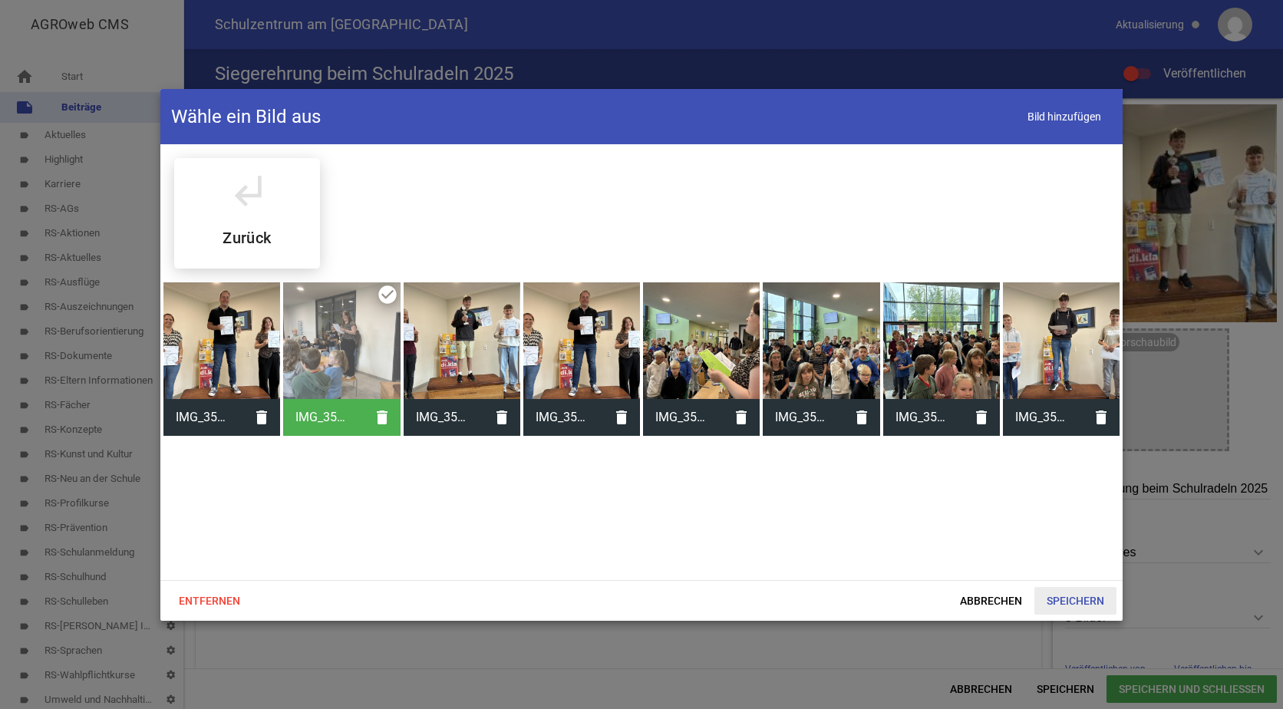
click at [1086, 598] on span "Speichern" at bounding box center [1075, 601] width 82 height 28
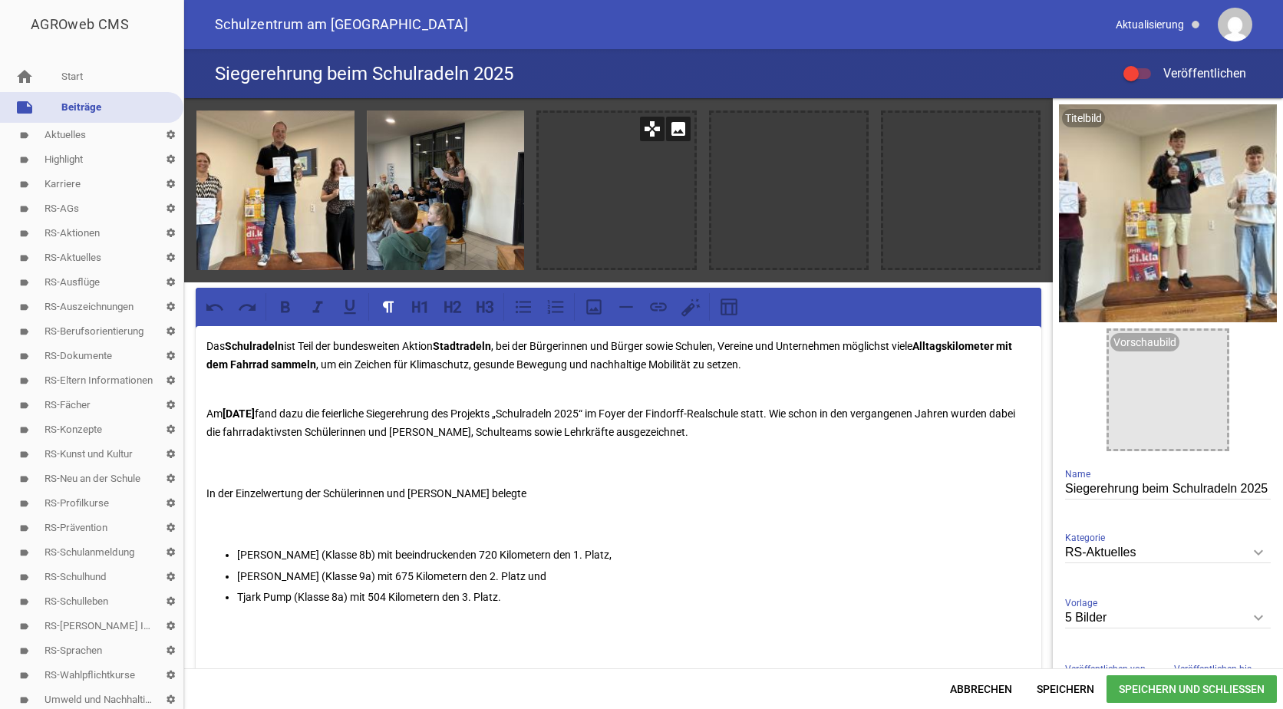
click at [669, 130] on icon "image" at bounding box center [678, 129] width 25 height 25
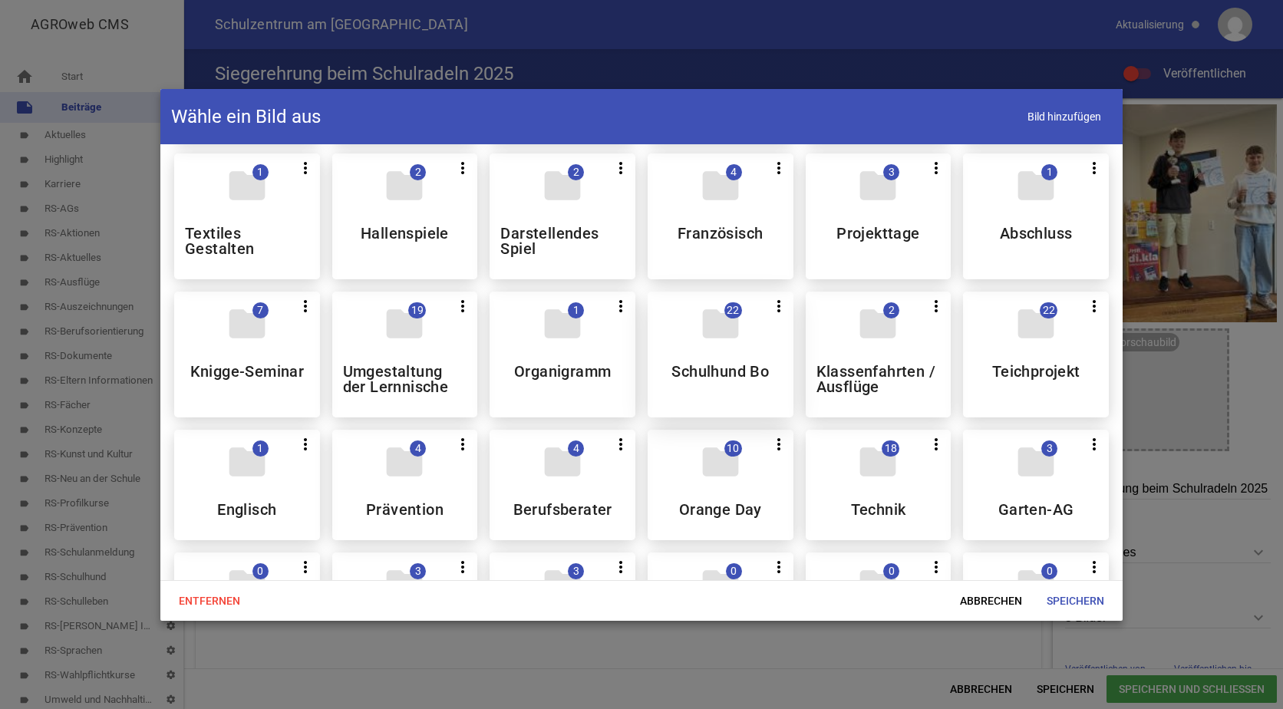
scroll to position [384, 0]
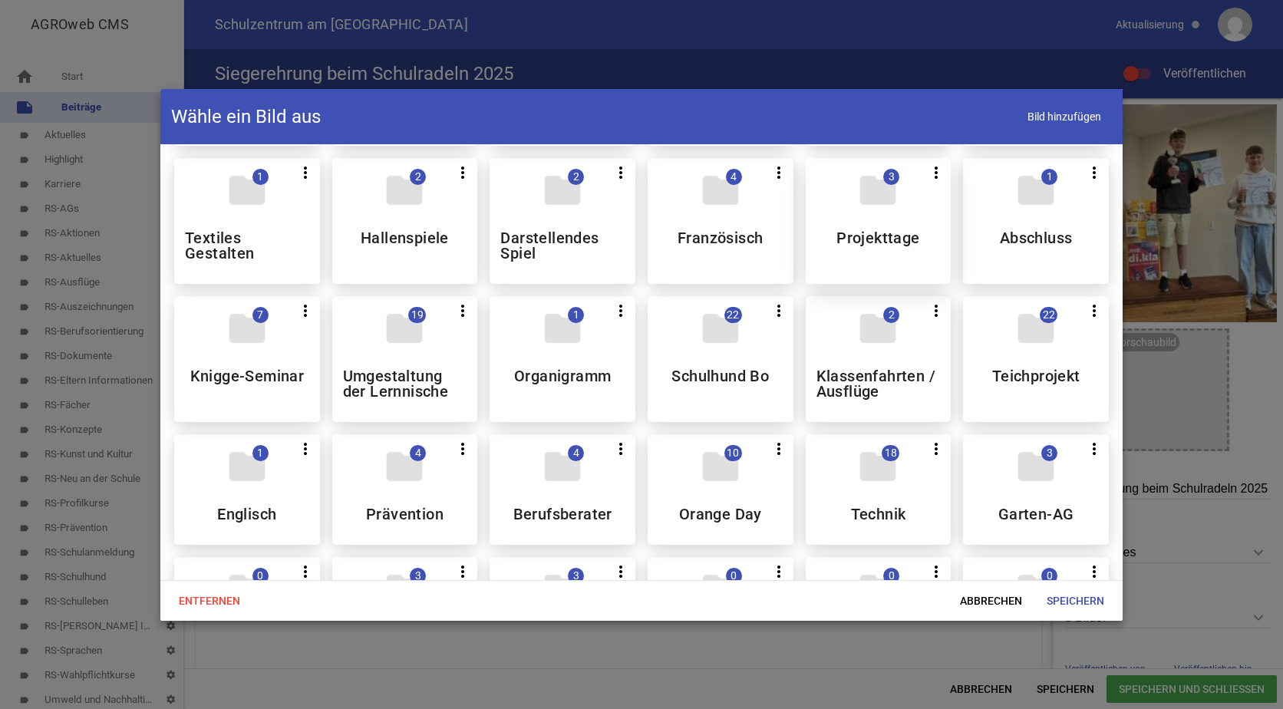
click at [886, 227] on div "folder 3 more_vert Teilen Bearbeiten Löschen Projekttage" at bounding box center [879, 221] width 146 height 126
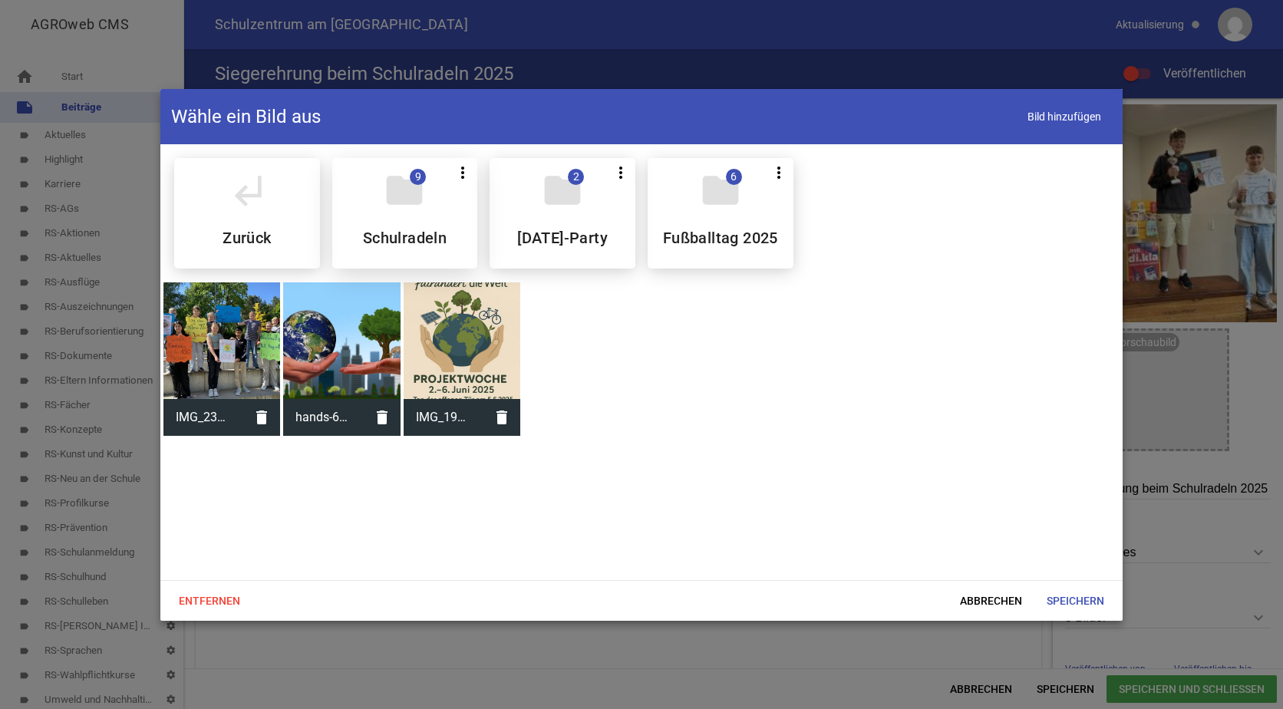
click at [400, 209] on icon "folder" at bounding box center [404, 190] width 43 height 43
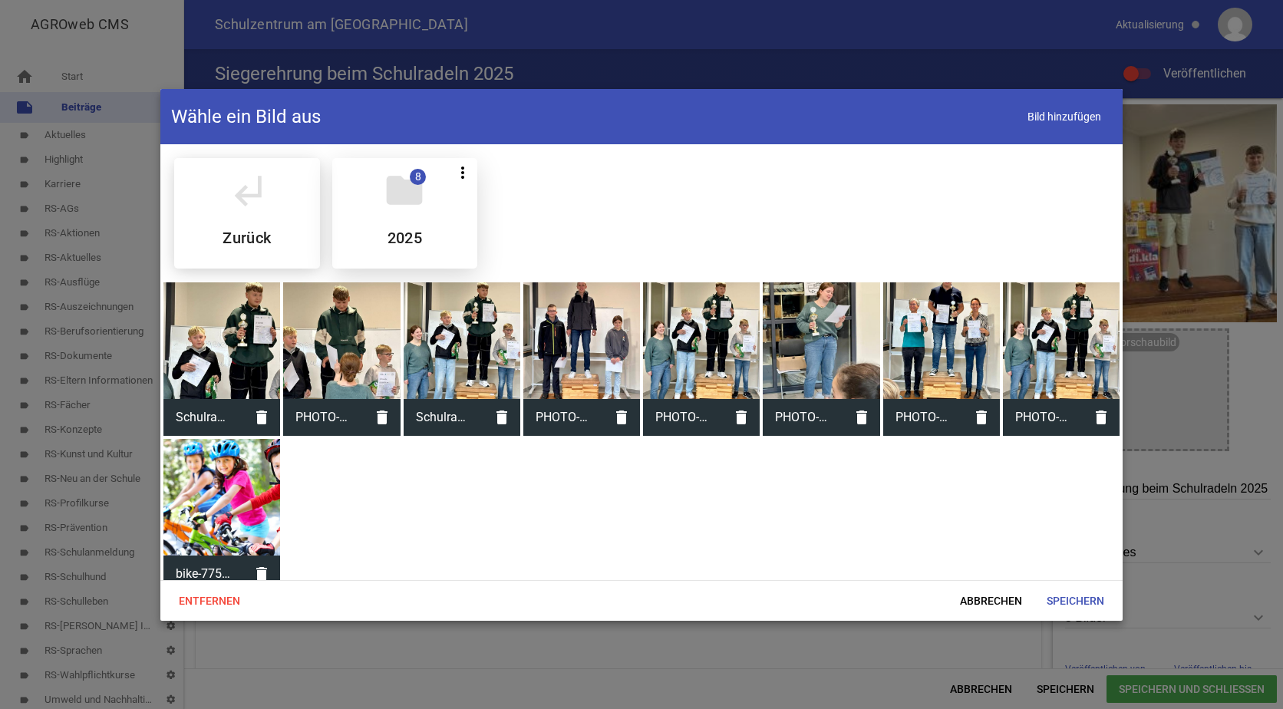
click at [435, 213] on div "folder 8 more_vert Teilen Bearbeiten Löschen 2025" at bounding box center [405, 213] width 146 height 110
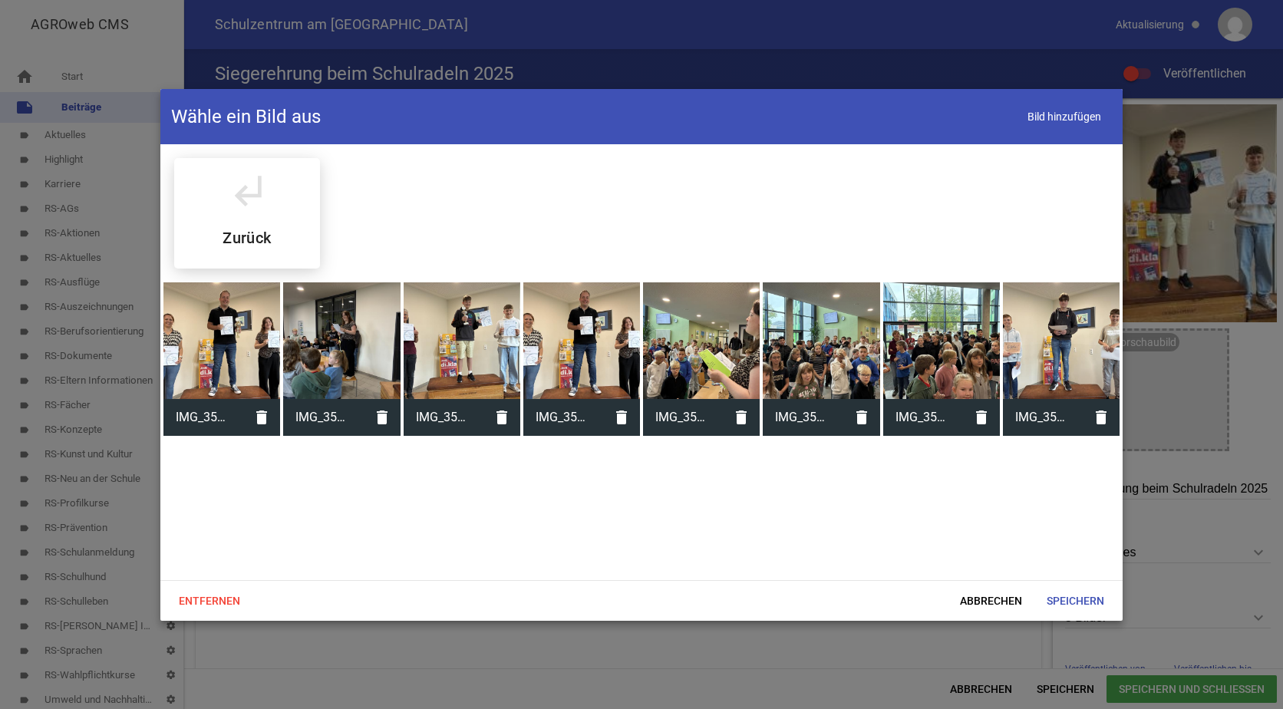
click at [1055, 328] on div at bounding box center [1061, 340] width 117 height 117
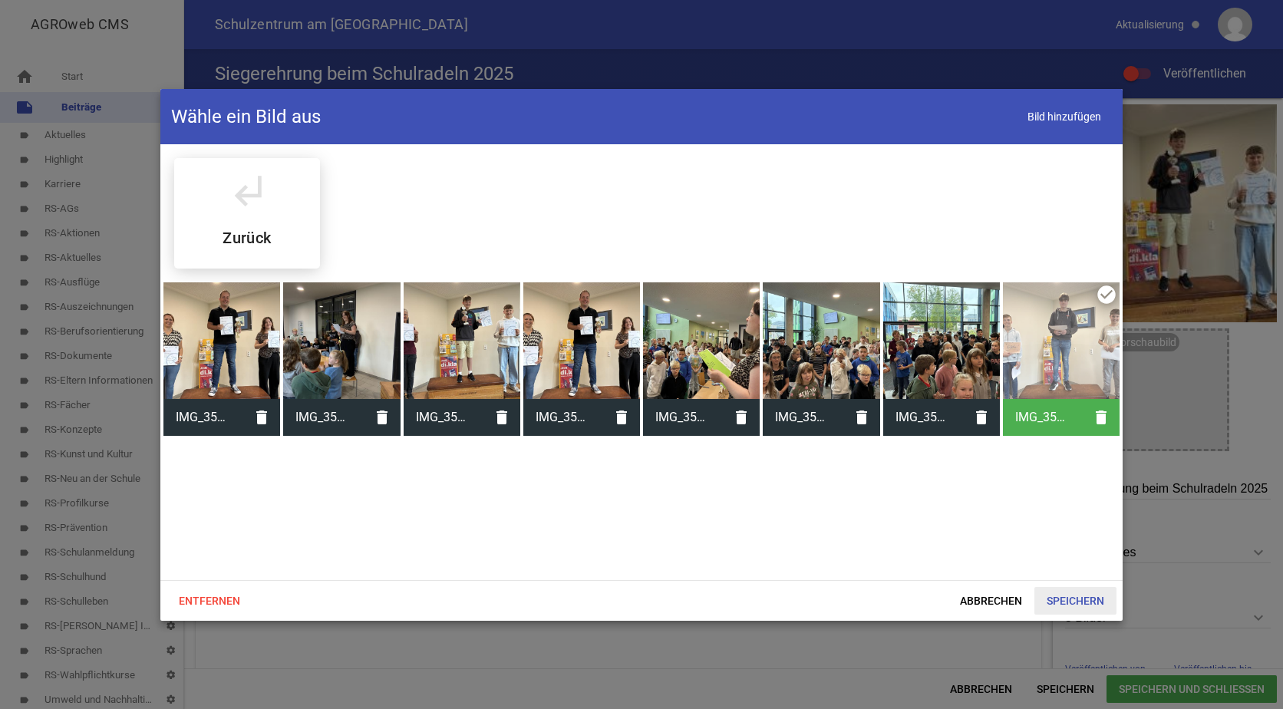
click at [1071, 596] on span "Speichern" at bounding box center [1075, 601] width 82 height 28
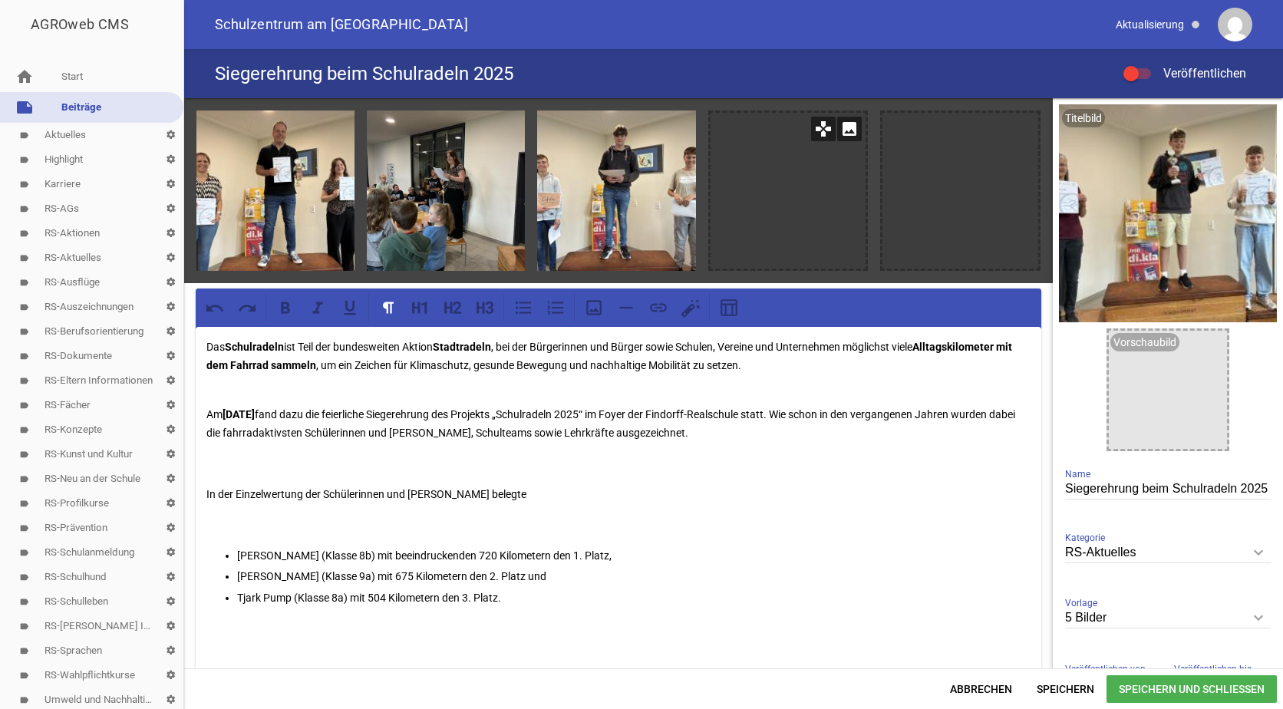
click at [848, 128] on icon "image" at bounding box center [849, 129] width 25 height 25
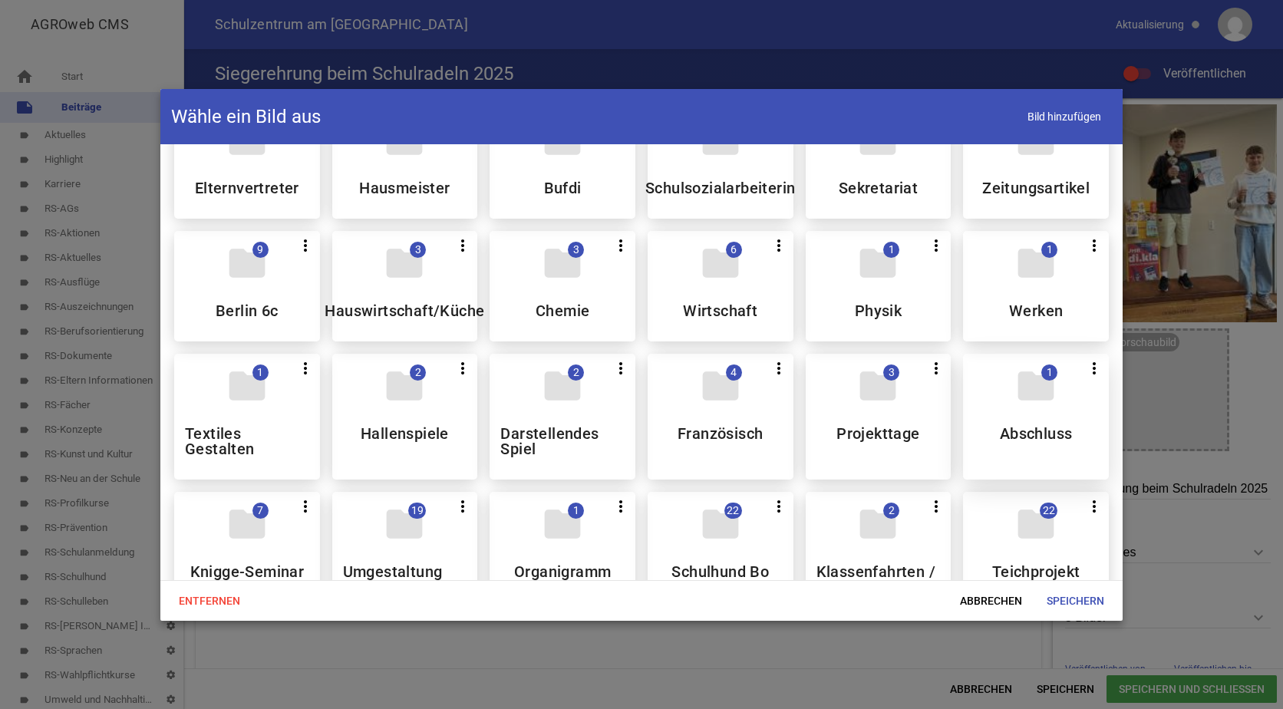
scroll to position [230, 0]
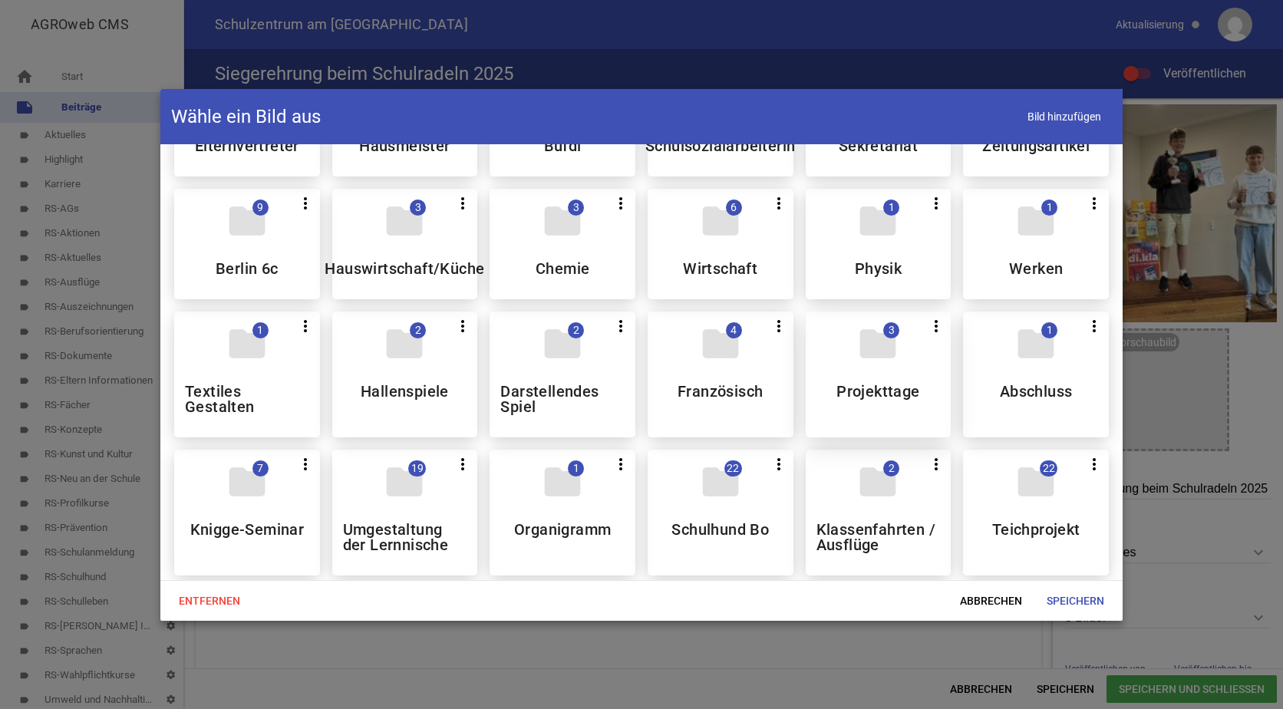
click at [872, 381] on div "folder 3 more_vert Teilen Bearbeiten Löschen Projekttage" at bounding box center [879, 374] width 146 height 126
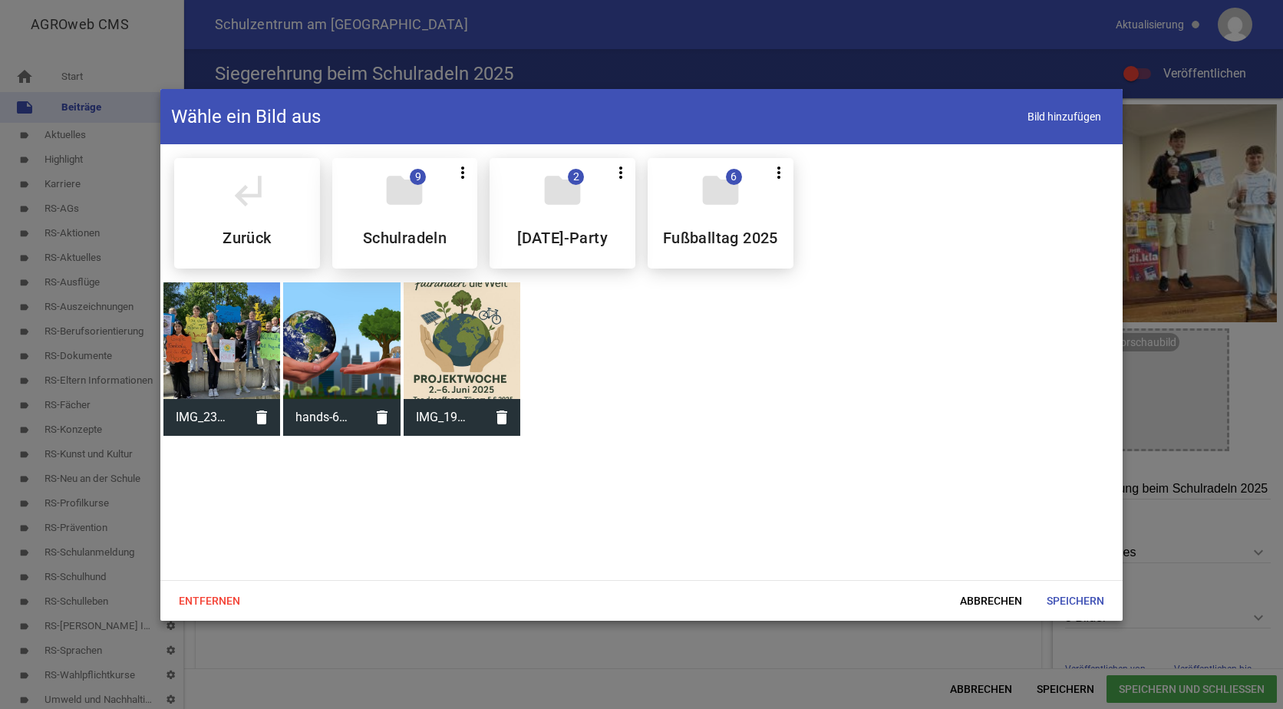
click at [424, 222] on div "folder 9 more_vert Teilen Bearbeiten Löschen Schulradeln" at bounding box center [405, 213] width 146 height 110
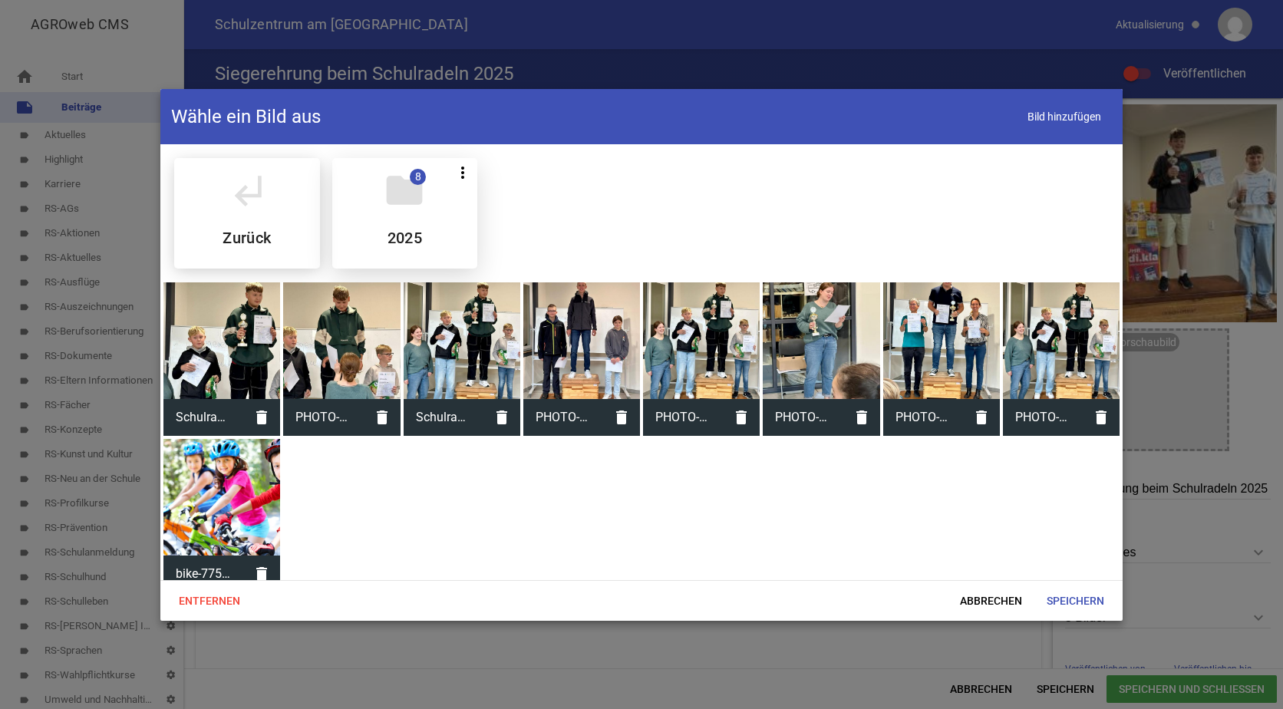
click at [423, 213] on div "folder 8 more_vert Teilen Bearbeiten Löschen 2025" at bounding box center [405, 213] width 146 height 110
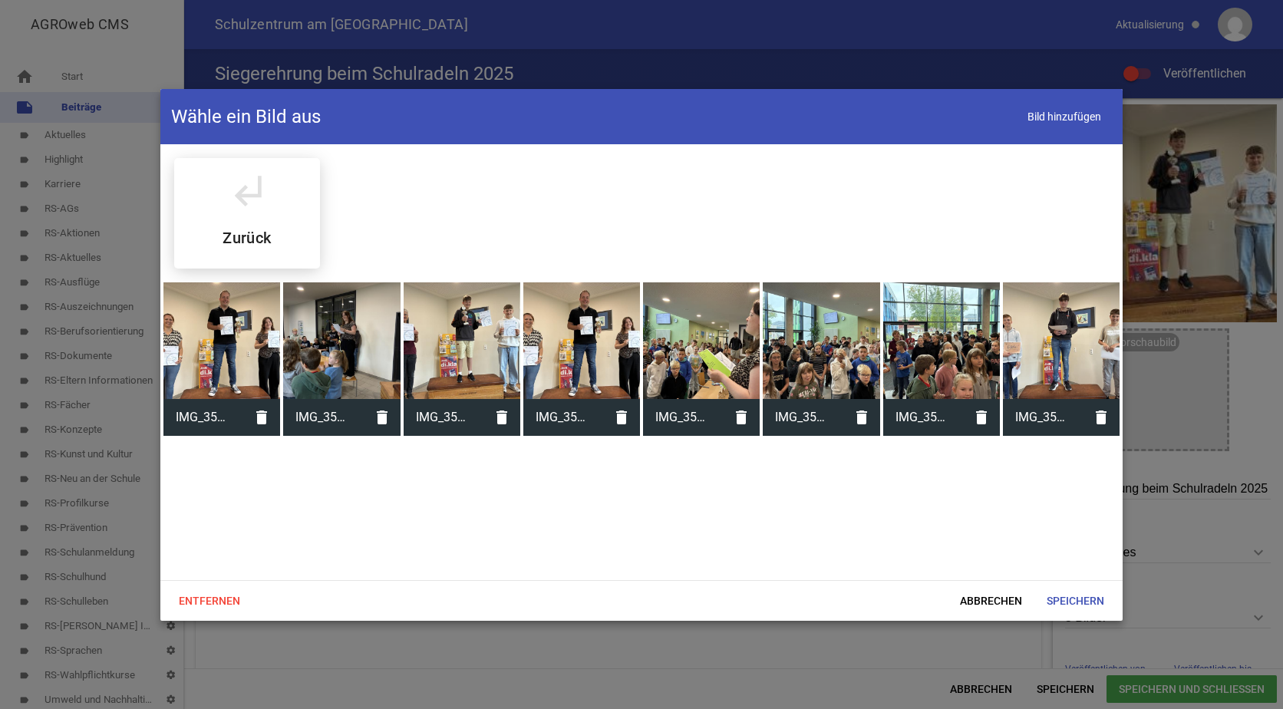
click at [1043, 323] on div at bounding box center [1061, 340] width 117 height 117
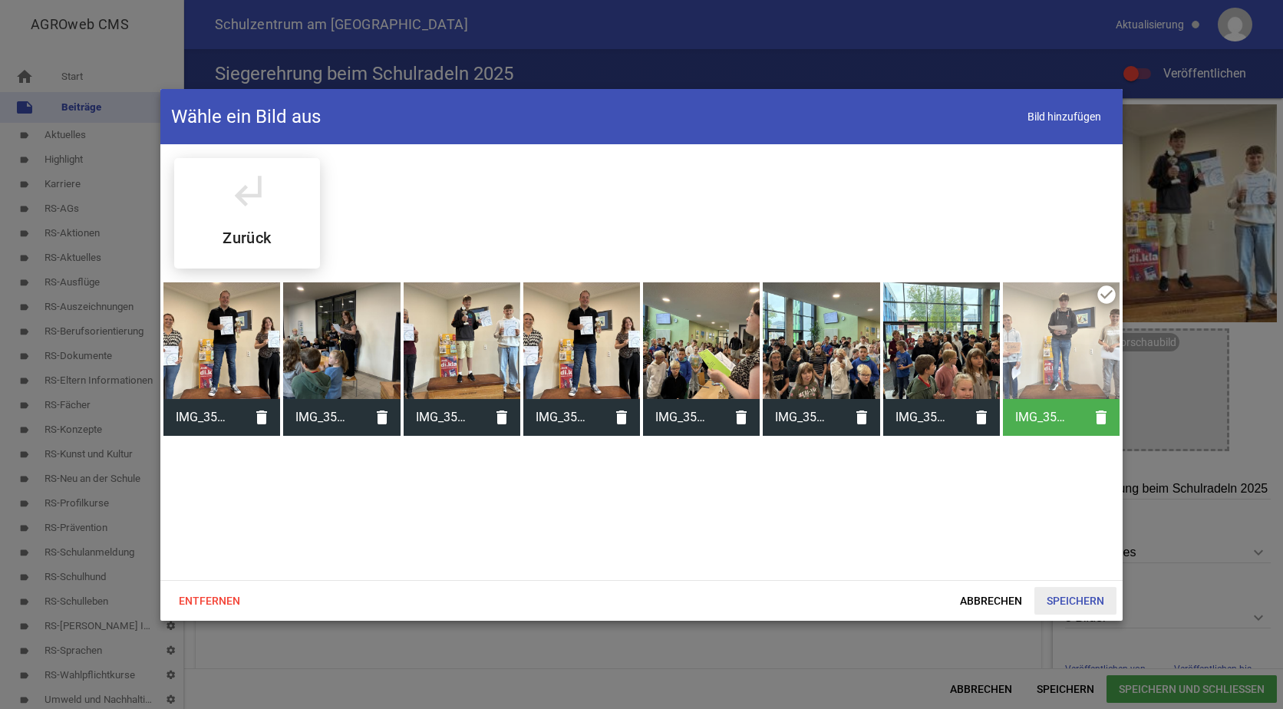
click at [1071, 598] on span "Speichern" at bounding box center [1075, 601] width 82 height 28
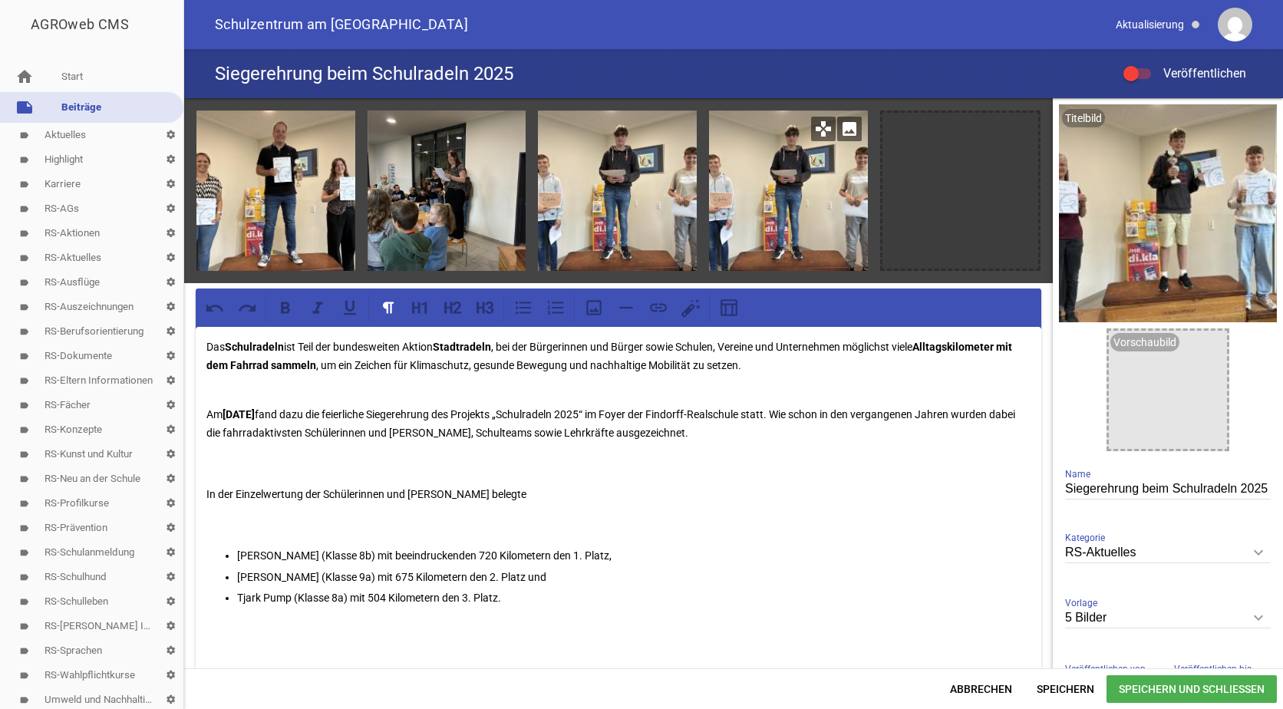
click at [847, 128] on icon "image" at bounding box center [849, 129] width 25 height 25
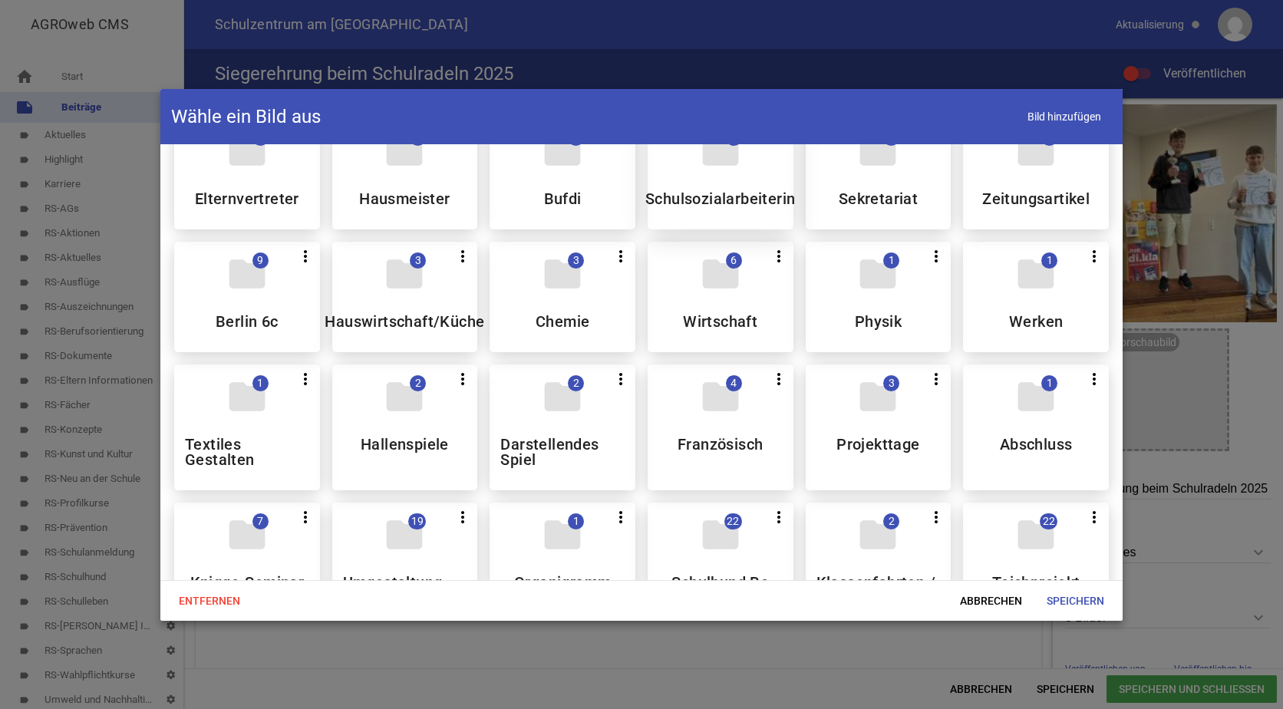
scroll to position [230, 0]
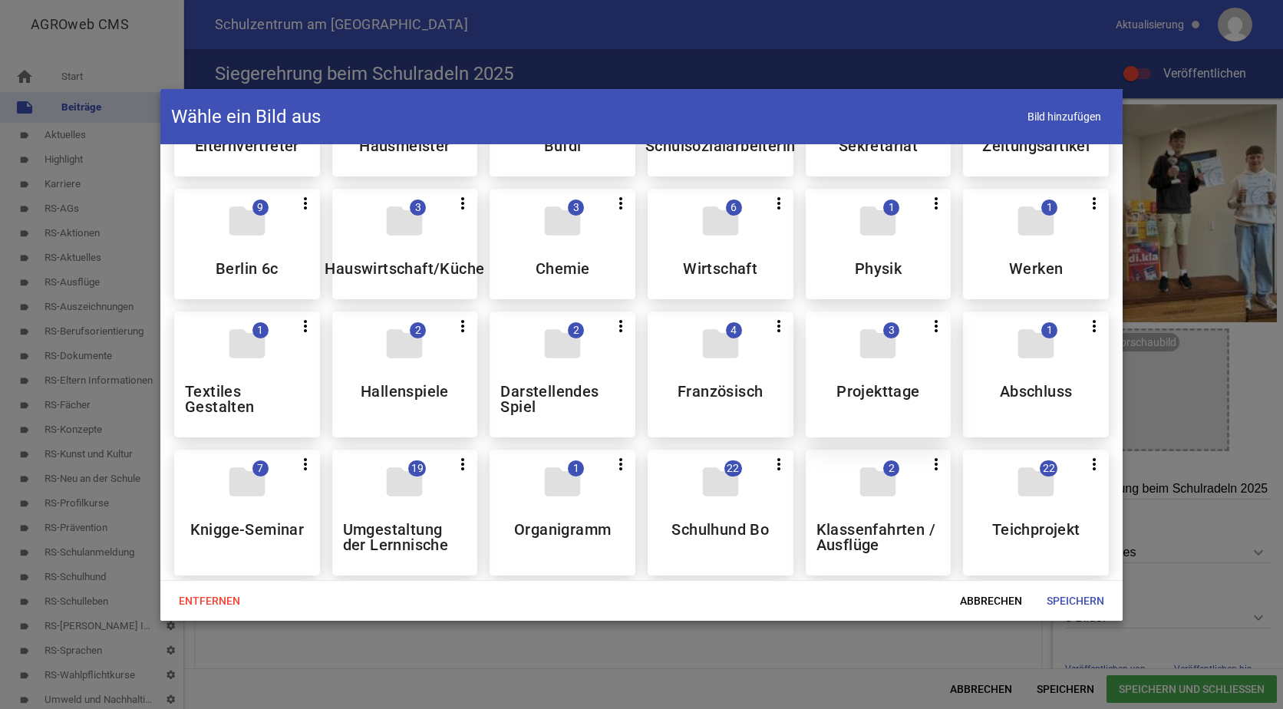
click at [830, 374] on div "folder 3 more_vert Teilen Bearbeiten Löschen Projekttage" at bounding box center [879, 374] width 146 height 126
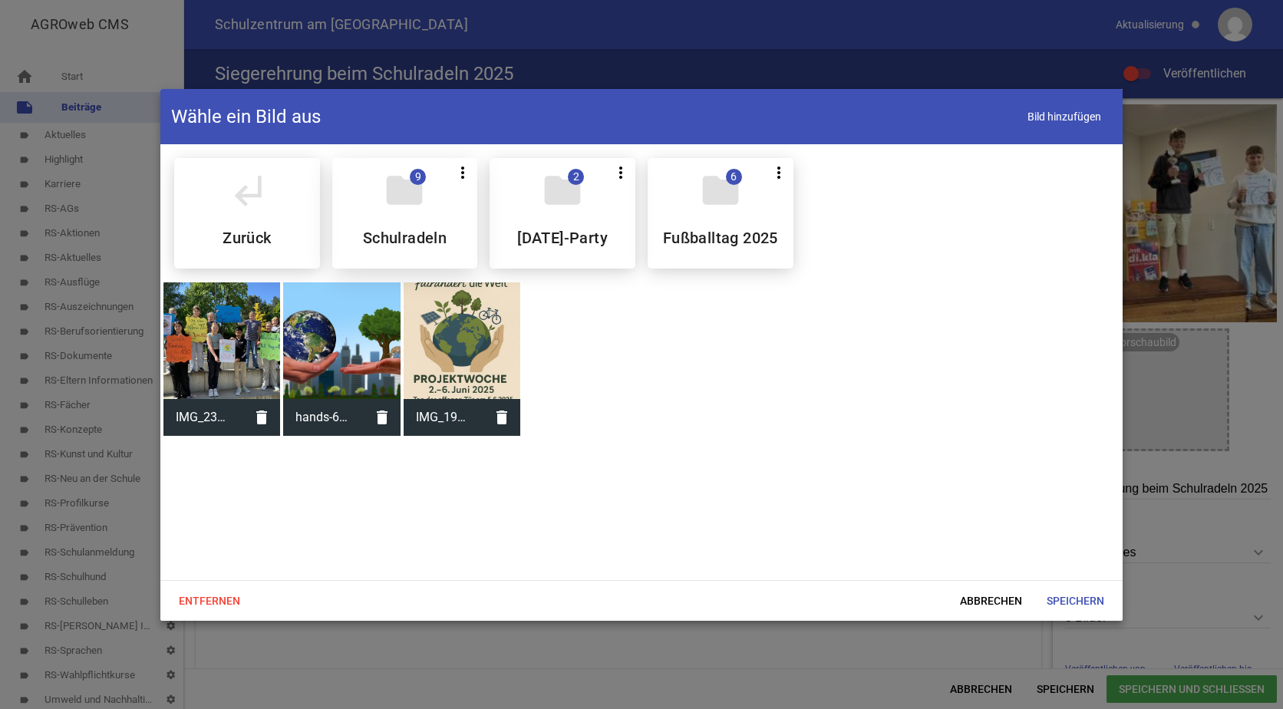
click at [414, 226] on div "folder 9 more_vert Teilen Bearbeiten Löschen Schulradeln" at bounding box center [405, 213] width 146 height 110
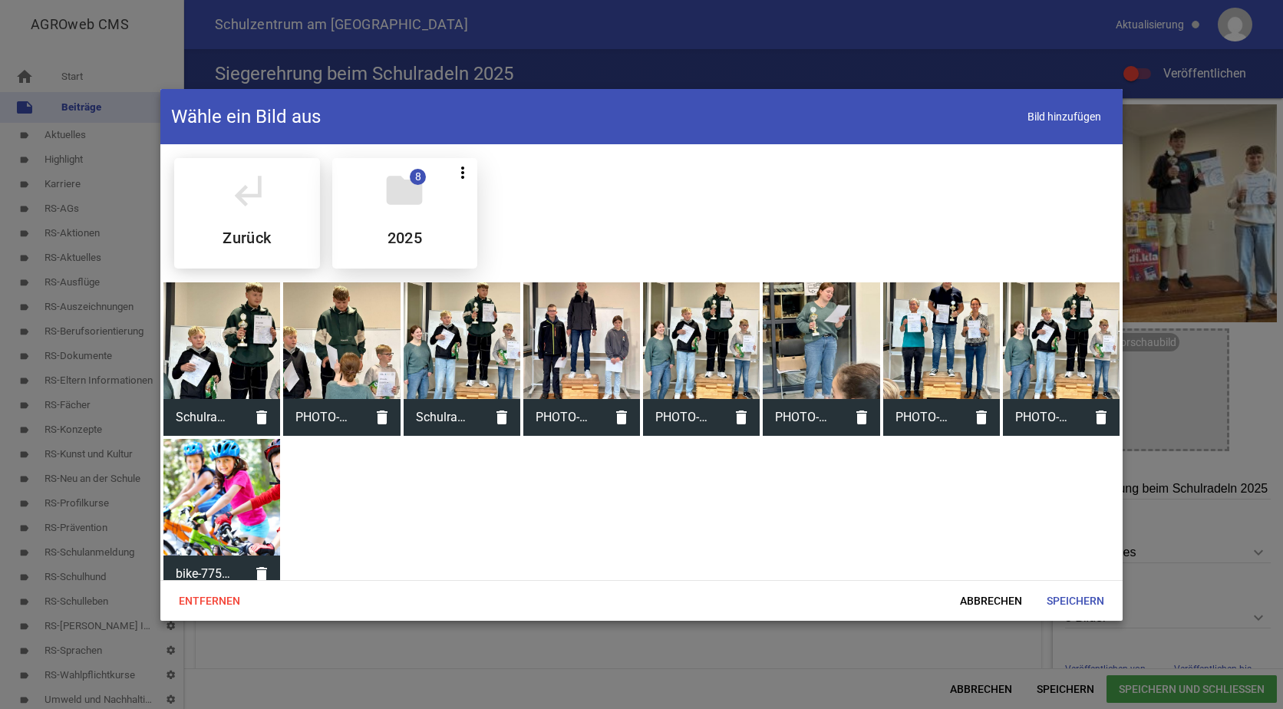
click at [424, 205] on div "folder 8 more_vert Teilen Bearbeiten Löschen 2025" at bounding box center [405, 213] width 146 height 110
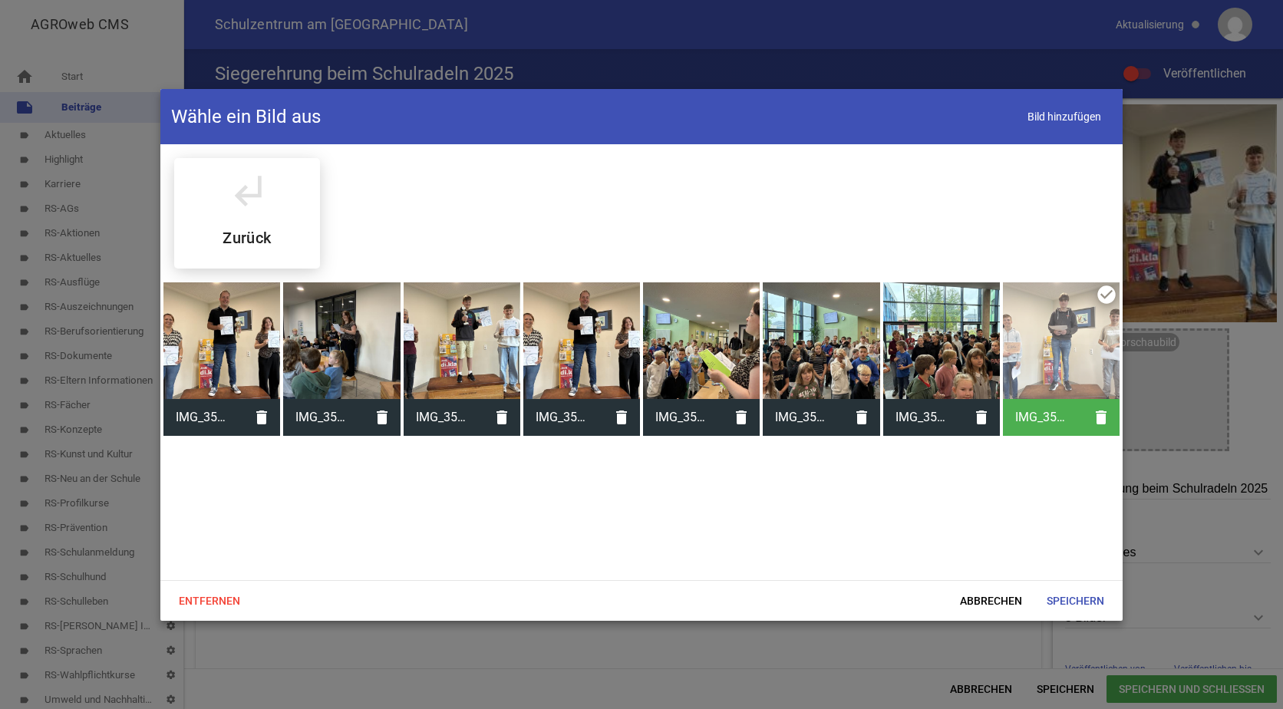
click at [700, 328] on div at bounding box center [701, 340] width 117 height 117
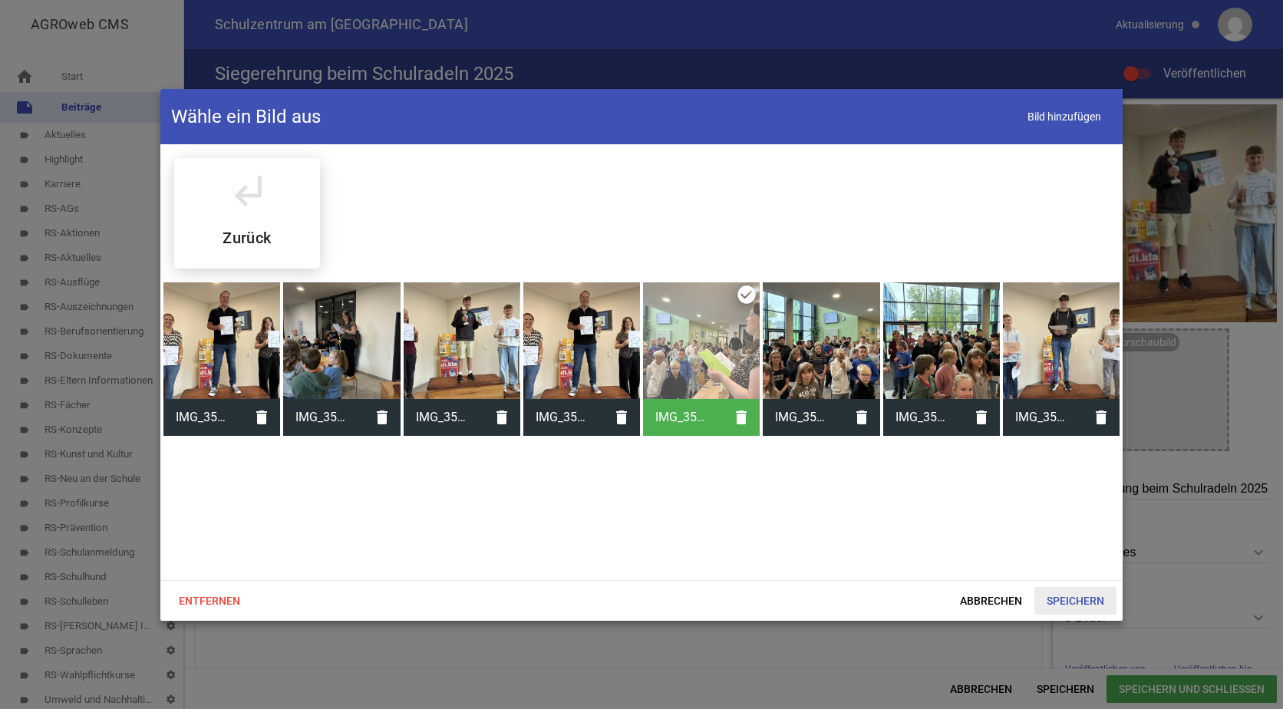
click at [1053, 591] on span "Speichern" at bounding box center [1075, 601] width 82 height 28
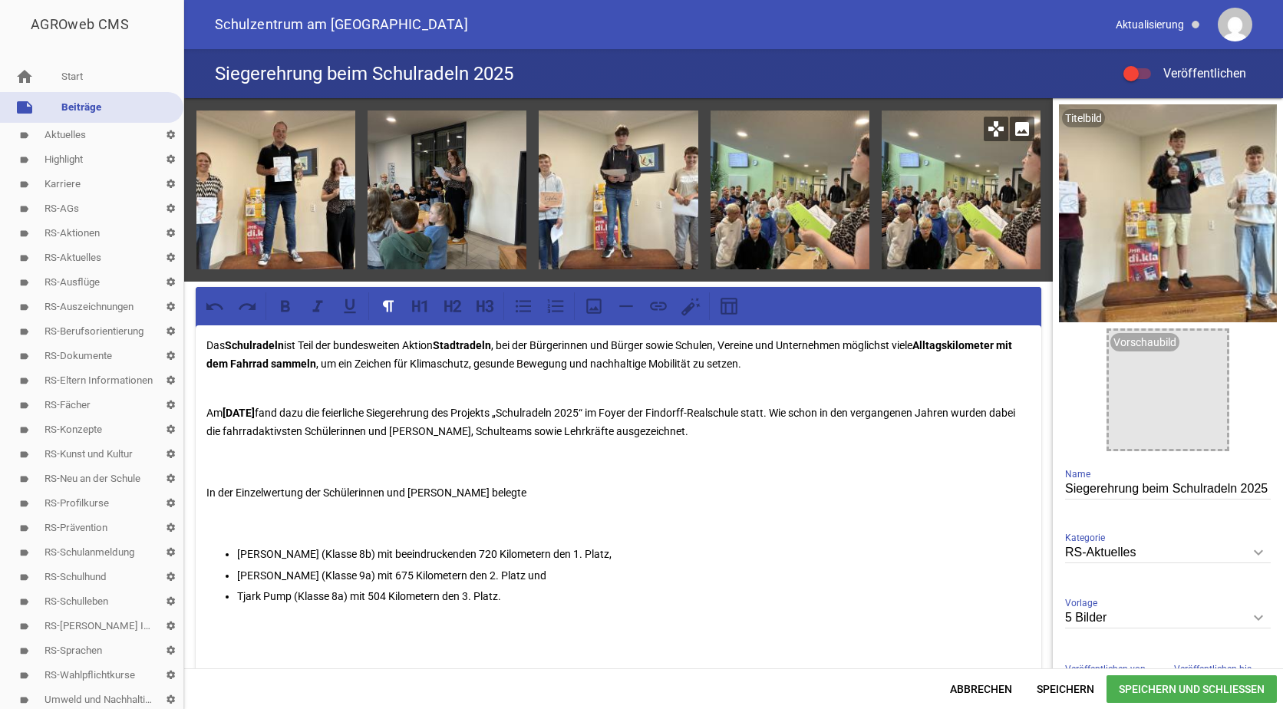
click at [1010, 138] on icon "image" at bounding box center [1022, 129] width 25 height 25
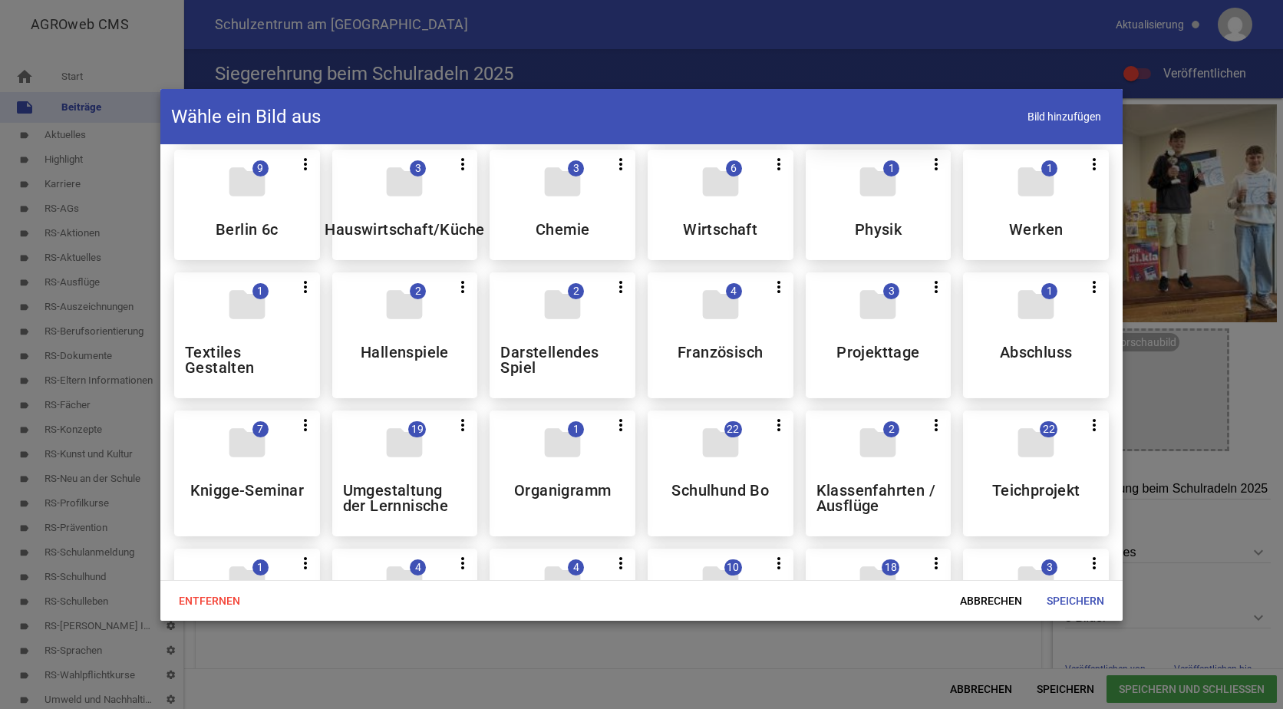
scroll to position [384, 0]
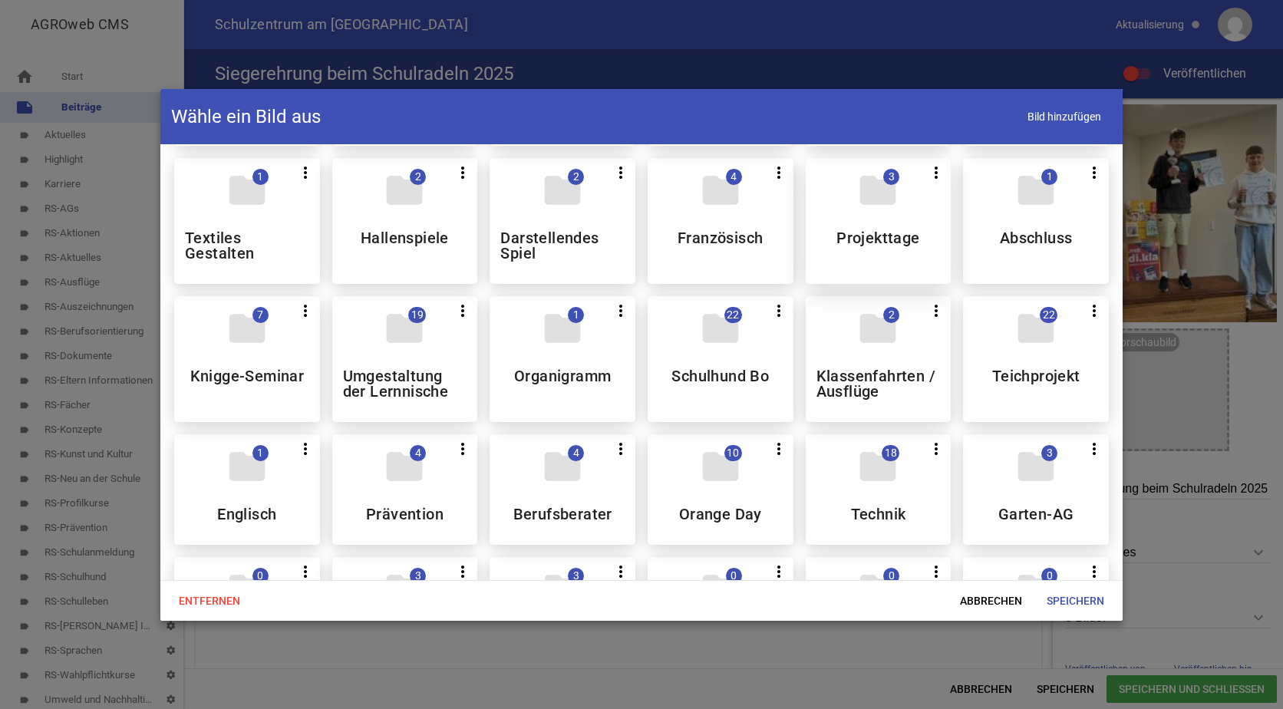
click at [864, 223] on div "folder 3 more_vert Teilen Bearbeiten Löschen Projekttage" at bounding box center [879, 221] width 146 height 126
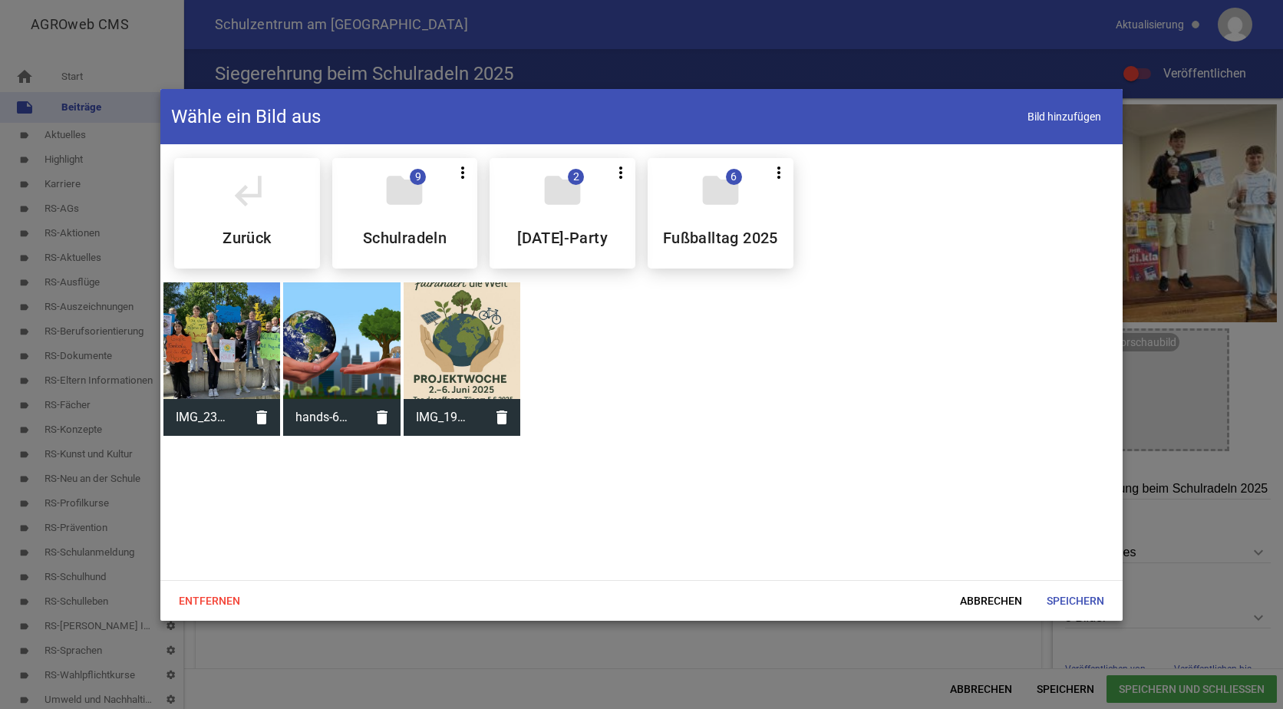
scroll to position [0, 0]
click at [441, 209] on div "folder 9 more_vert Teilen Bearbeiten Löschen Schulradeln" at bounding box center [405, 213] width 146 height 110
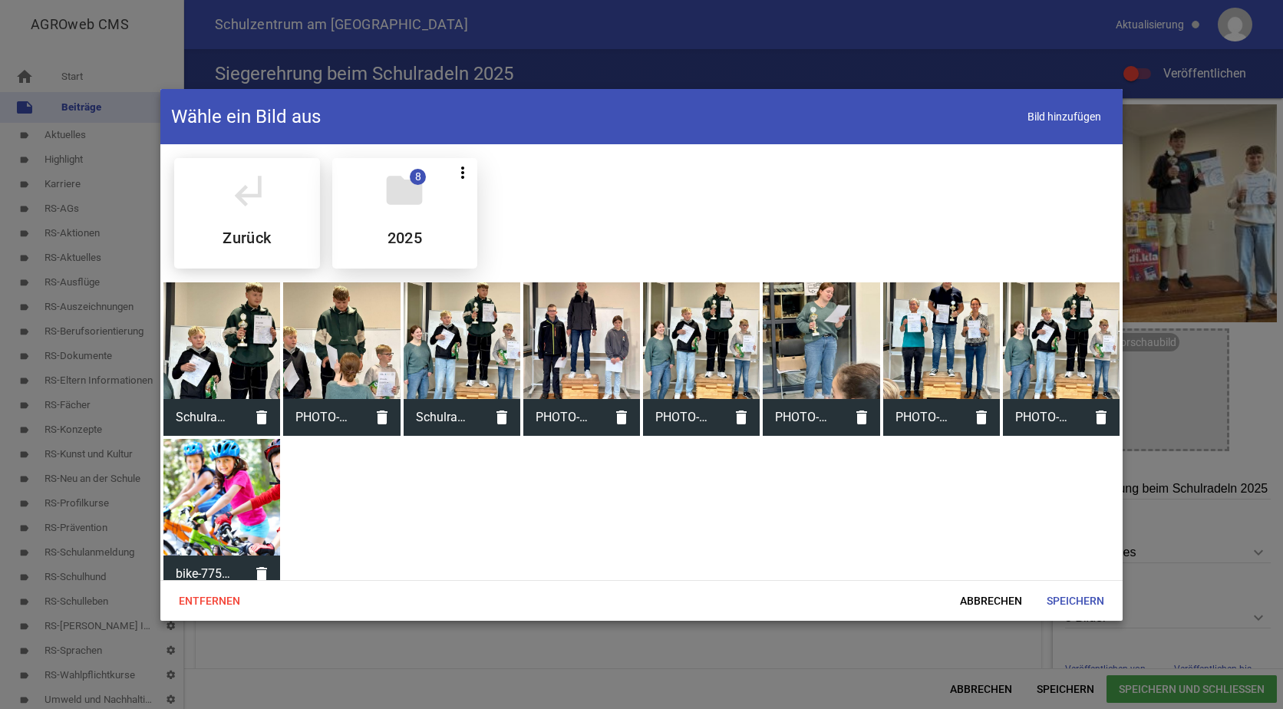
click at [435, 205] on div "folder 8 more_vert Teilen Bearbeiten Löschen 2025" at bounding box center [405, 213] width 146 height 110
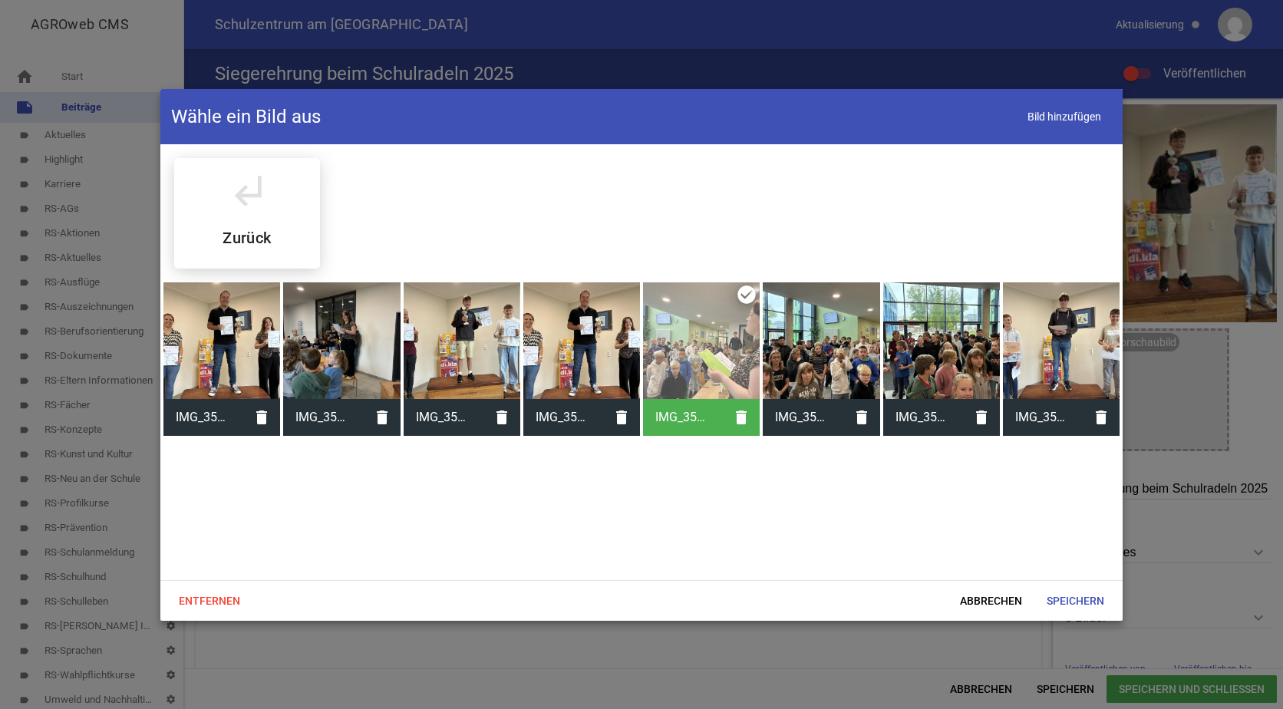
click at [833, 320] on div at bounding box center [821, 340] width 117 height 117
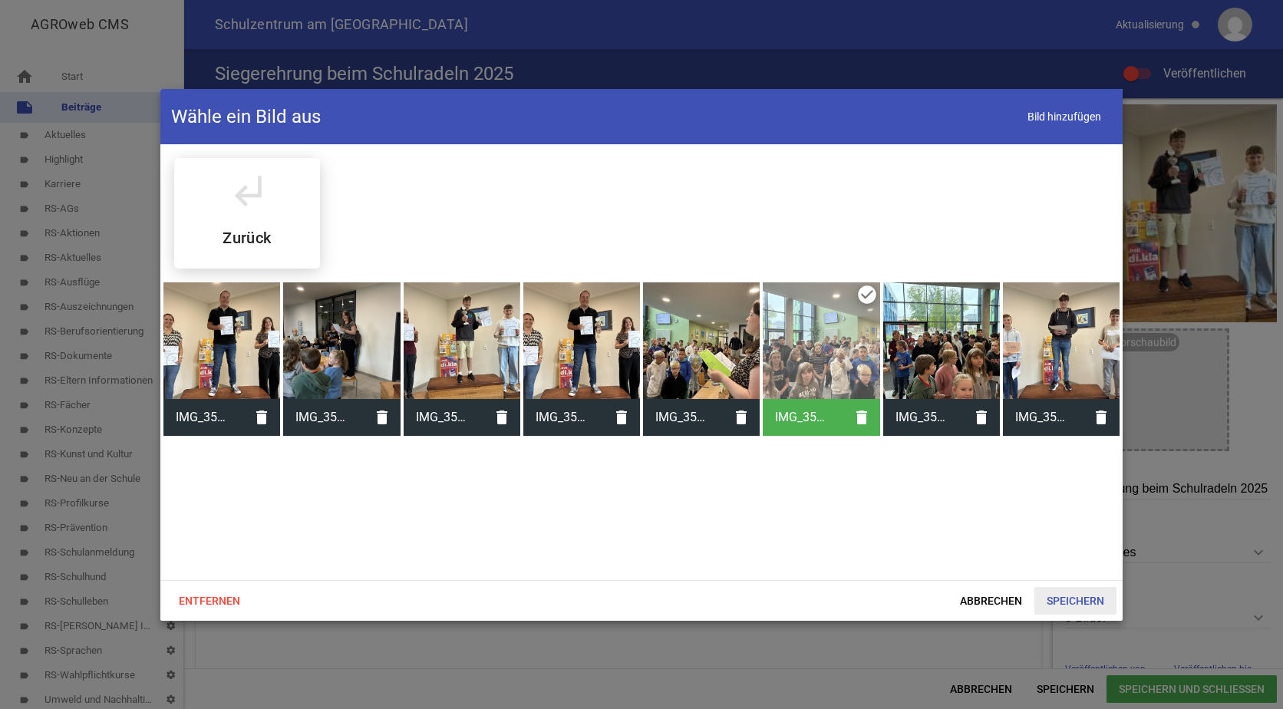
click at [1059, 602] on span "Speichern" at bounding box center [1075, 601] width 82 height 28
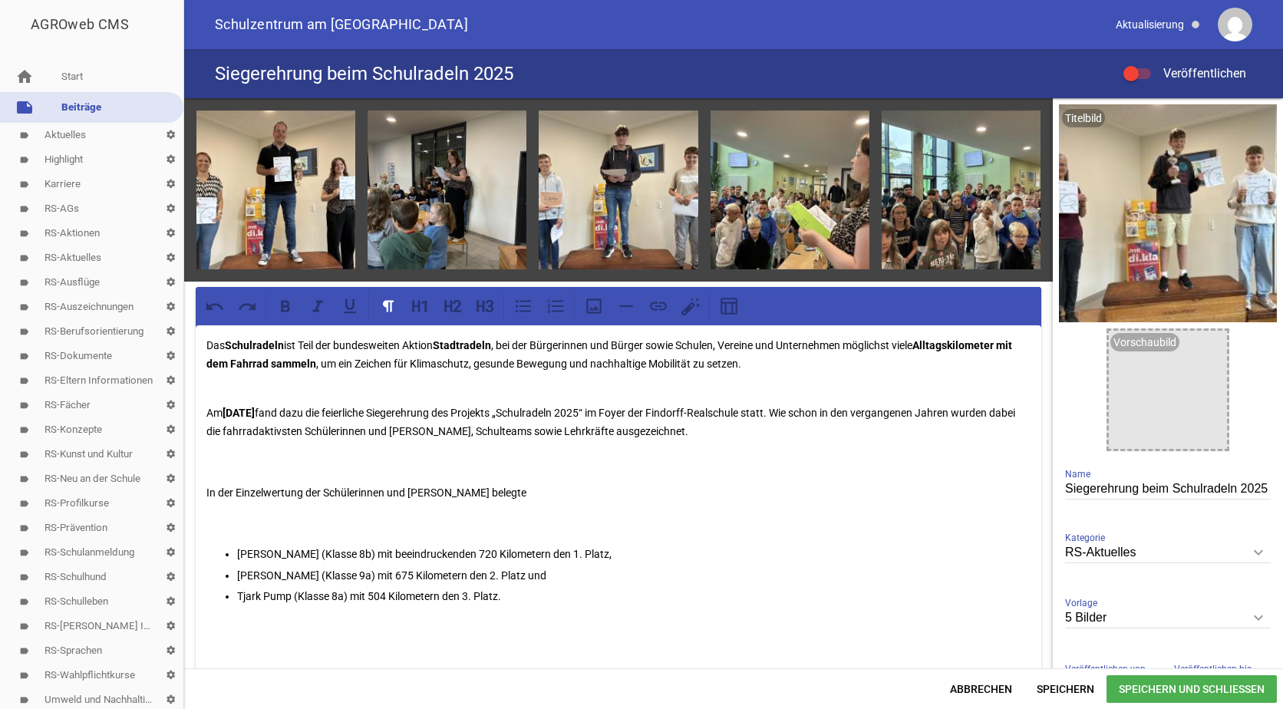
click at [1136, 69] on div at bounding box center [1130, 73] width 15 height 15
click at [1145, 64] on input "Veröffentlichen" at bounding box center [1145, 64] width 0 height 0
click at [1148, 686] on span "Speichern und Schließen" at bounding box center [1191, 689] width 170 height 28
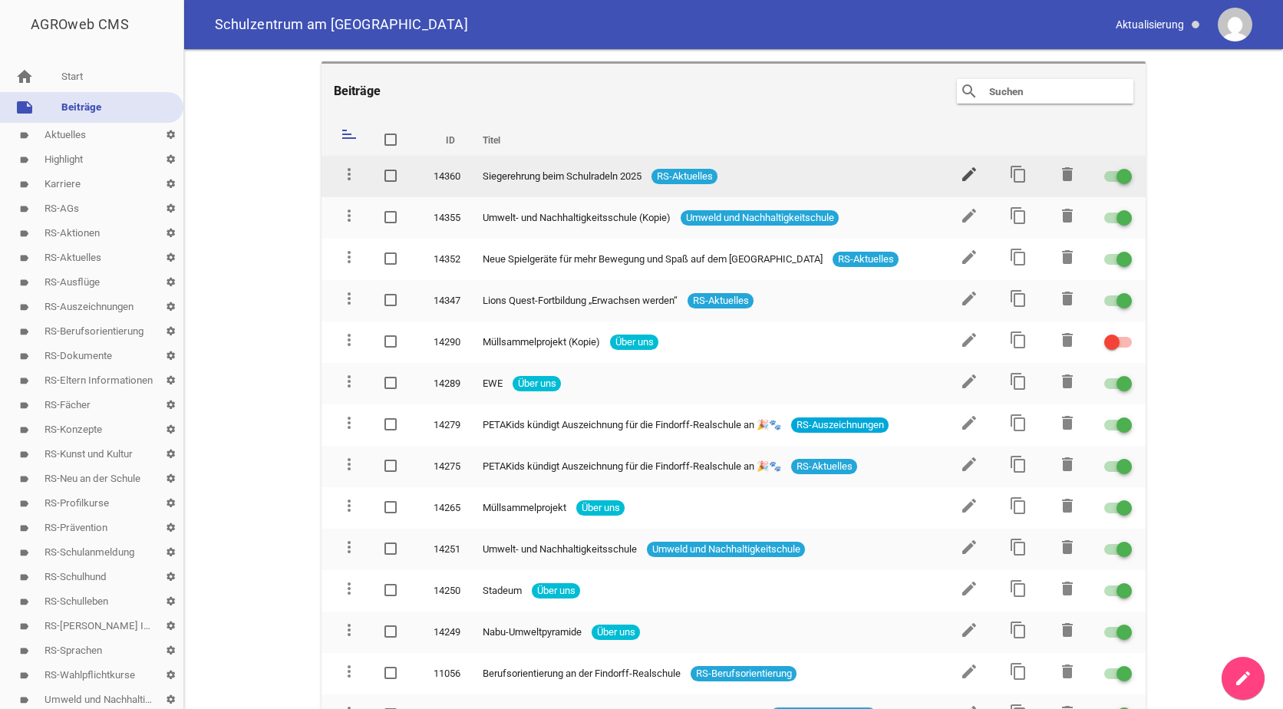
click at [961, 175] on icon "edit" at bounding box center [969, 174] width 18 height 18
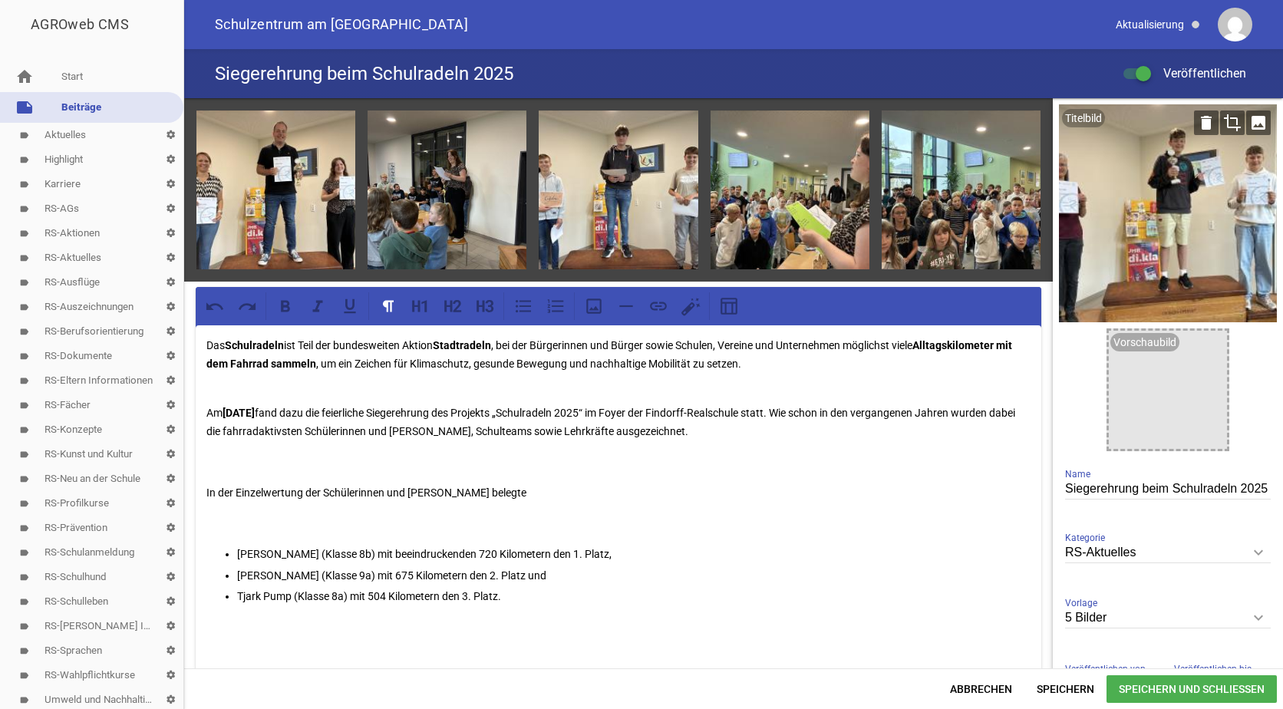
click at [1162, 201] on div at bounding box center [1168, 213] width 218 height 218
click at [1223, 125] on icon "crop" at bounding box center [1232, 122] width 25 height 25
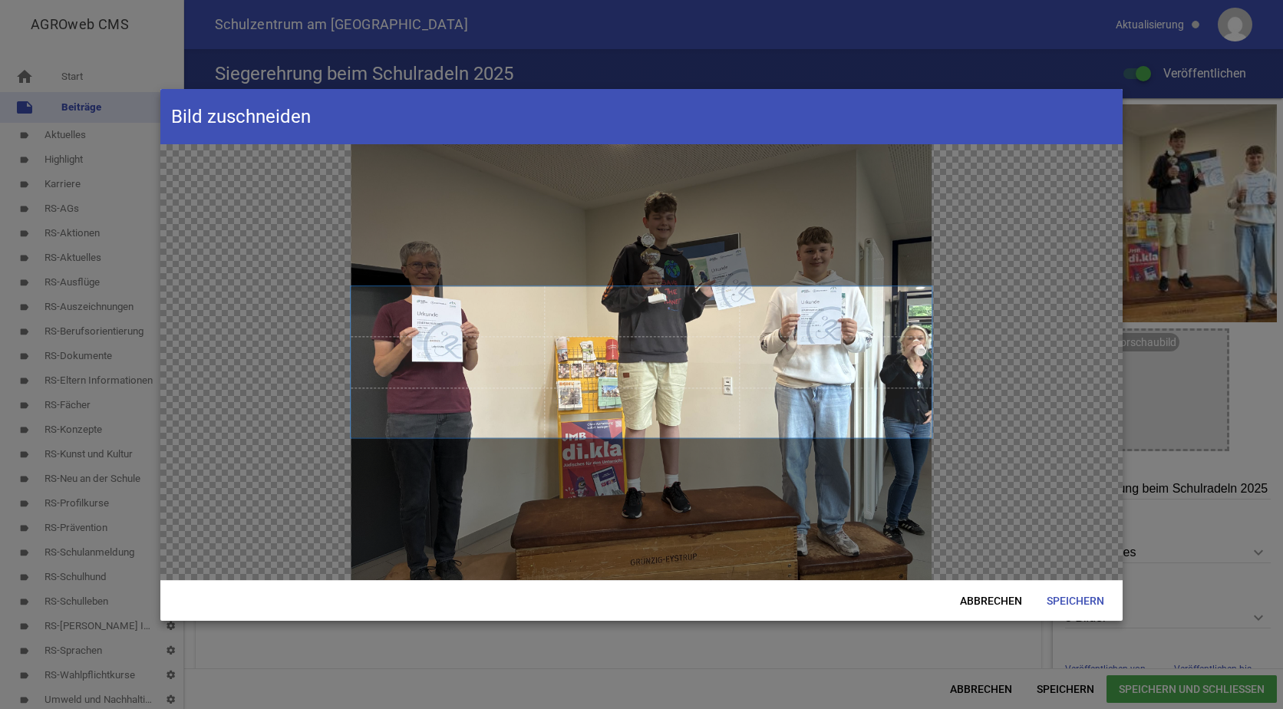
click at [898, 357] on span at bounding box center [641, 361] width 581 height 151
click at [906, 373] on span at bounding box center [641, 362] width 581 height 151
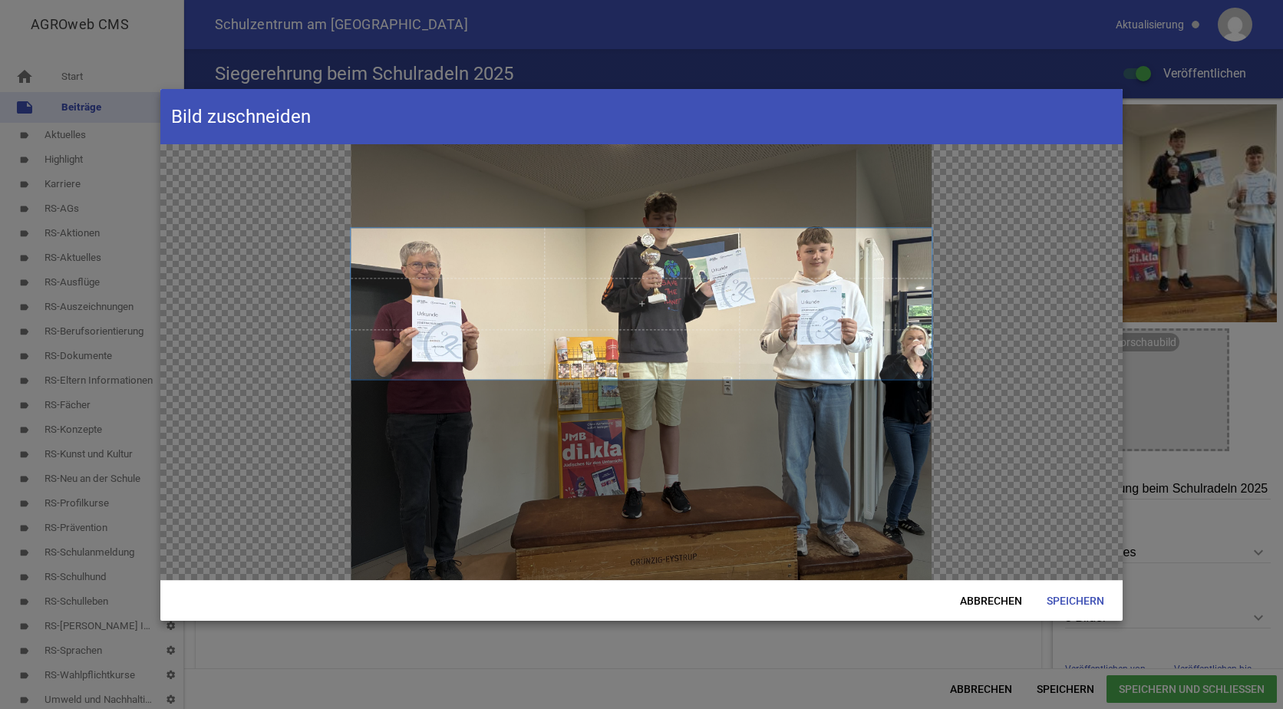
click at [754, 233] on span at bounding box center [641, 303] width 581 height 151
click at [1073, 591] on span "Speichern" at bounding box center [1075, 601] width 82 height 28
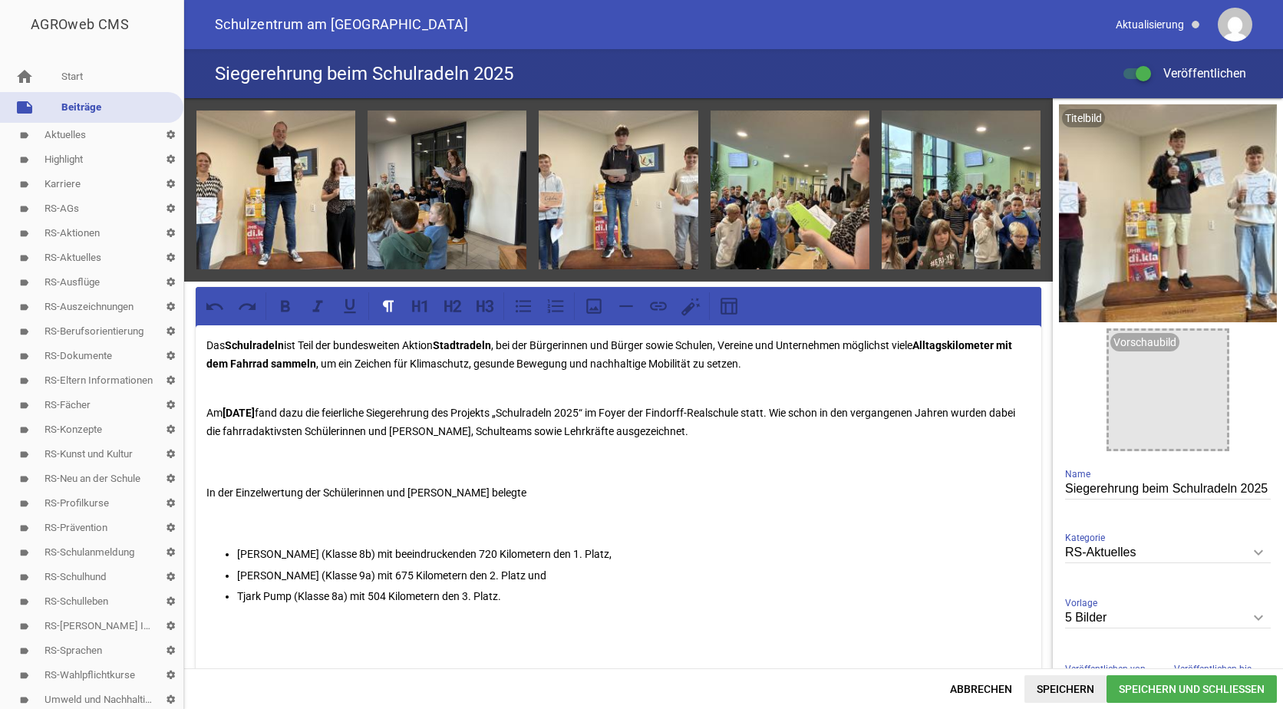
click at [1071, 691] on span "Speichern" at bounding box center [1065, 689] width 82 height 28
click at [1250, 125] on icon "image" at bounding box center [1258, 122] width 25 height 25
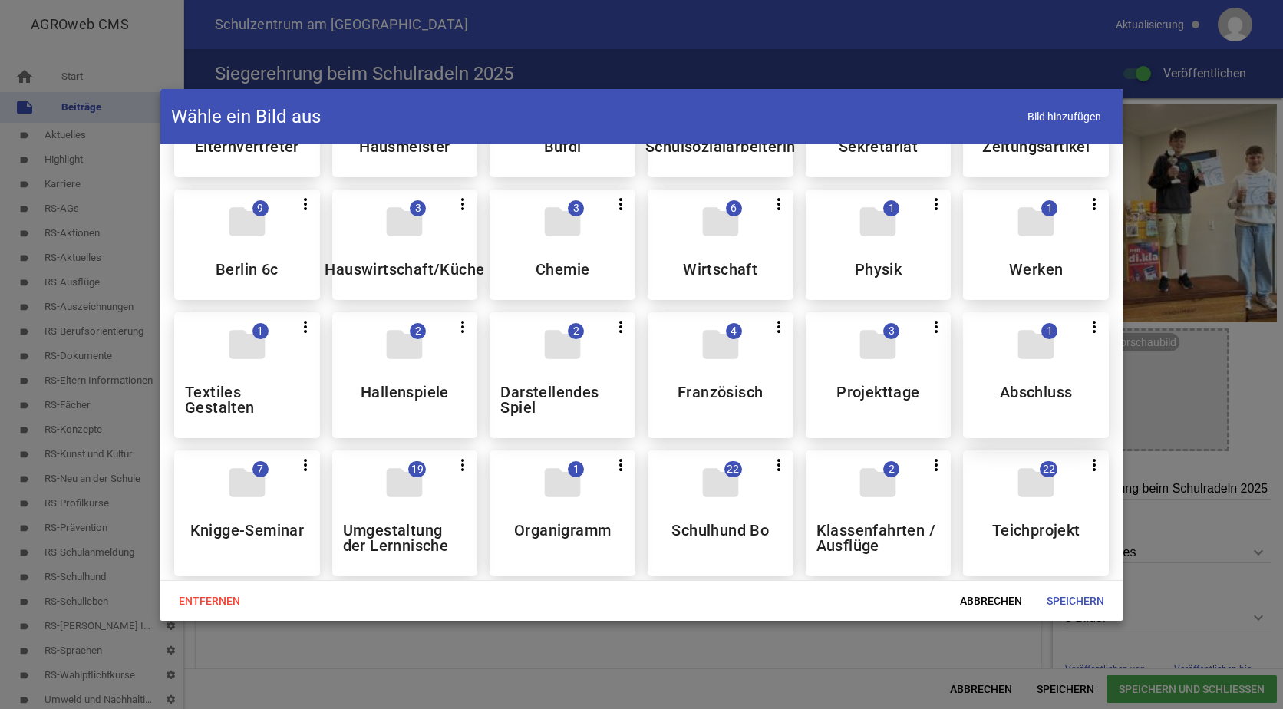
scroll to position [230, 0]
click at [848, 362] on div "folder 3 more_vert Teilen Bearbeiten Löschen Projekttage" at bounding box center [879, 374] width 146 height 126
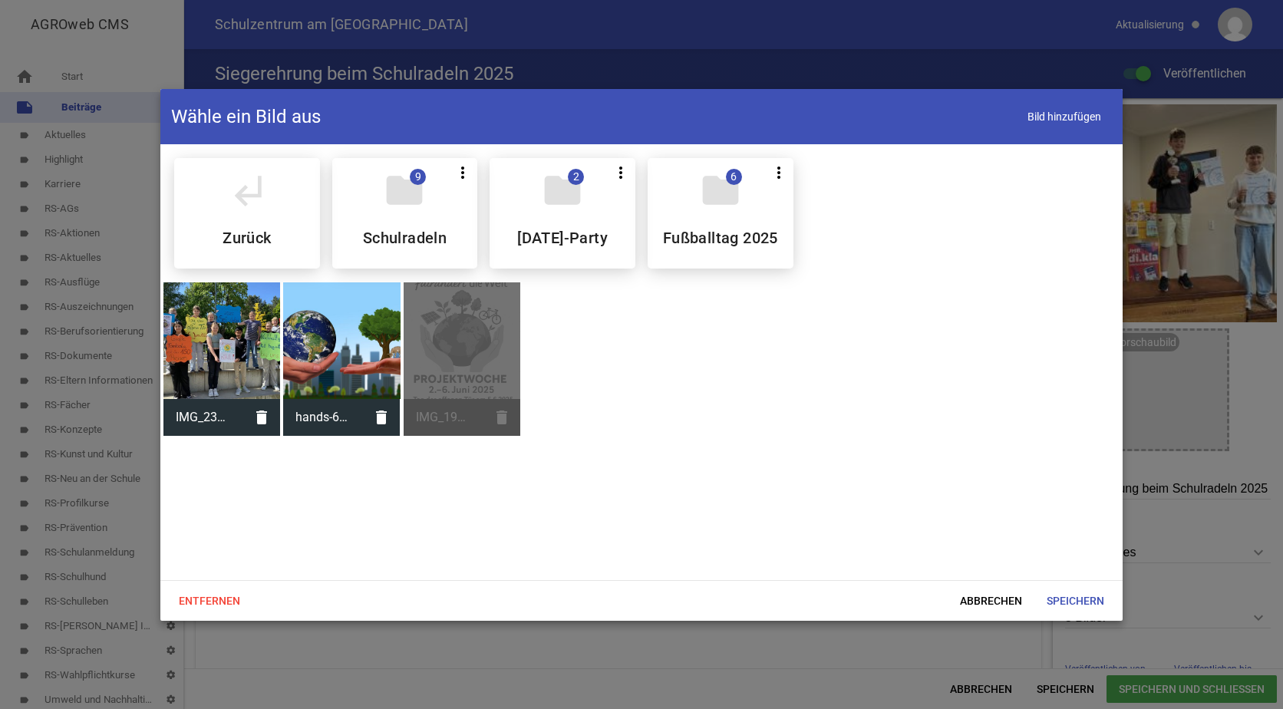
scroll to position [0, 0]
click at [403, 222] on div "folder 9 more_vert Teilen Bearbeiten Löschen Schulradeln" at bounding box center [405, 213] width 146 height 110
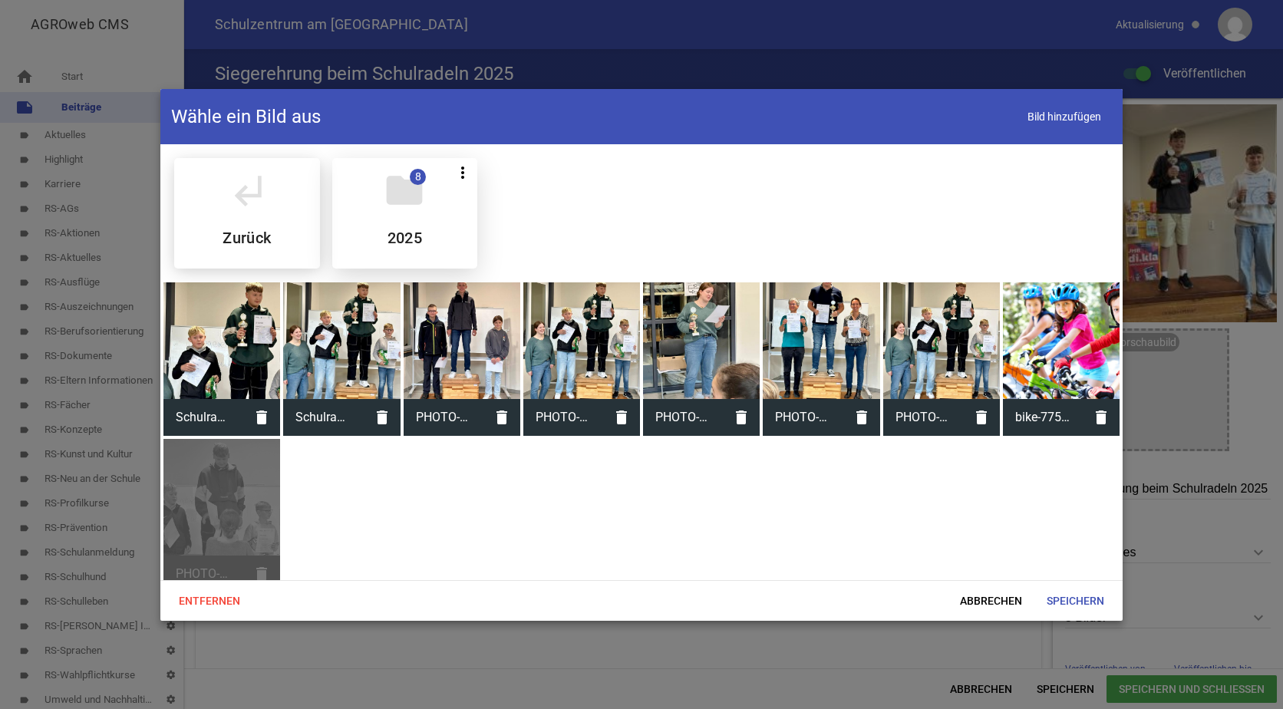
click at [398, 216] on div "folder 8 more_vert Teilen Bearbeiten Löschen 2025" at bounding box center [405, 213] width 146 height 110
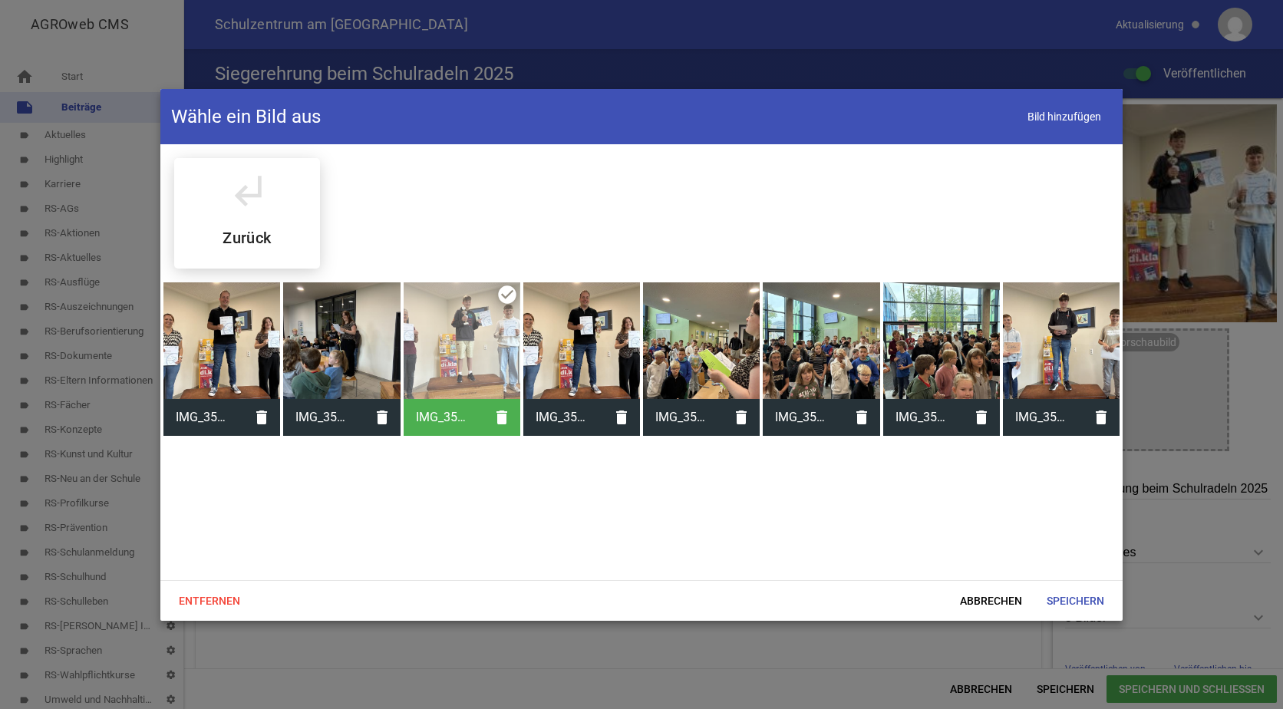
click at [1050, 318] on div at bounding box center [1061, 340] width 117 height 117
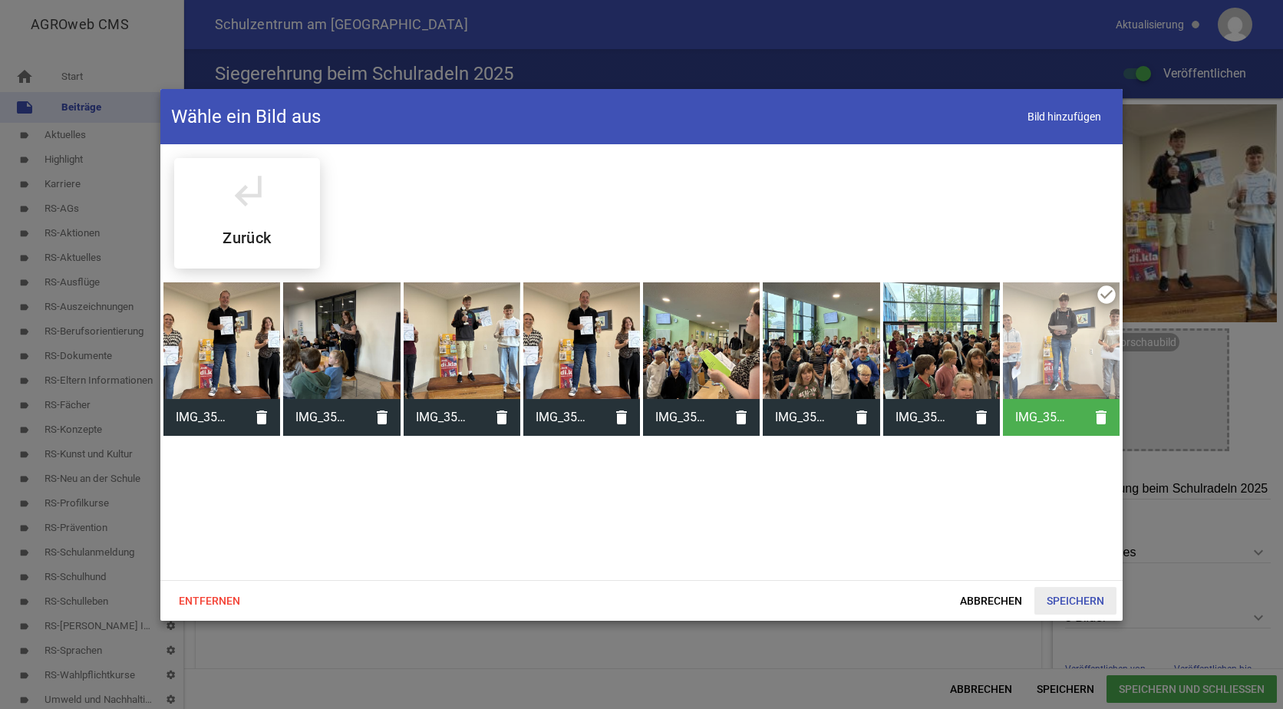
click at [1063, 597] on span "Speichern" at bounding box center [1075, 601] width 82 height 28
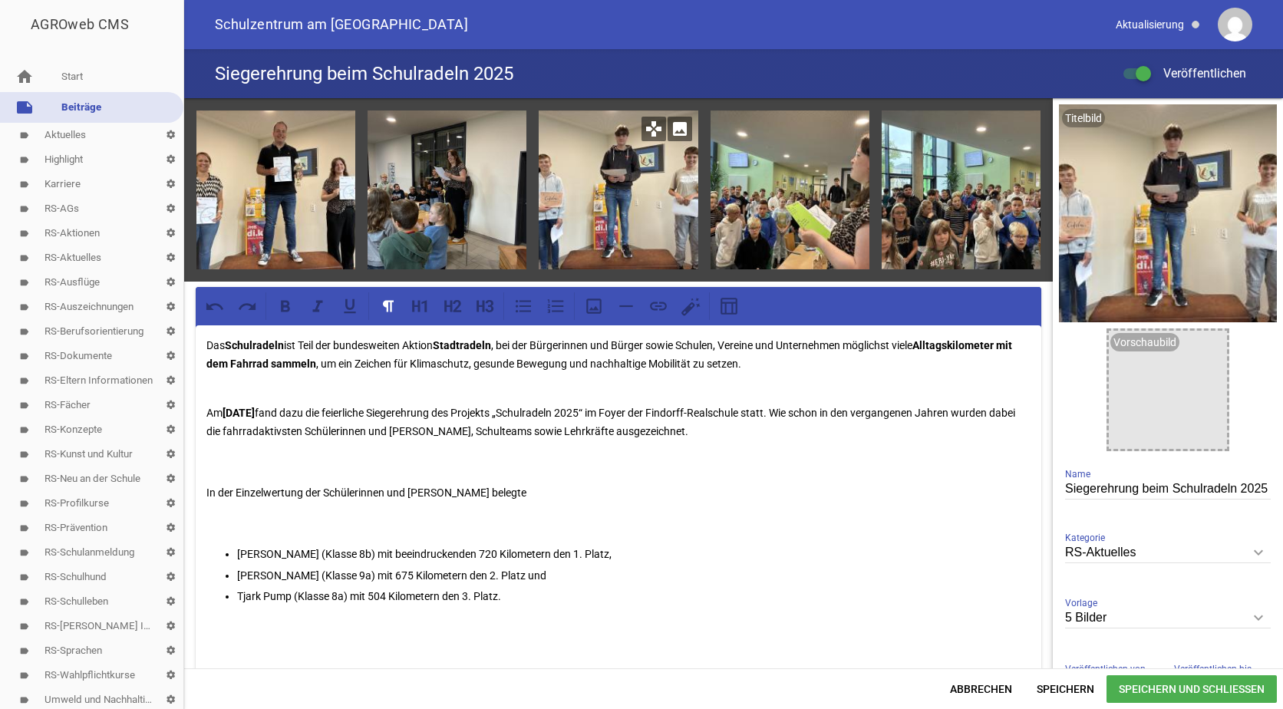
click at [679, 124] on icon "image" at bounding box center [679, 129] width 25 height 25
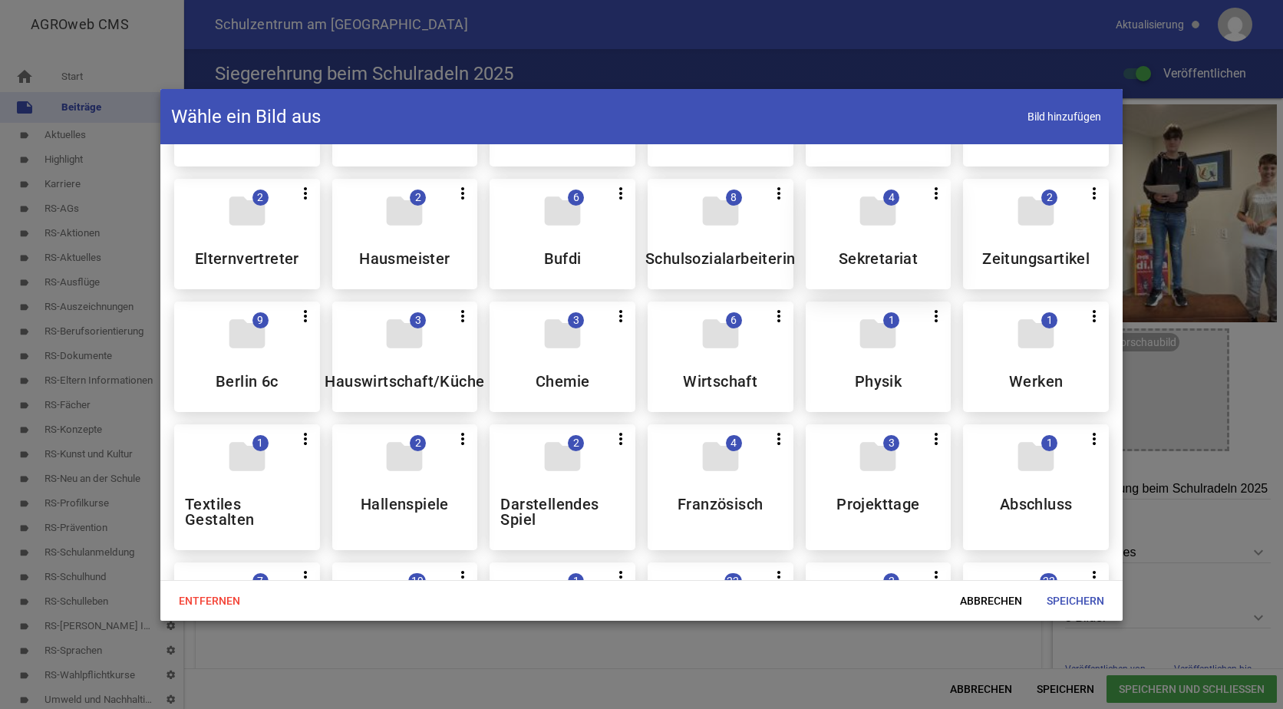
scroll to position [153, 0]
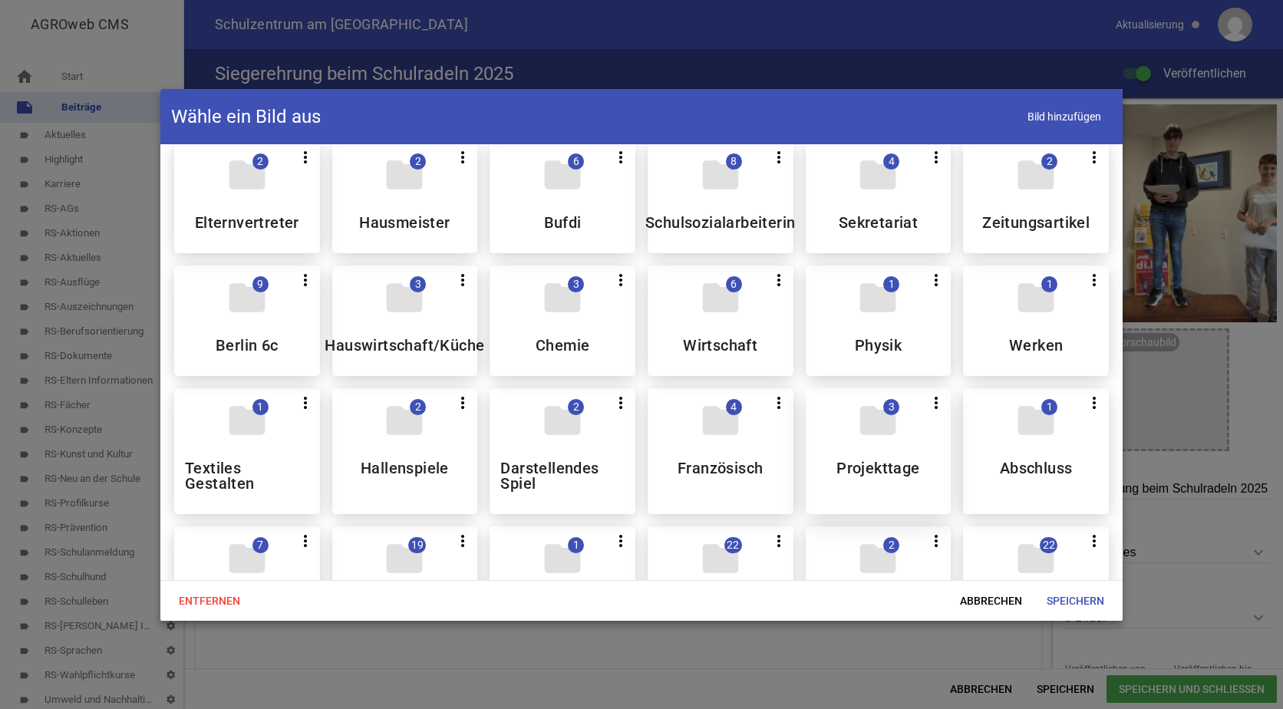
click at [829, 435] on div "folder 3 more_vert Teilen Bearbeiten Löschen Projekttage" at bounding box center [879, 451] width 146 height 126
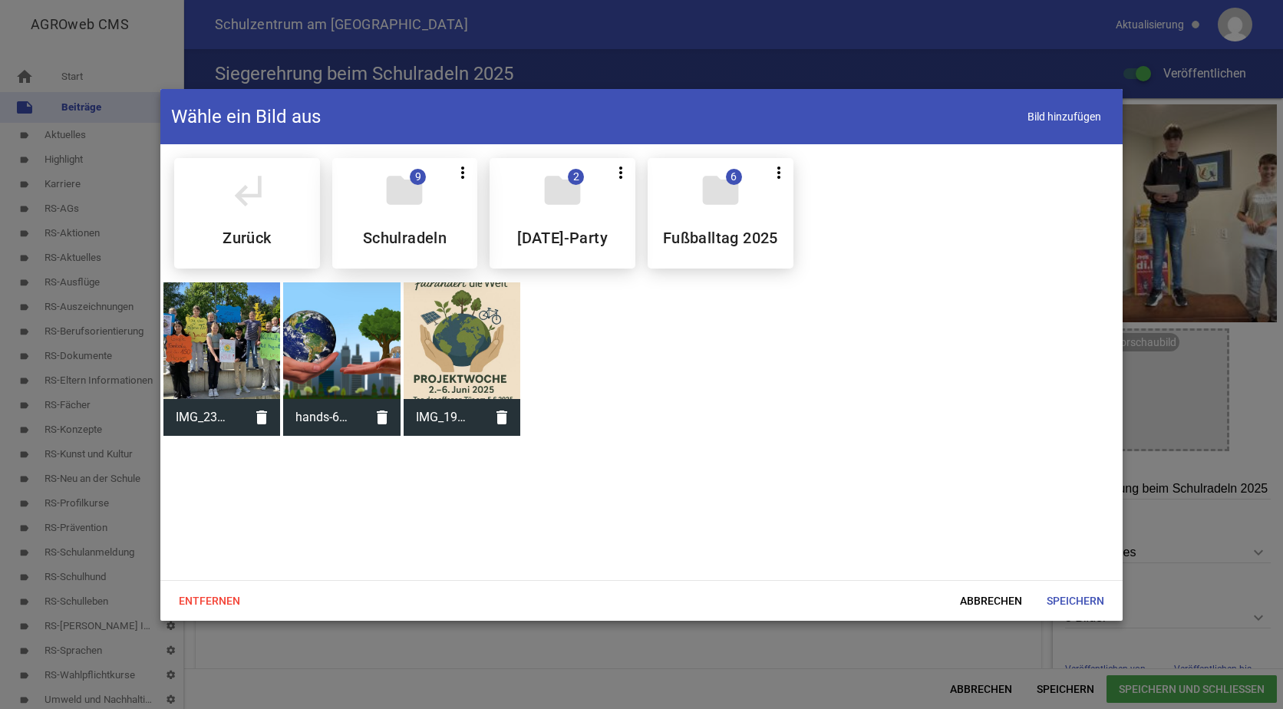
click at [420, 230] on h5 "Schulradeln" at bounding box center [405, 237] width 84 height 15
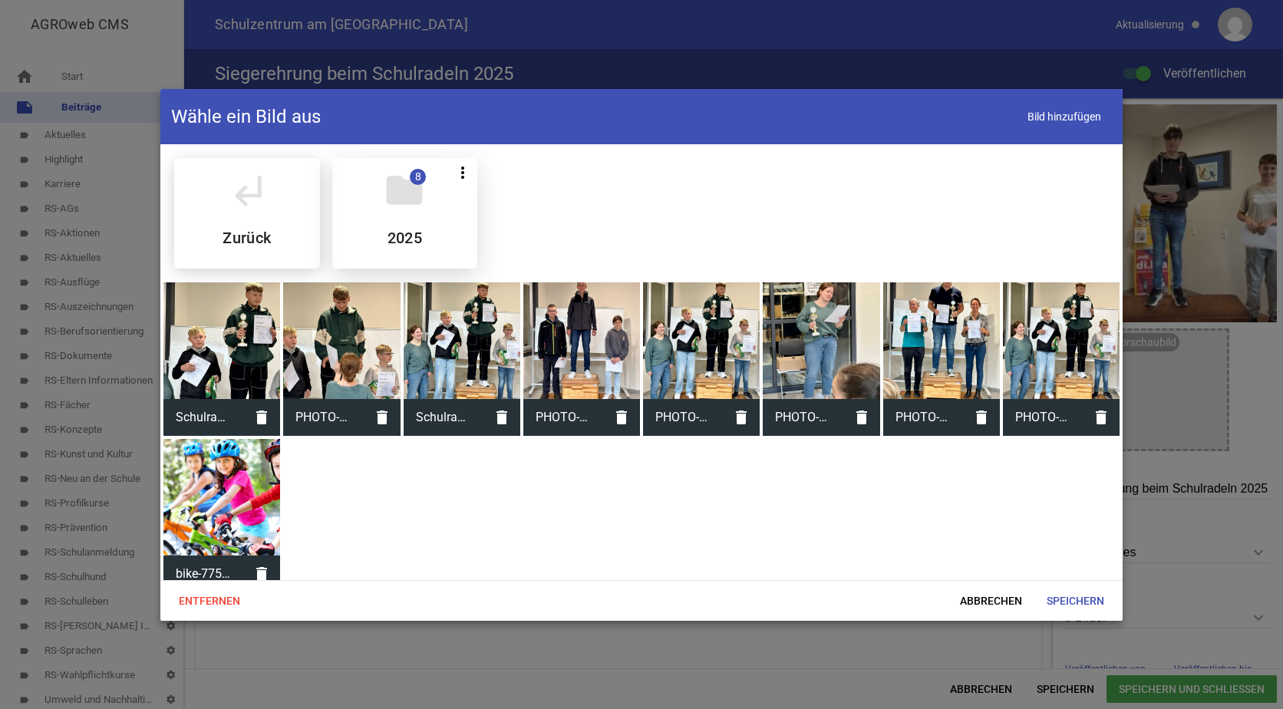
click at [435, 227] on div "folder 8 more_vert Teilen Bearbeiten Löschen 2025" at bounding box center [405, 213] width 146 height 110
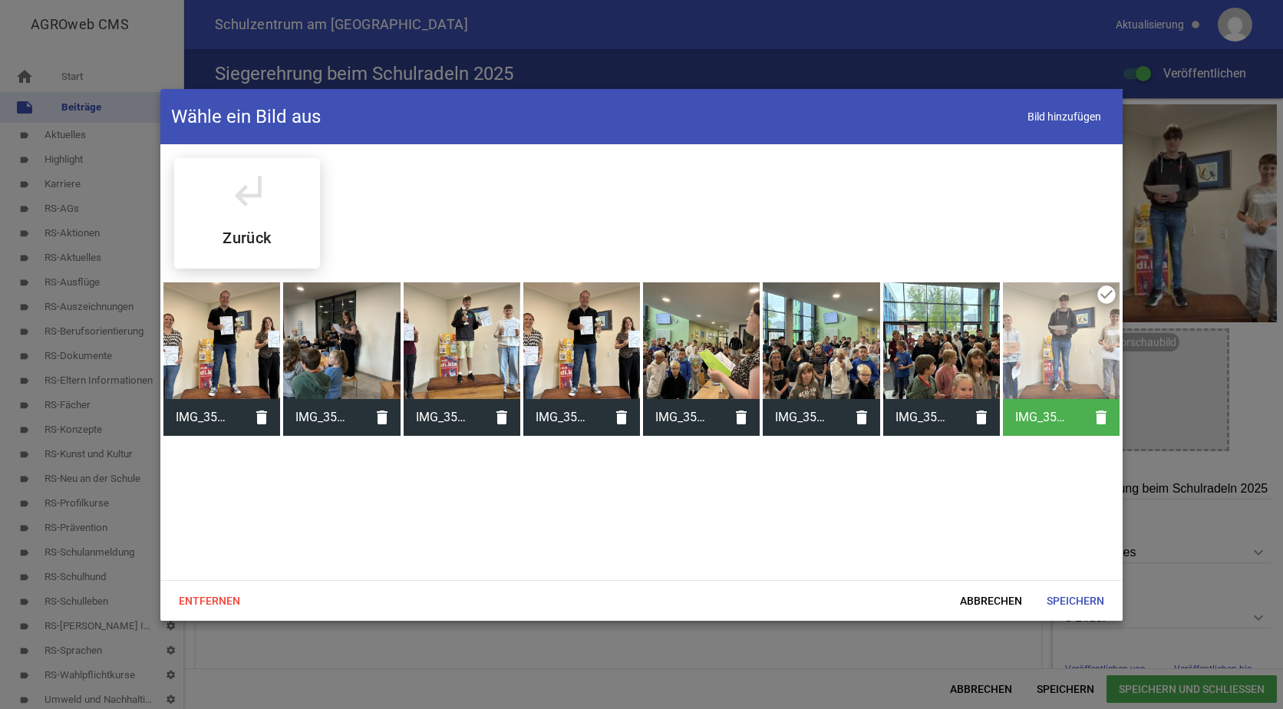
click at [476, 324] on div at bounding box center [462, 340] width 117 height 117
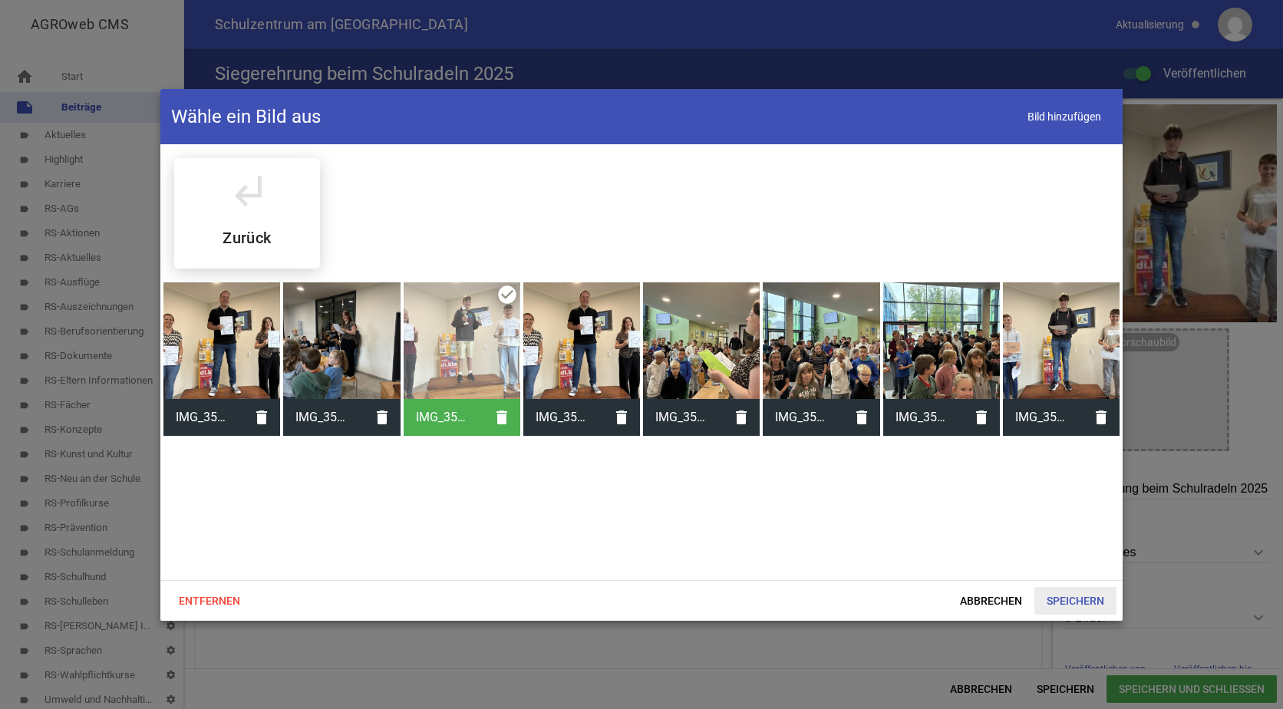
click at [1083, 598] on span "Speichern" at bounding box center [1075, 601] width 82 height 28
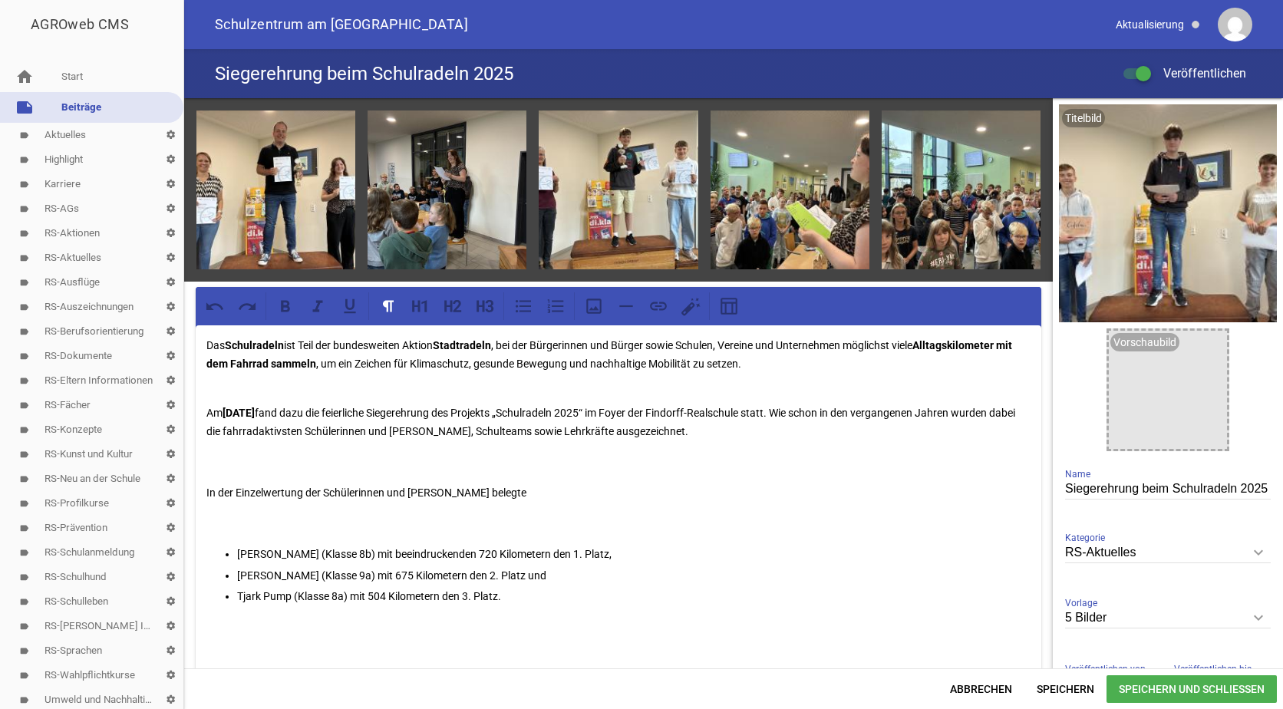
click at [1137, 686] on span "Speichern und Schließen" at bounding box center [1191, 689] width 170 height 28
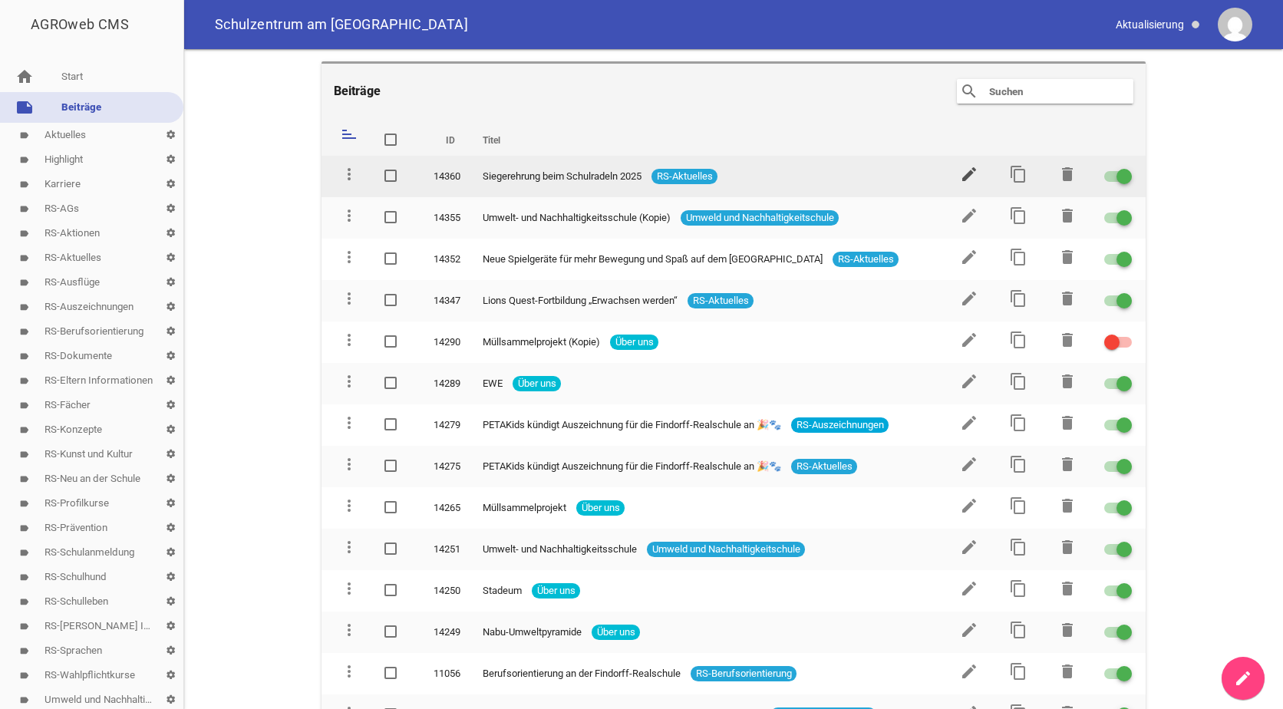
click at [960, 176] on icon "edit" at bounding box center [969, 174] width 18 height 18
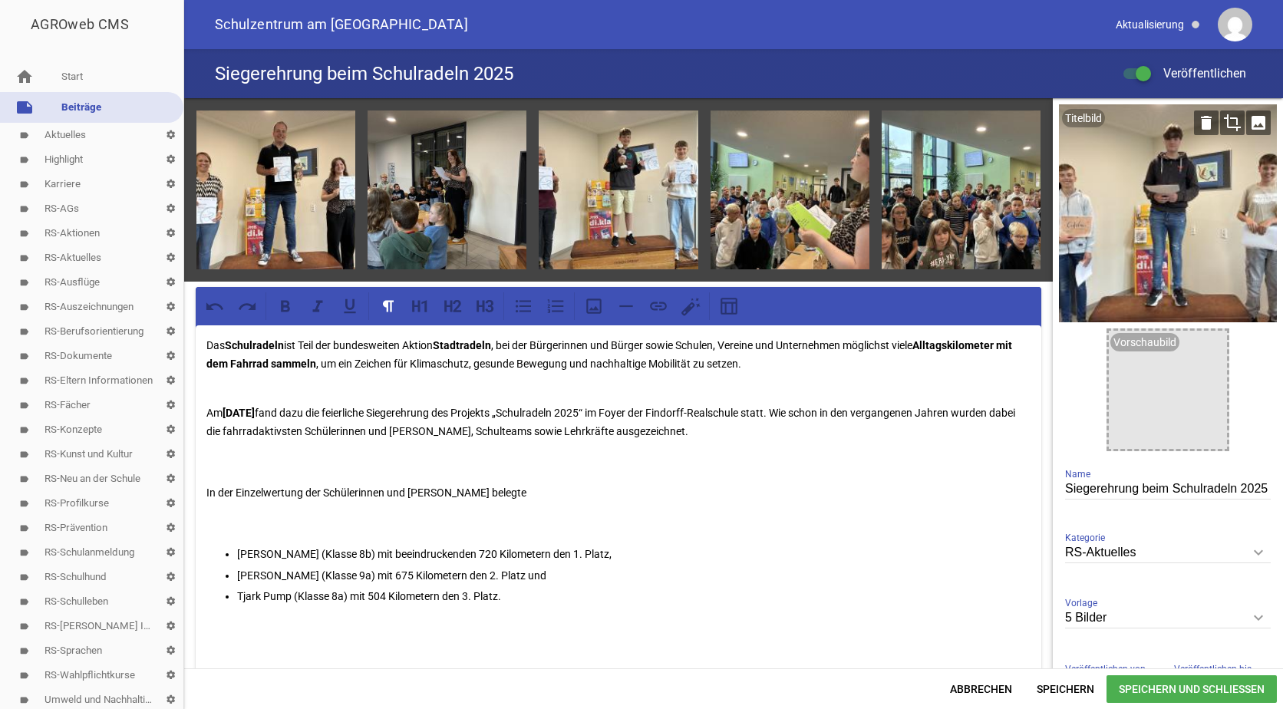
click at [1221, 123] on icon "crop" at bounding box center [1232, 122] width 25 height 25
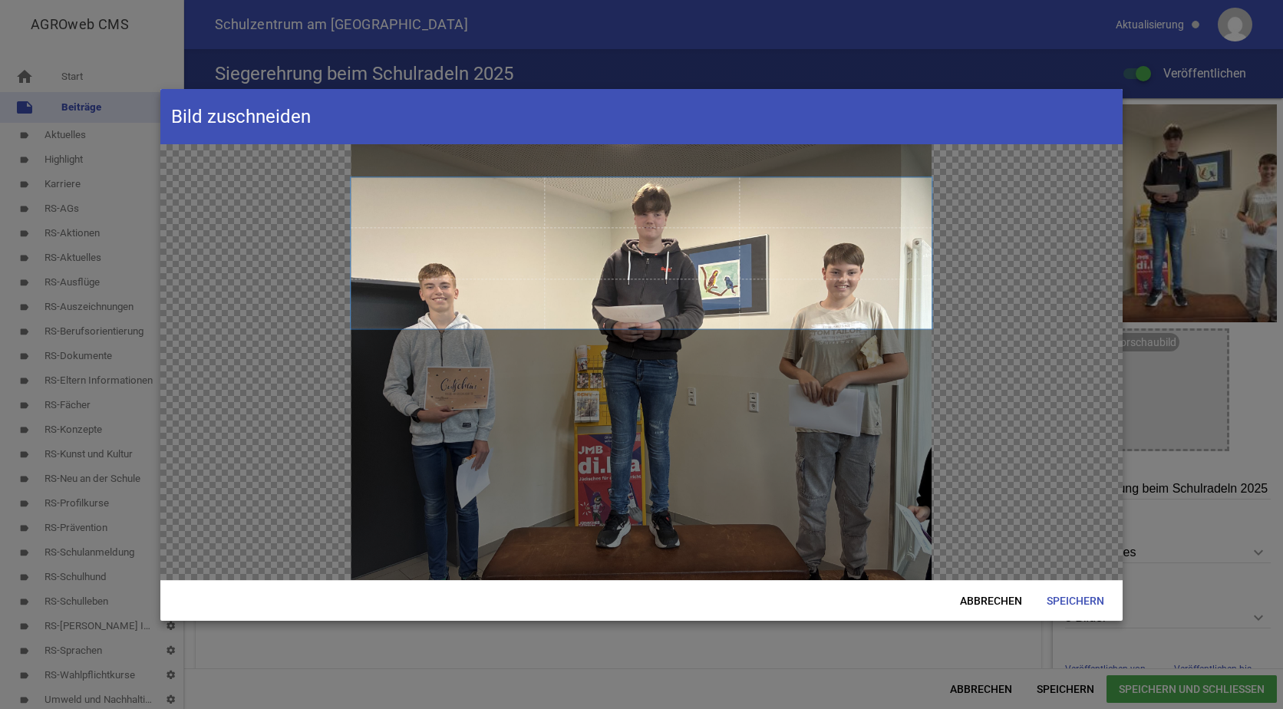
click at [618, 180] on span at bounding box center [641, 252] width 581 height 151
click at [1075, 585] on div "Abbrechen Speichern" at bounding box center [641, 600] width 962 height 41
click at [1071, 600] on span "Speichern" at bounding box center [1075, 601] width 82 height 28
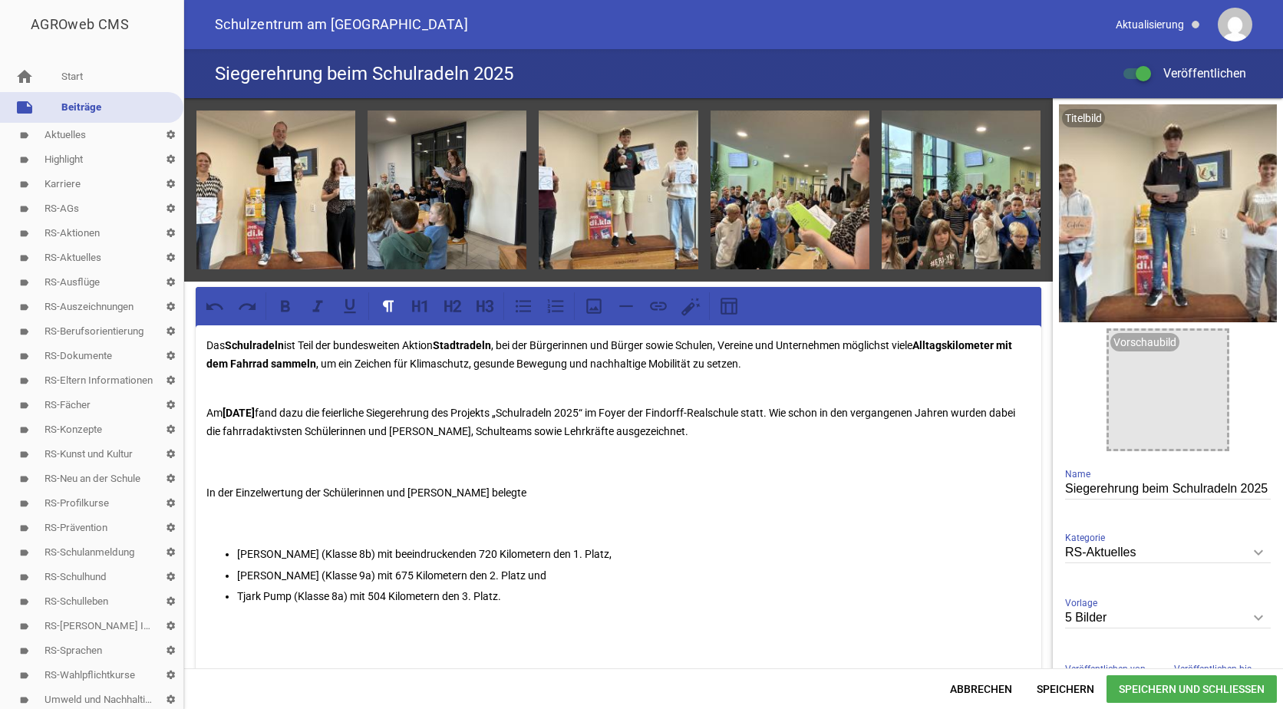
click at [1125, 681] on span "Speichern und Schließen" at bounding box center [1191, 689] width 170 height 28
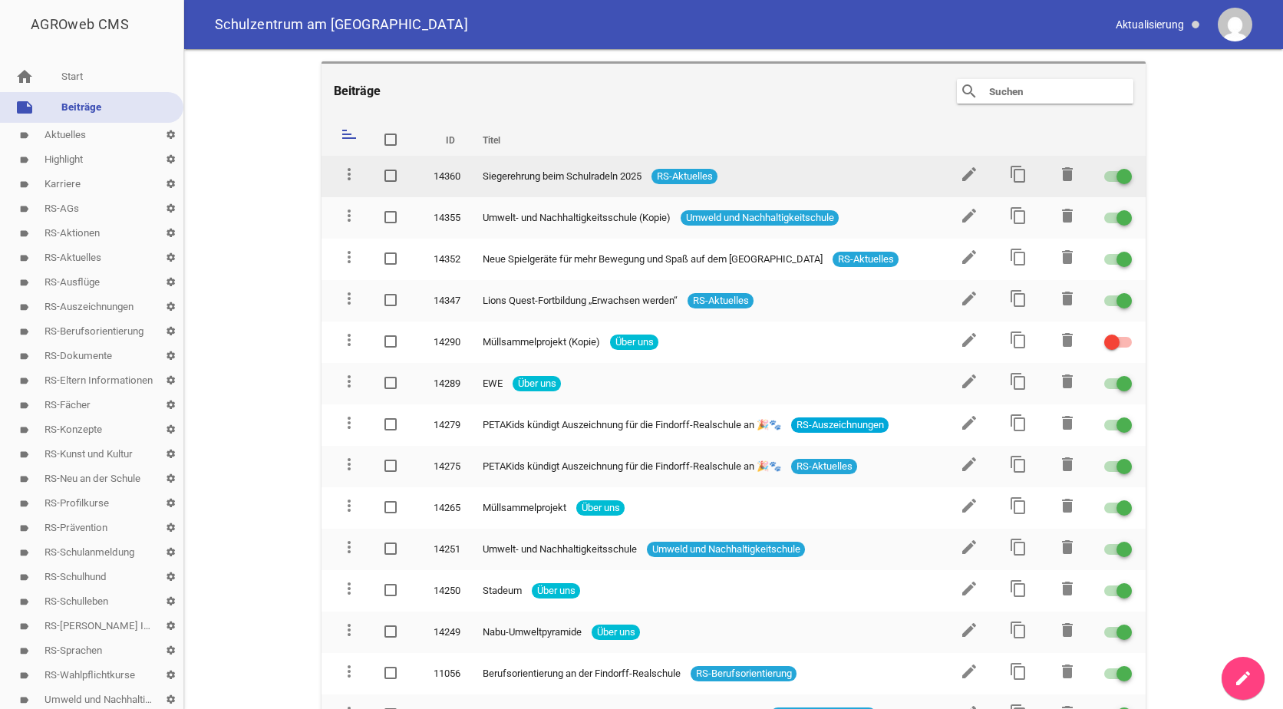
click at [957, 164] on td "edit" at bounding box center [967, 176] width 49 height 41
click at [962, 173] on icon "edit" at bounding box center [969, 174] width 18 height 18
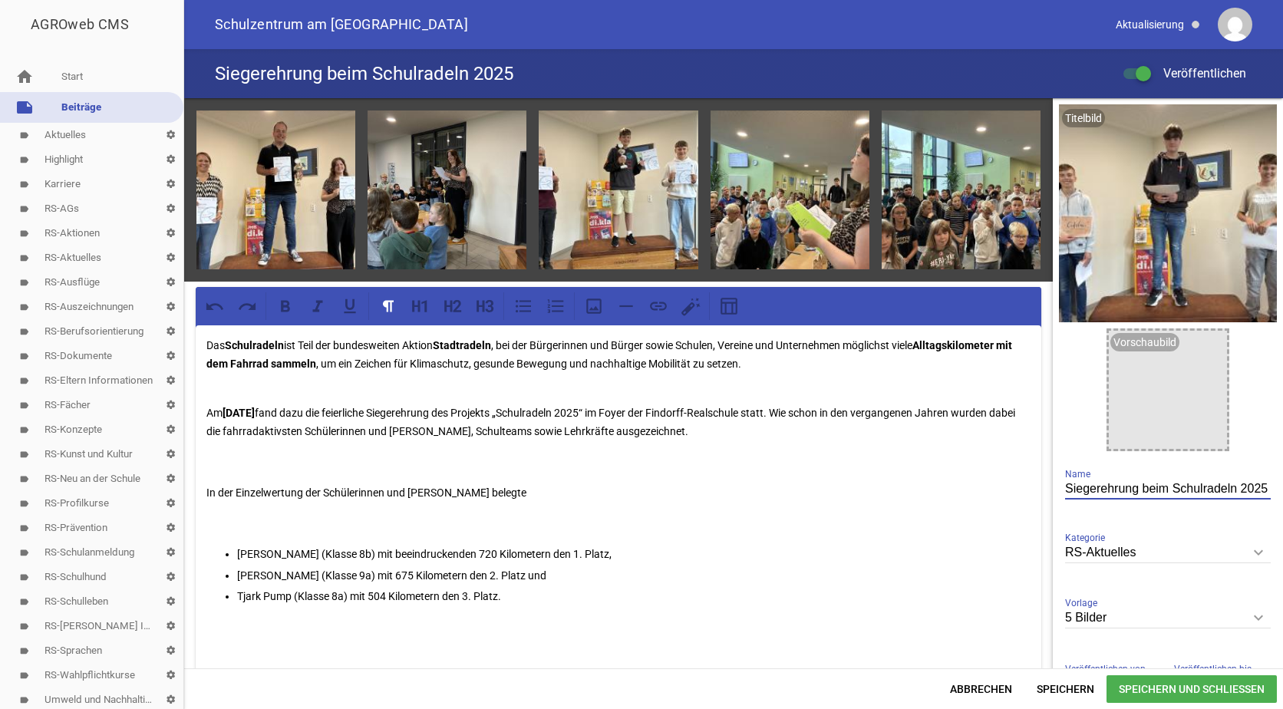
drag, startPoint x: 1260, startPoint y: 487, endPoint x: 1050, endPoint y: 485, distance: 210.2
click at [1053, 485] on div "Titelbild delete crop image Vorschaubild image Siegerehrung beim Schulradeln 20…" at bounding box center [1168, 409] width 230 height 623
drag, startPoint x: 1050, startPoint y: 485, endPoint x: 212, endPoint y: 338, distance: 851.2
click at [212, 338] on p "Das Schulradeln ist Teil der bundesweiten Aktion Stadtradeln , bei der Bürgerin…" at bounding box center [618, 363] width 824 height 55
click at [206, 344] on p "Das Schulradeln ist Teil der bundesweiten Aktion Stadtradeln , bei der Bürgerin…" at bounding box center [618, 363] width 824 height 55
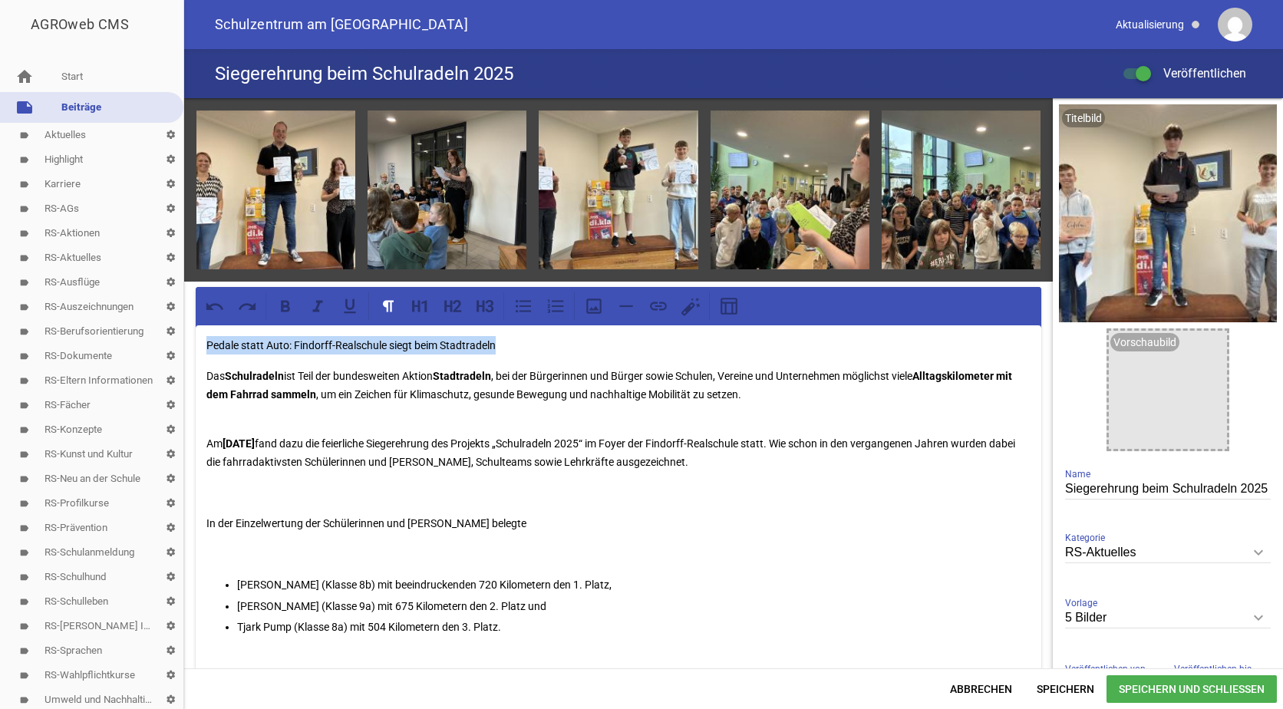
drag, startPoint x: 518, startPoint y: 345, endPoint x: 196, endPoint y: 342, distance: 321.5
click at [283, 305] on icon at bounding box center [285, 307] width 9 height 12
click at [348, 299] on icon at bounding box center [350, 306] width 20 height 20
click at [1066, 685] on span "Speichern" at bounding box center [1065, 689] width 82 height 28
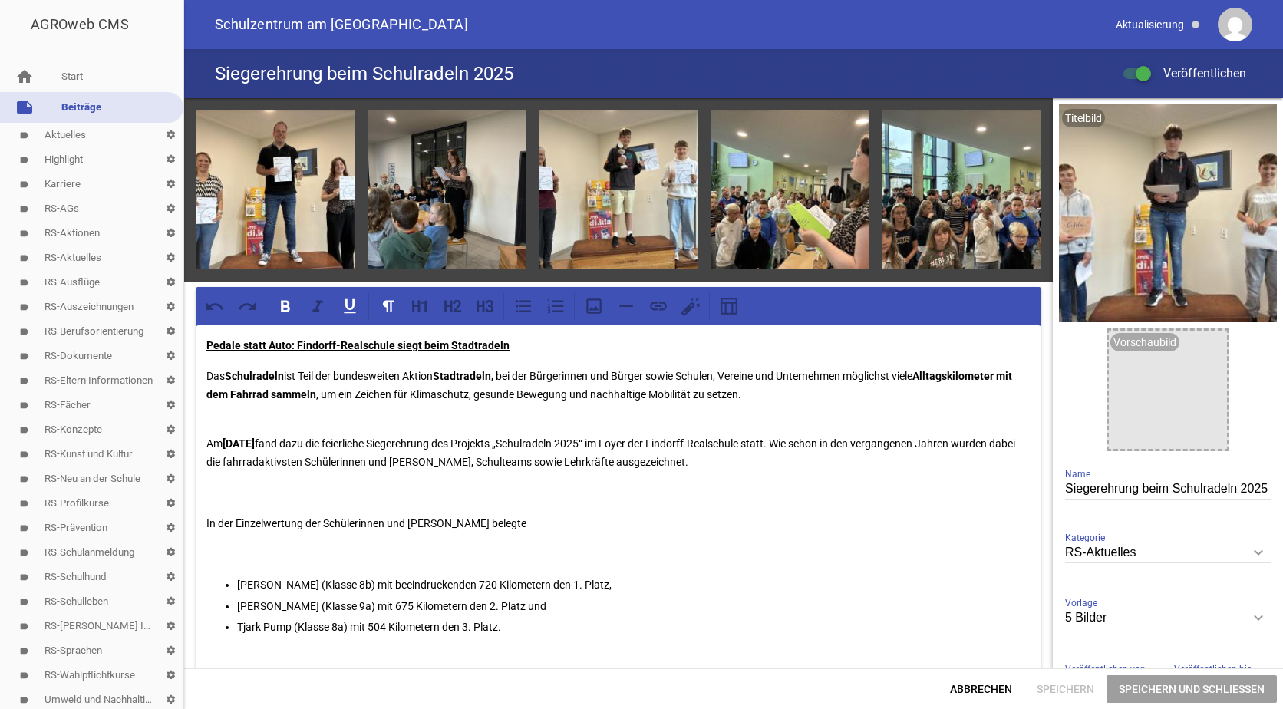
click at [1129, 685] on span "Speichern und Schließen" at bounding box center [1191, 689] width 170 height 28
